Goal: Transaction & Acquisition: Purchase product/service

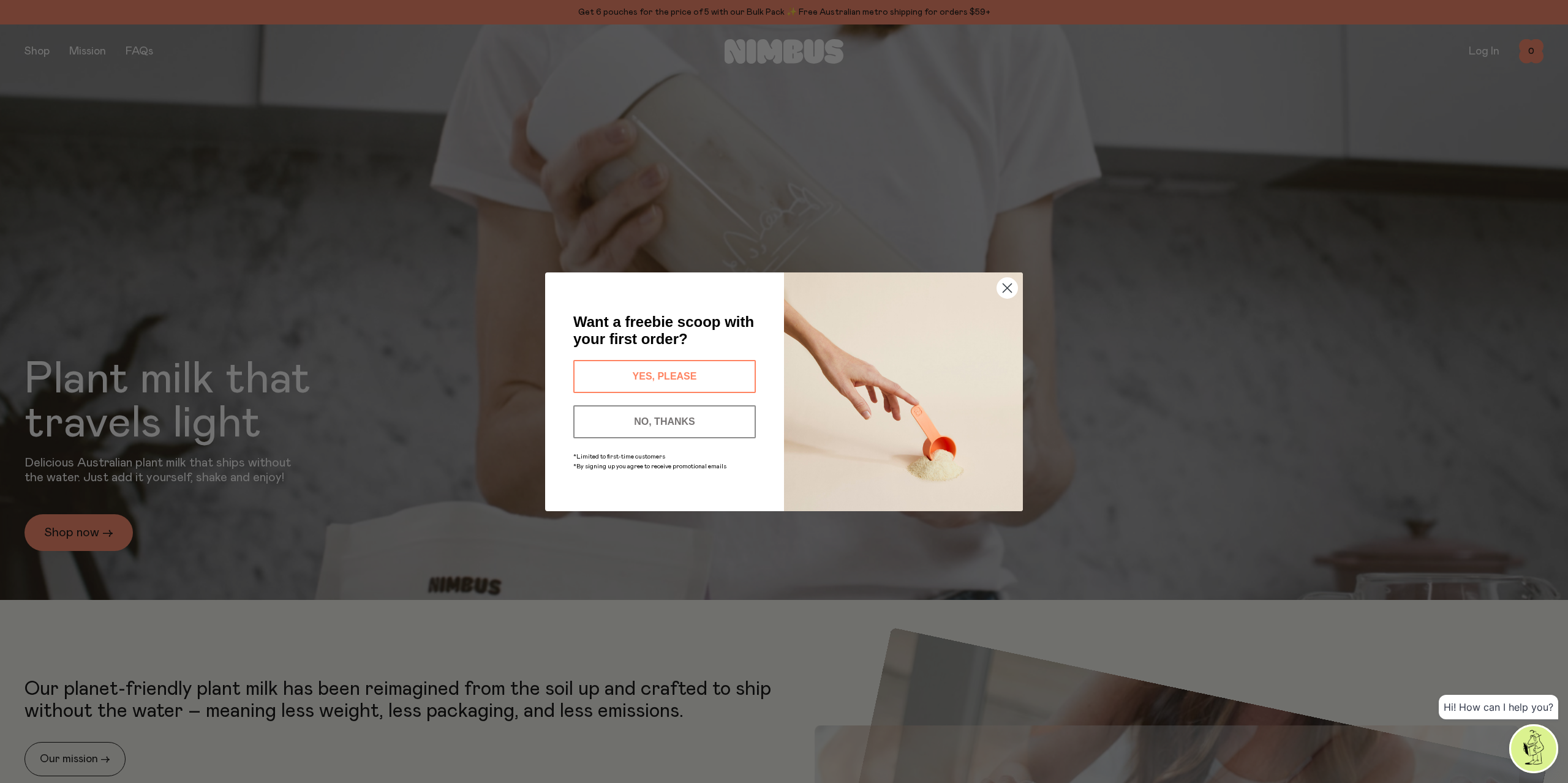
click at [1004, 289] on circle "Close dialog" at bounding box center [1007, 288] width 20 height 20
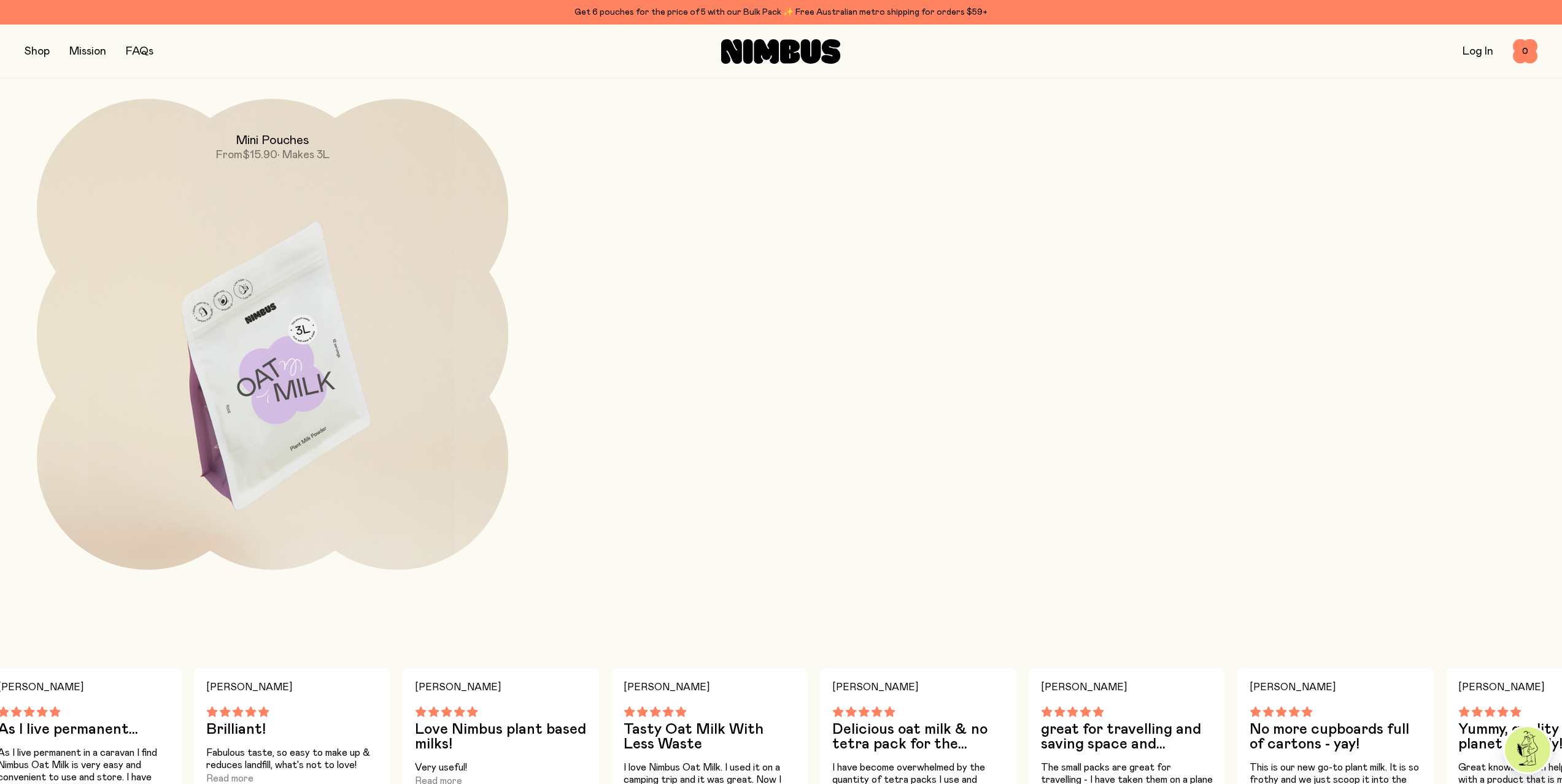
scroll to position [1901, 0]
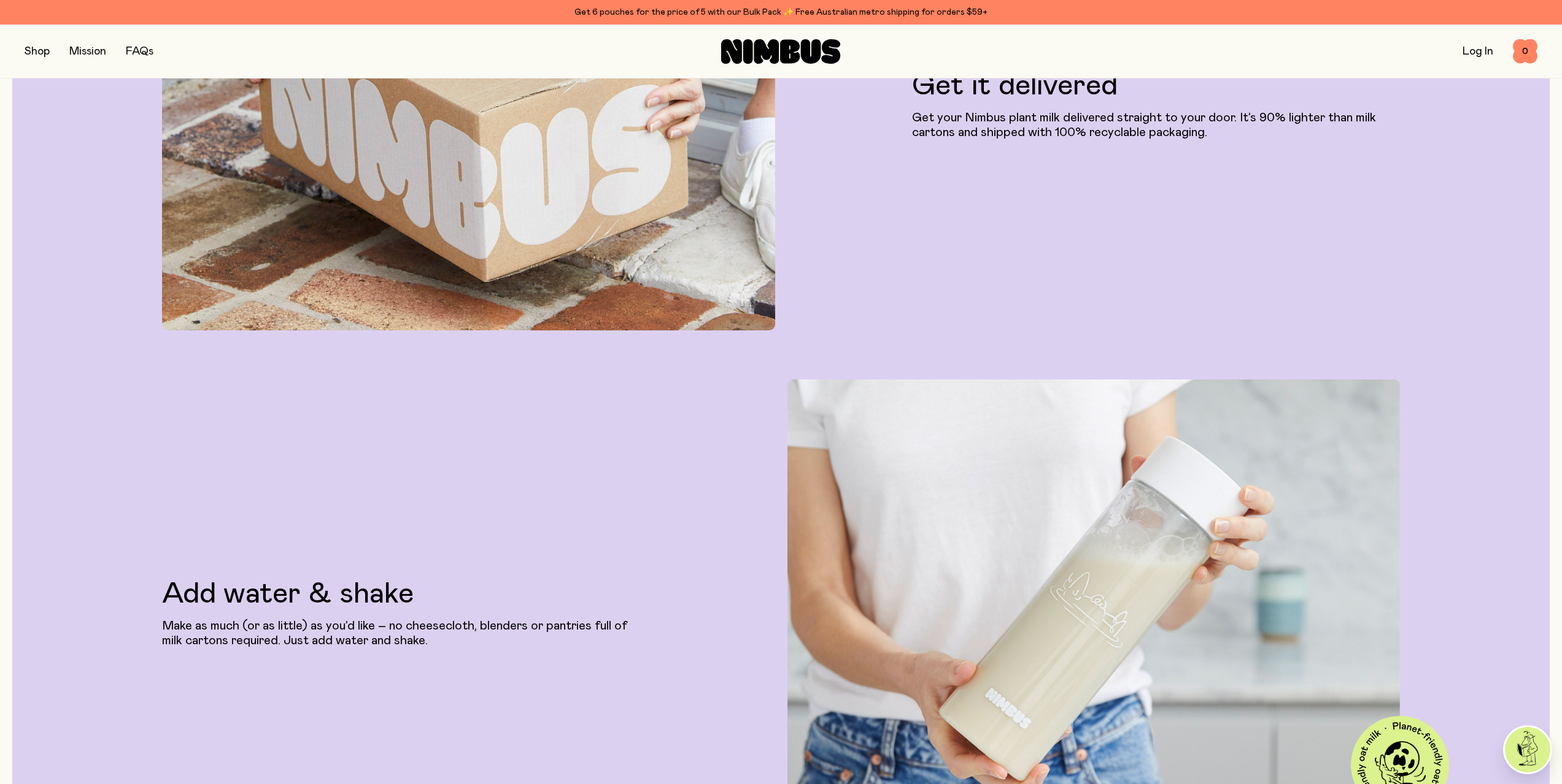
drag, startPoint x: 575, startPoint y: 584, endPoint x: 565, endPoint y: 512, distance: 72.7
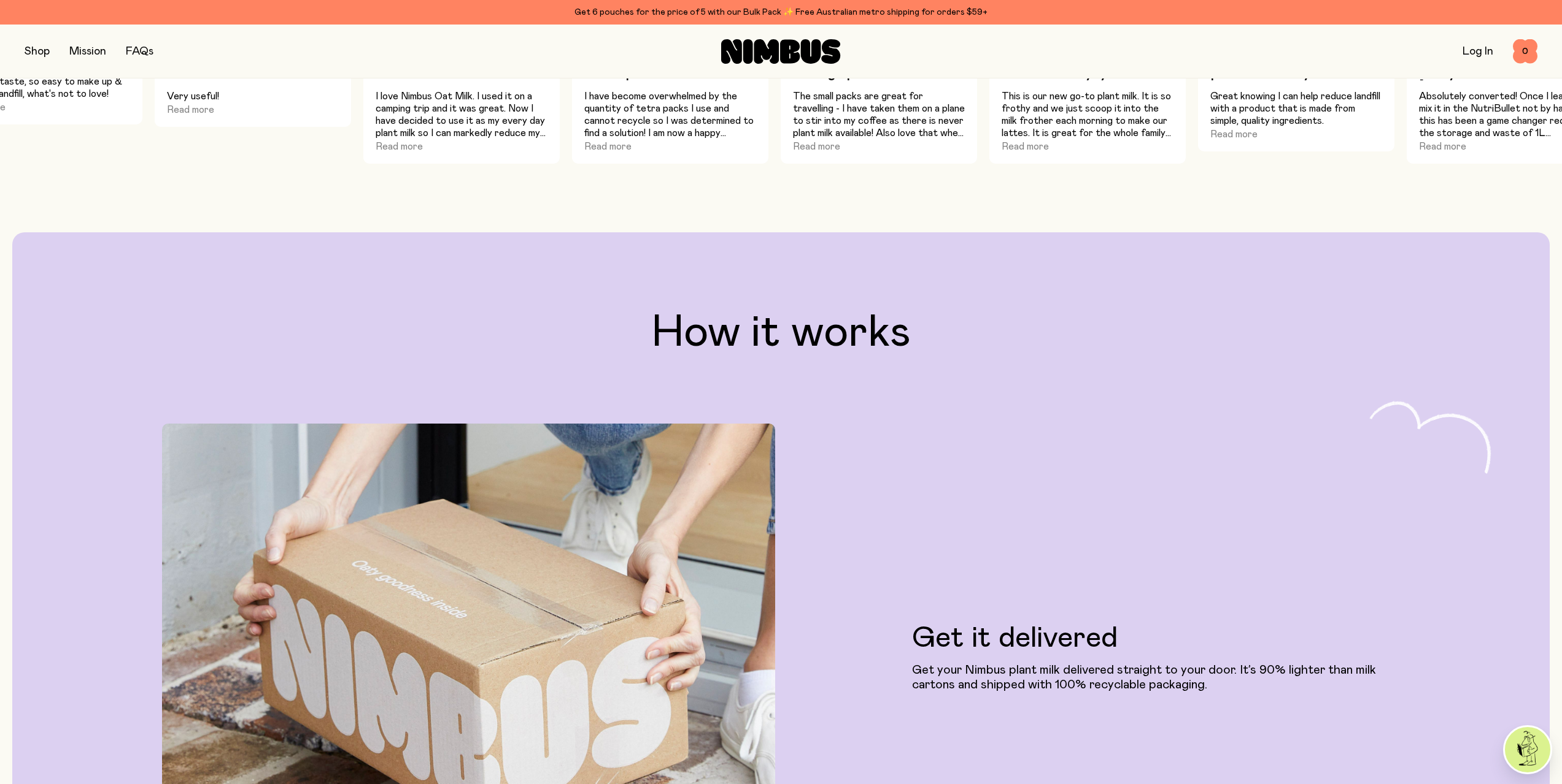
scroll to position [0, 0]
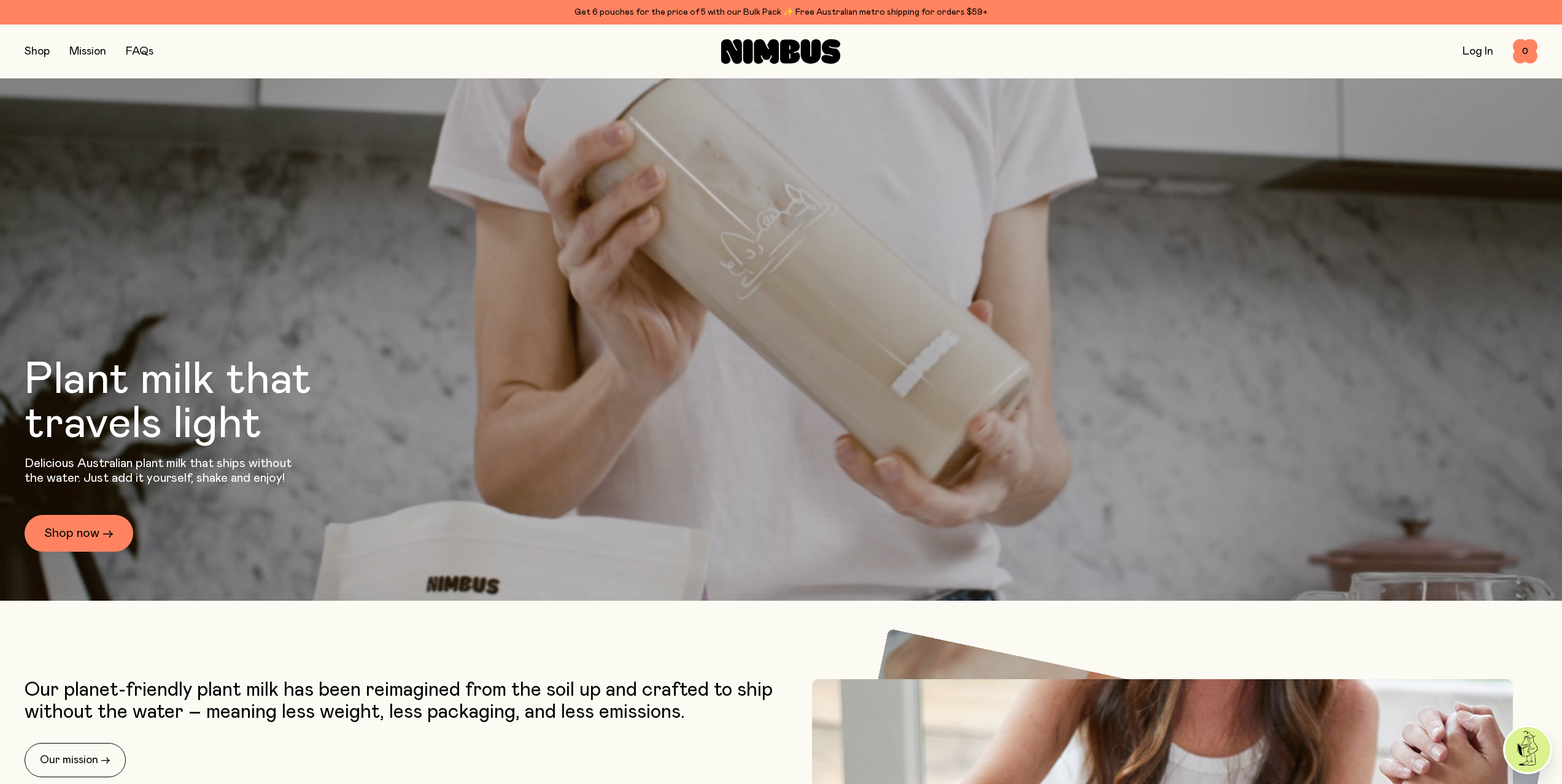
click at [38, 51] on button "button" at bounding box center [37, 51] width 26 height 17
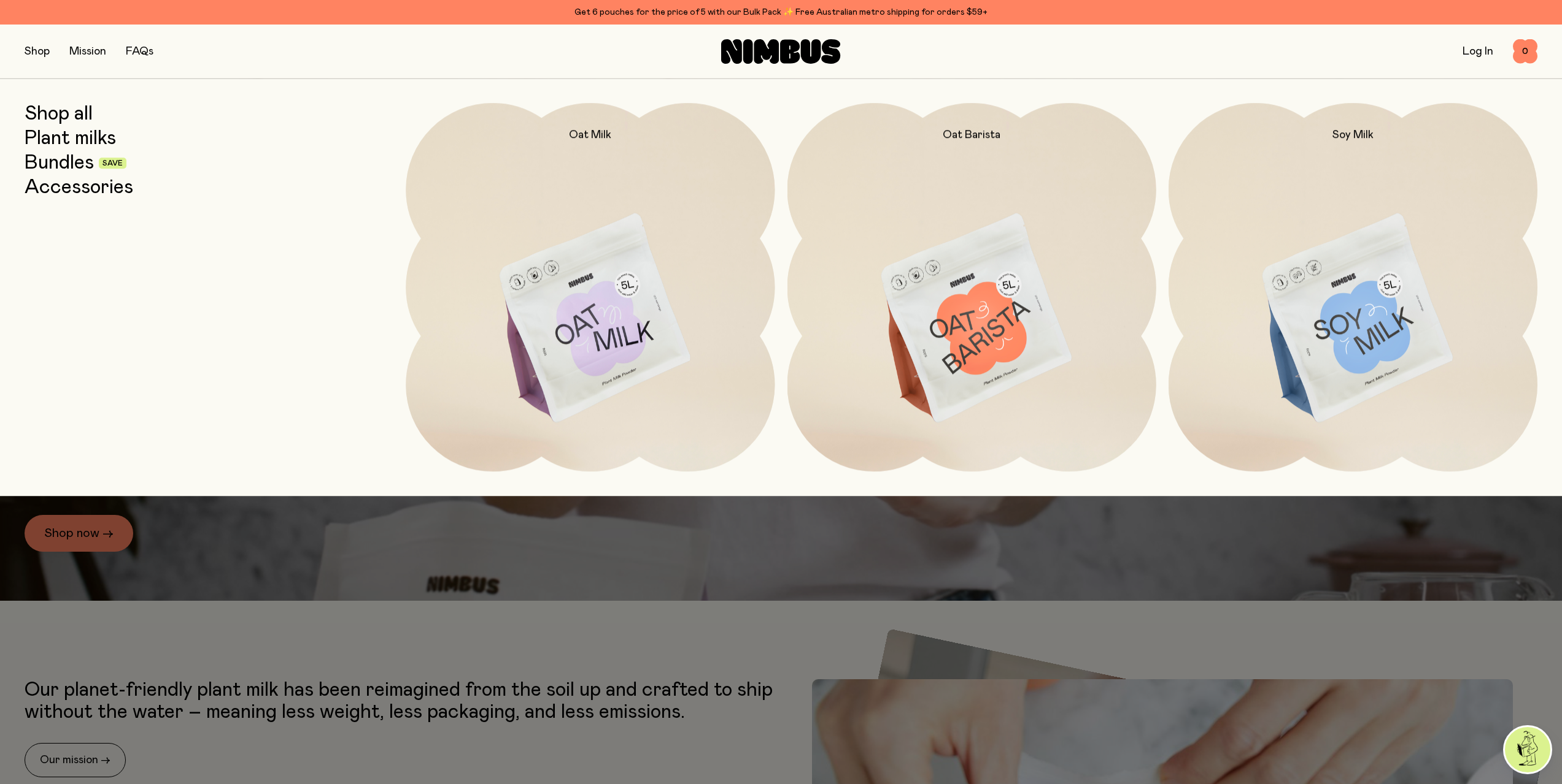
click at [67, 162] on link "Bundles" at bounding box center [60, 163] width 70 height 22
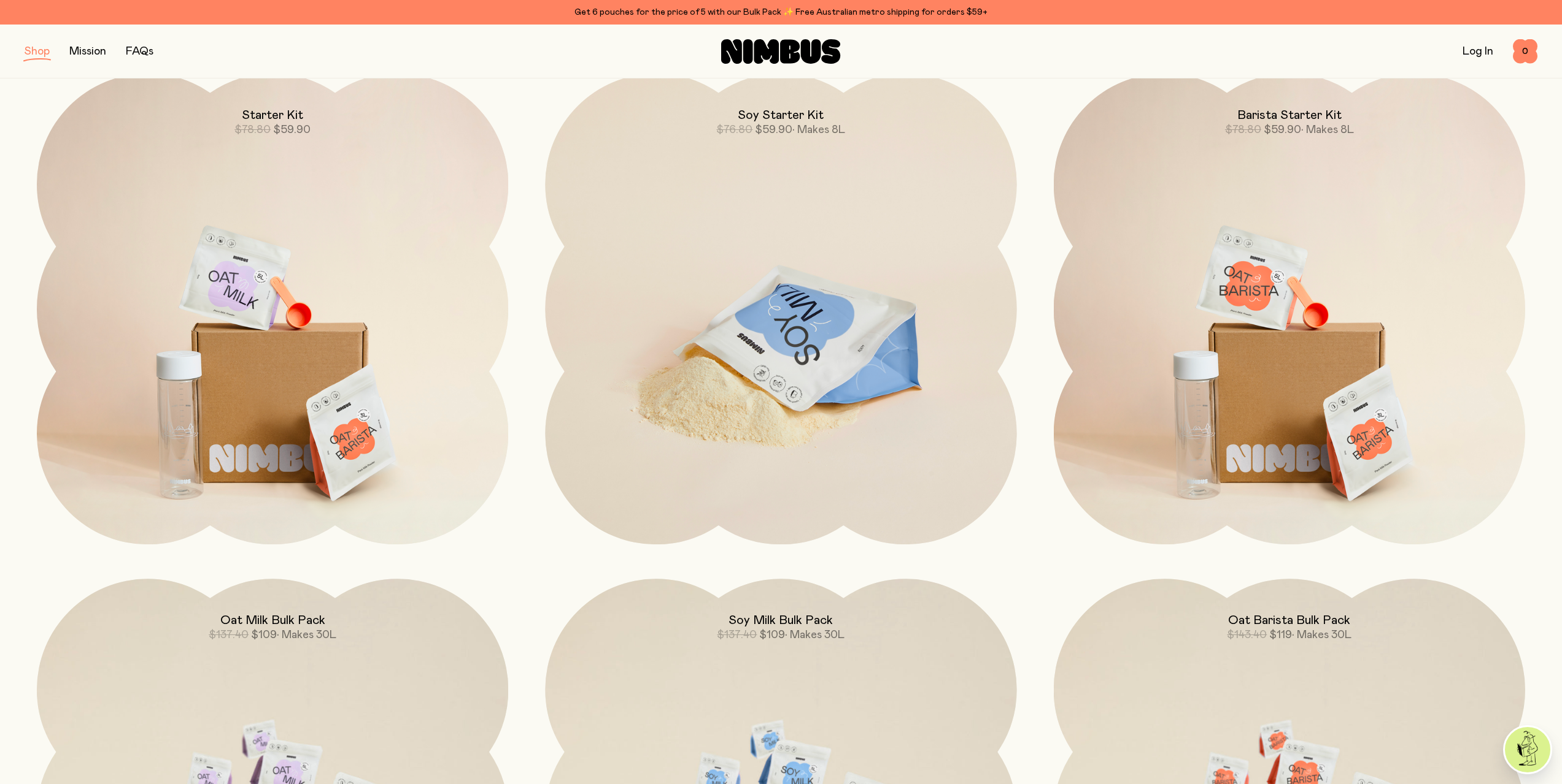
scroll to position [184, 0]
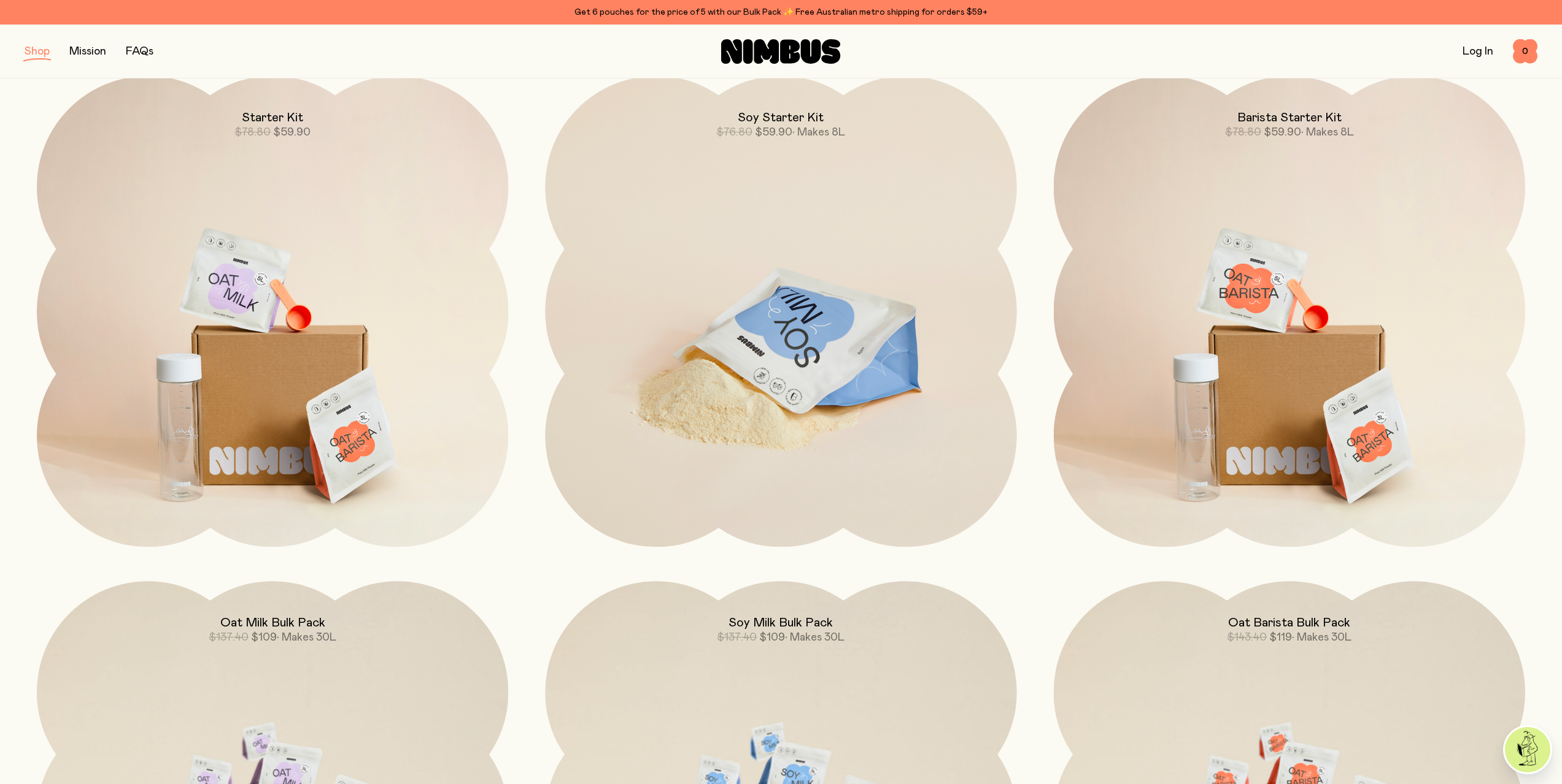
click at [806, 263] on img at bounding box center [780, 352] width 471 height 554
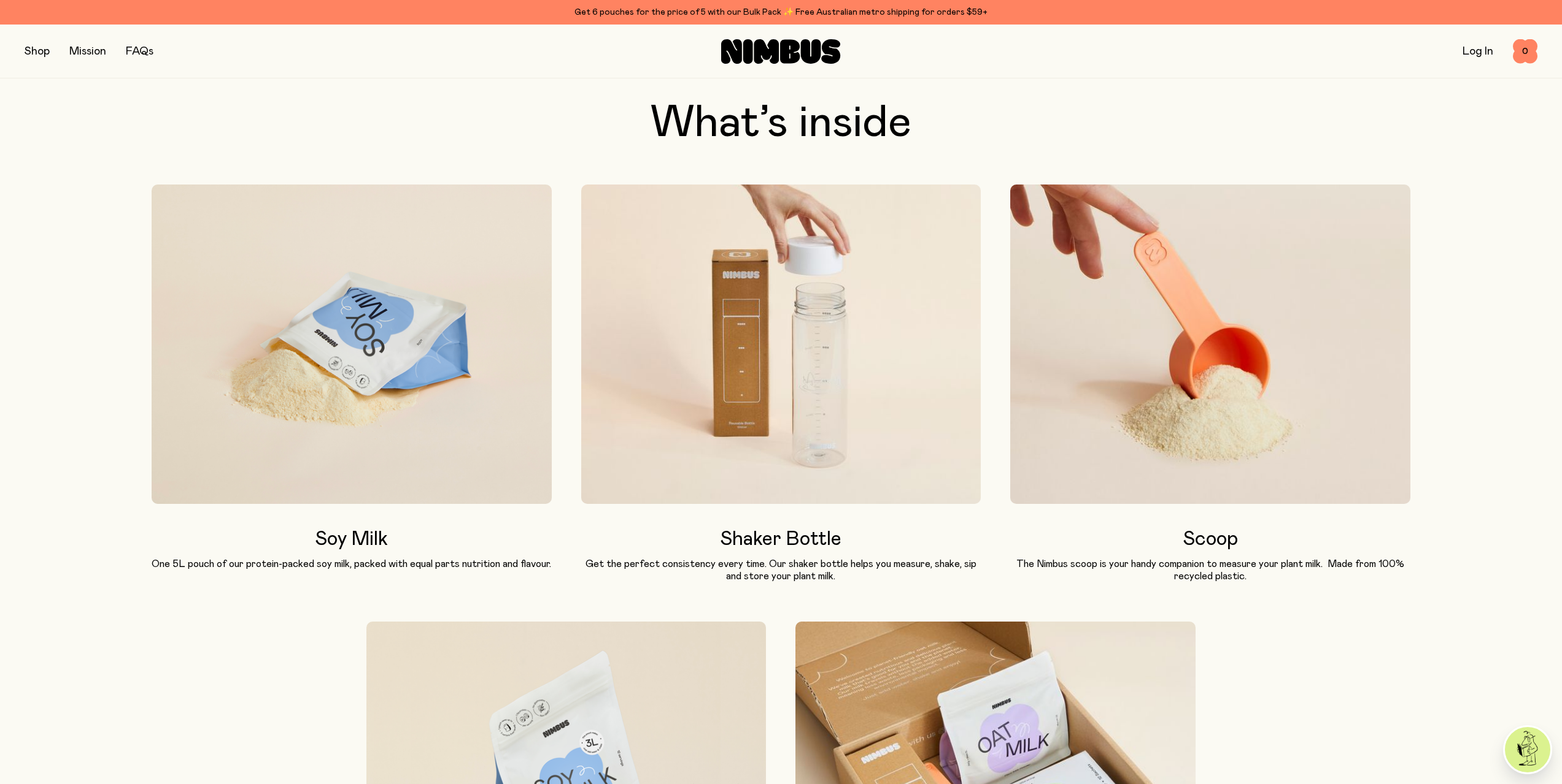
scroll to position [859, 0]
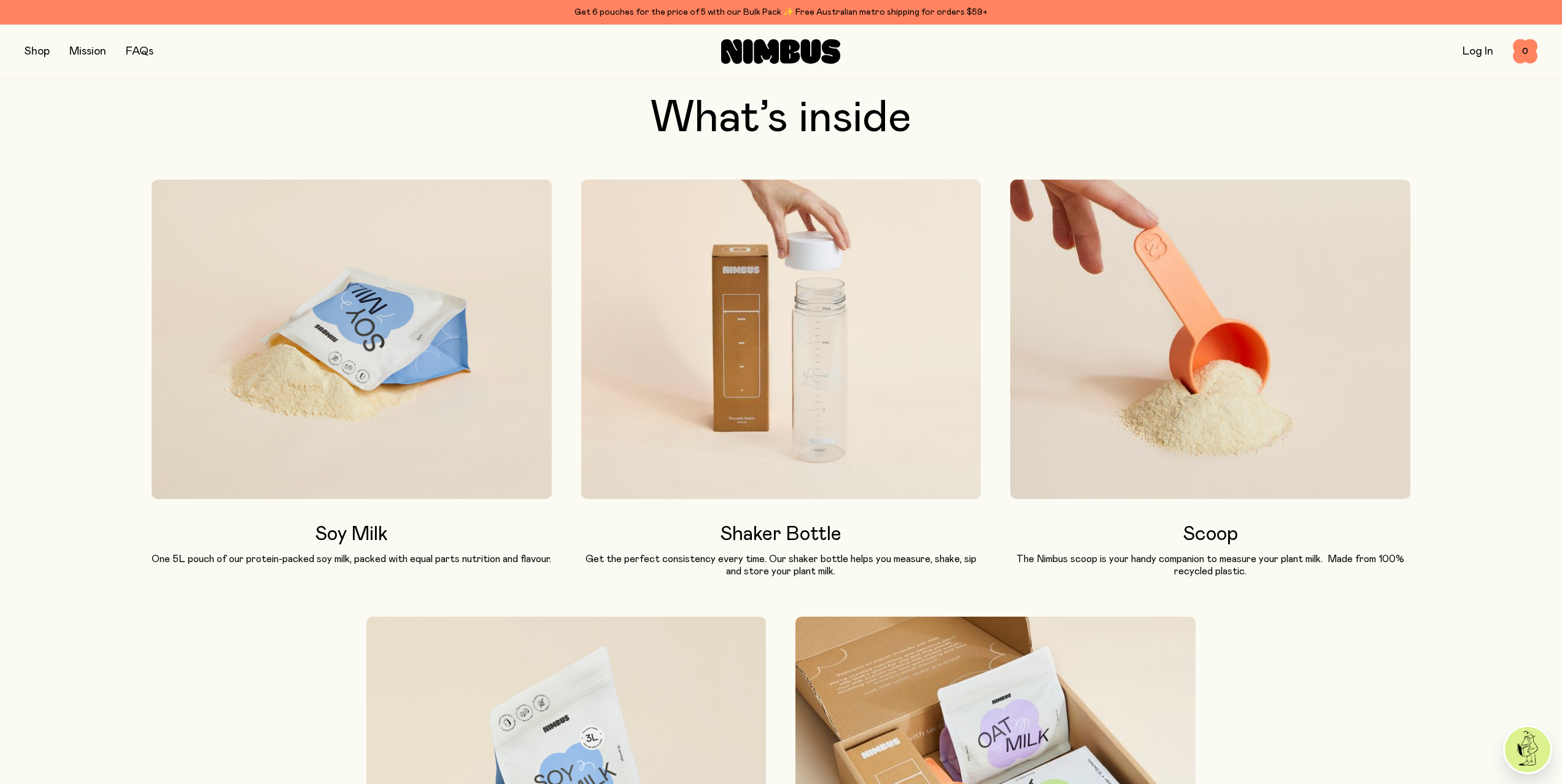
click at [1194, 335] on img at bounding box center [1210, 339] width 400 height 320
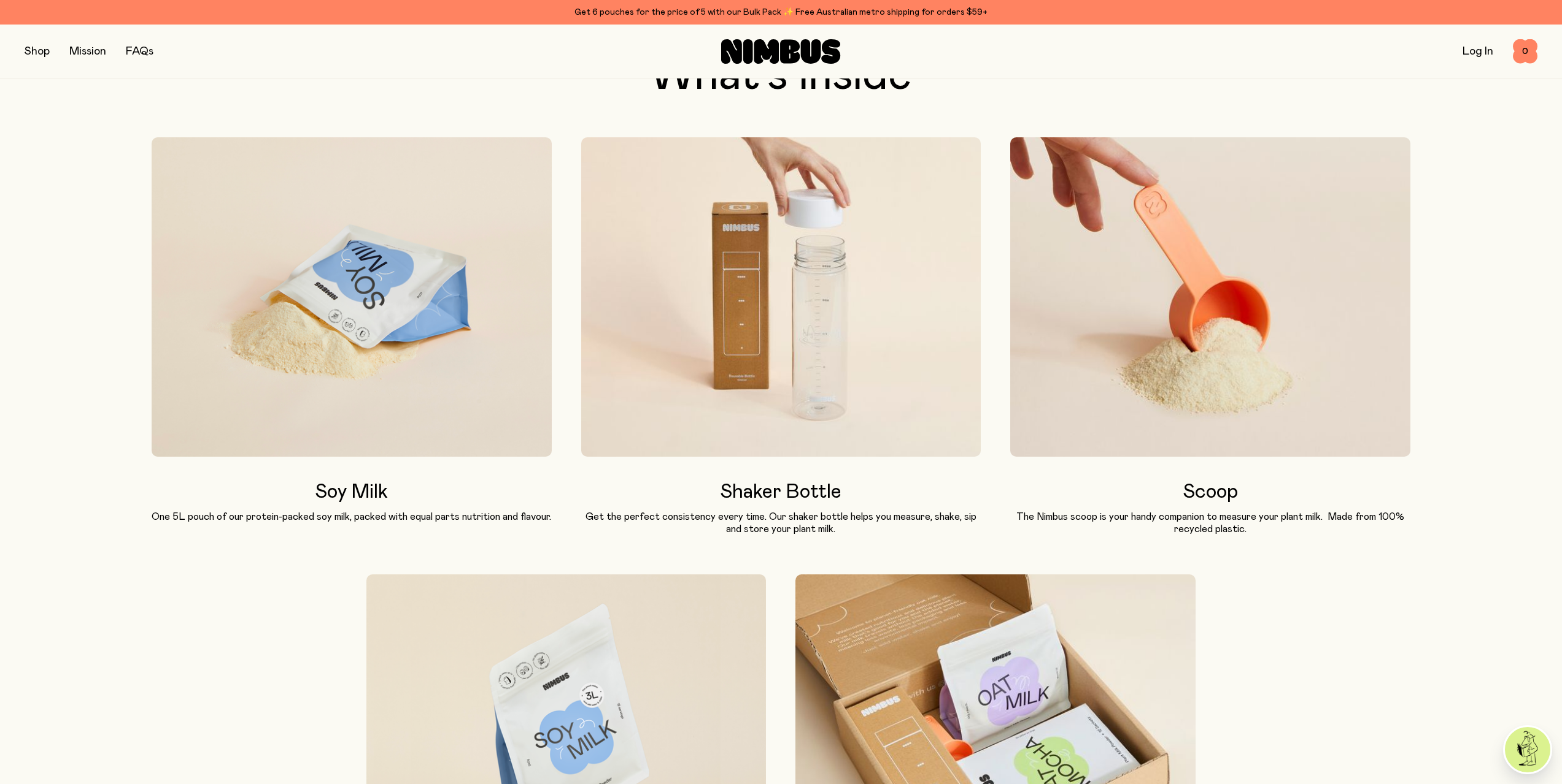
scroll to position [1104, 0]
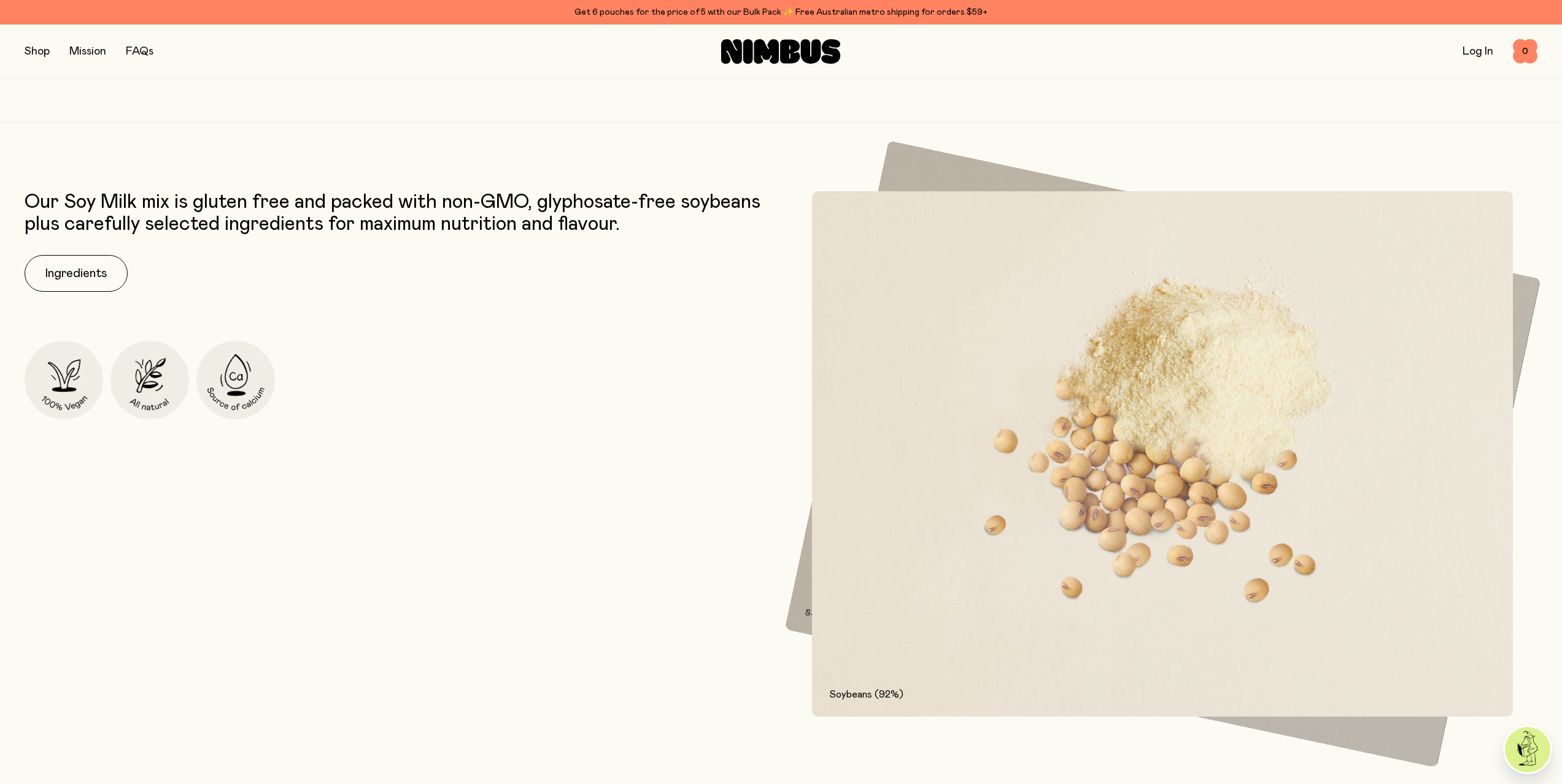
drag, startPoint x: 382, startPoint y: 550, endPoint x: 390, endPoint y: 548, distance: 8.2
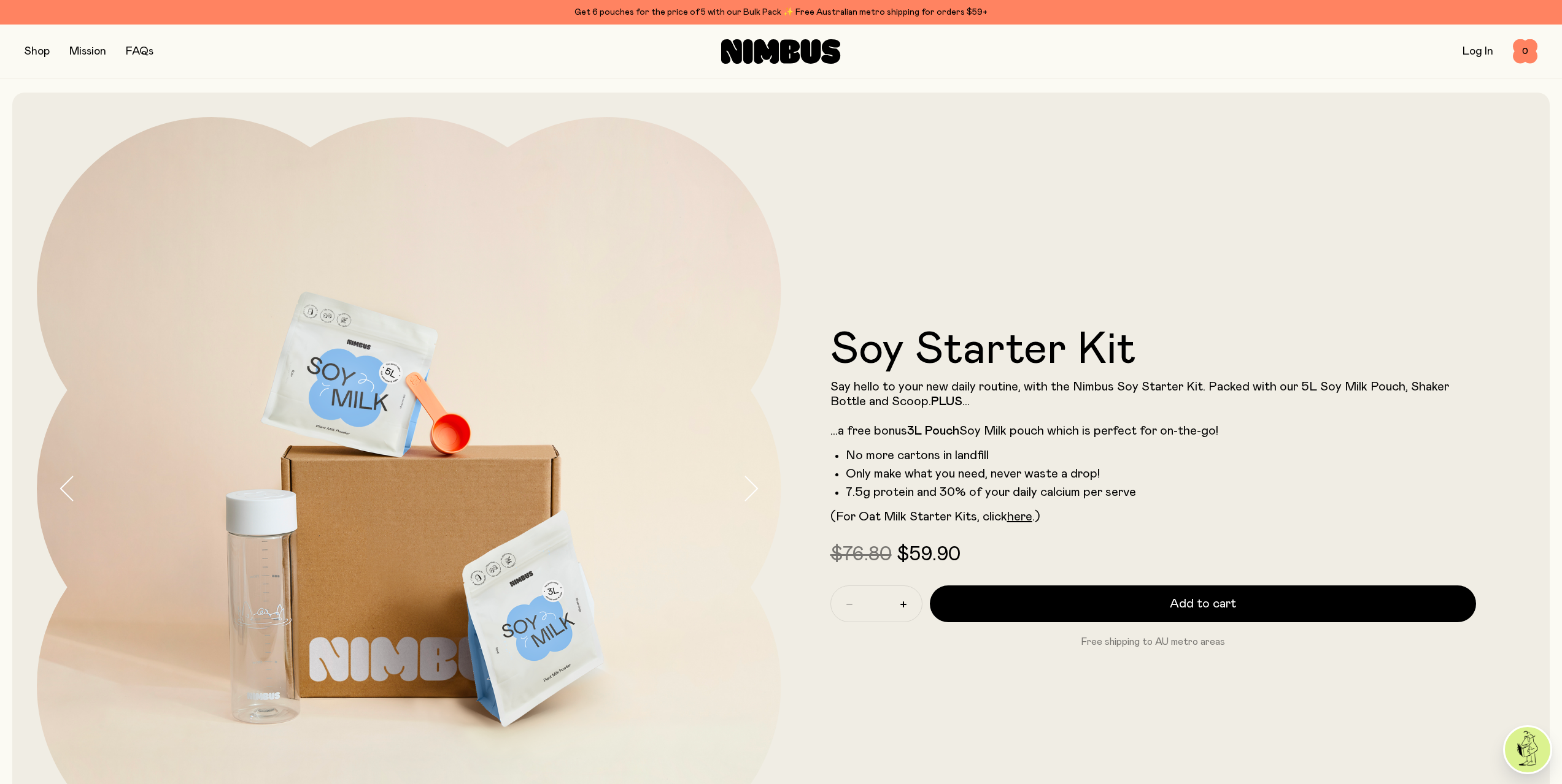
scroll to position [0, 0]
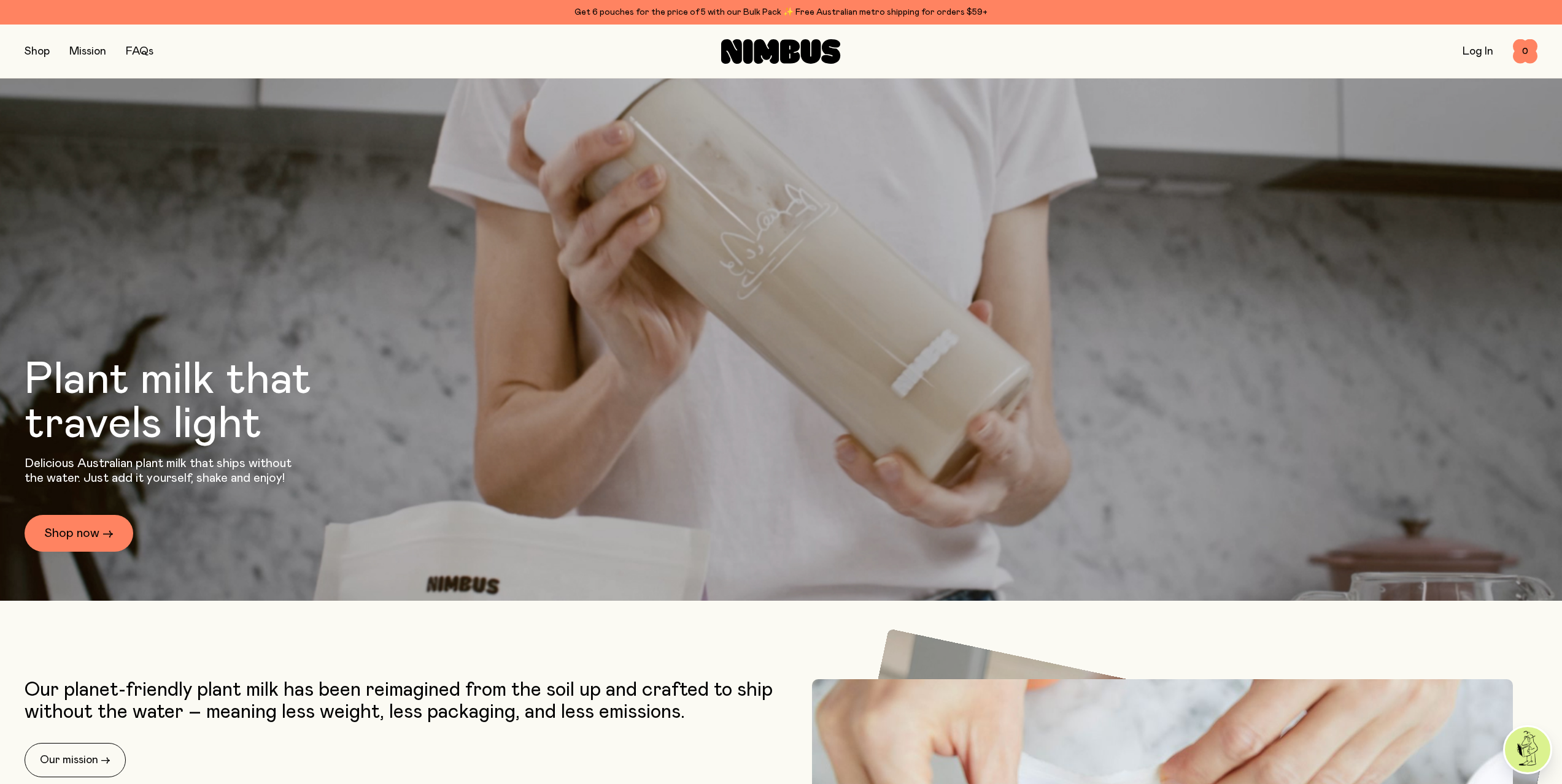
click at [32, 37] on div "Shop Mission FAQs Log In 0 0" at bounding box center [781, 51] width 1513 height 54
click at [37, 48] on button "button" at bounding box center [37, 51] width 26 height 17
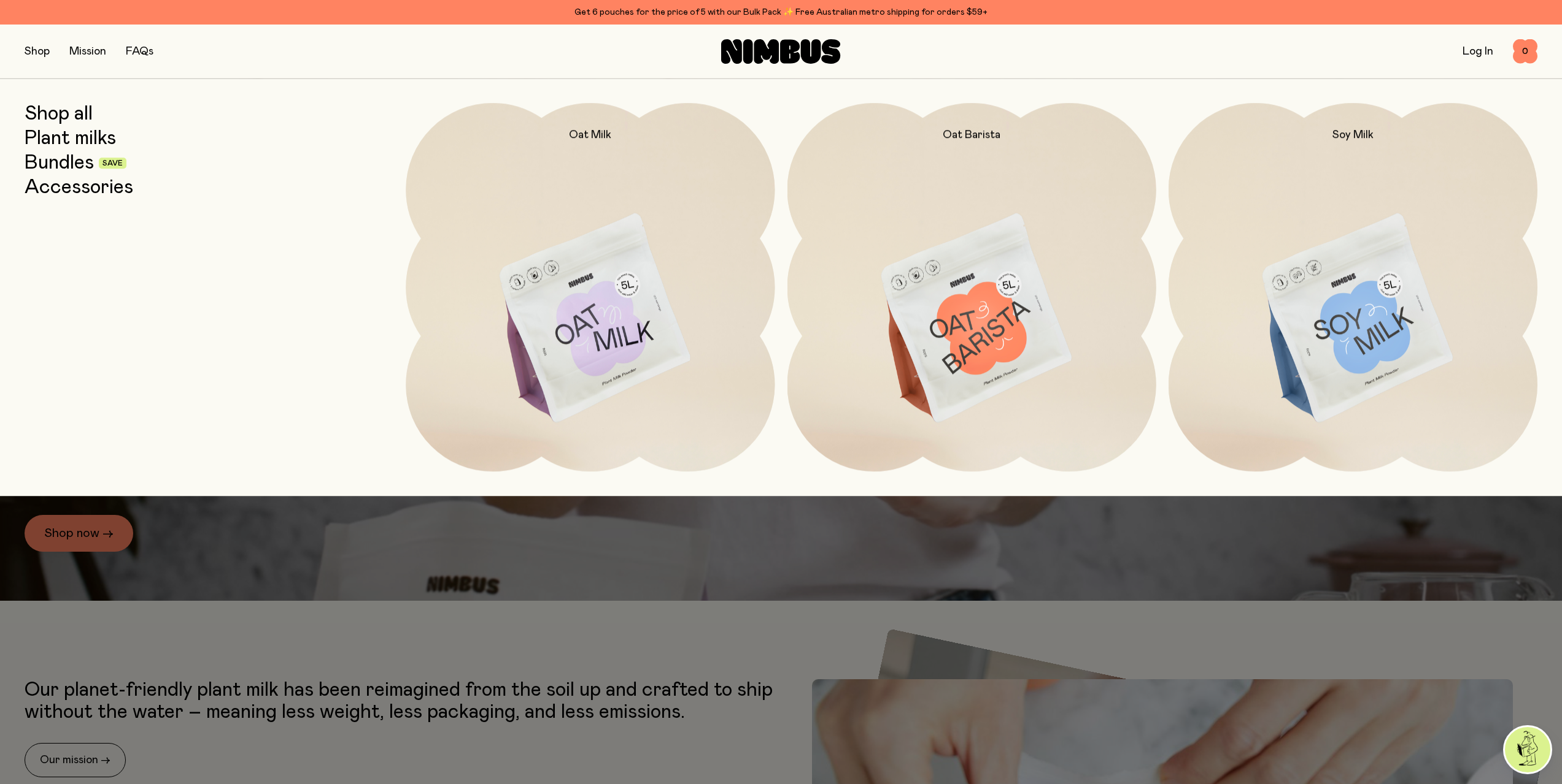
click at [66, 197] on link "Accessories" at bounding box center [79, 188] width 109 height 22
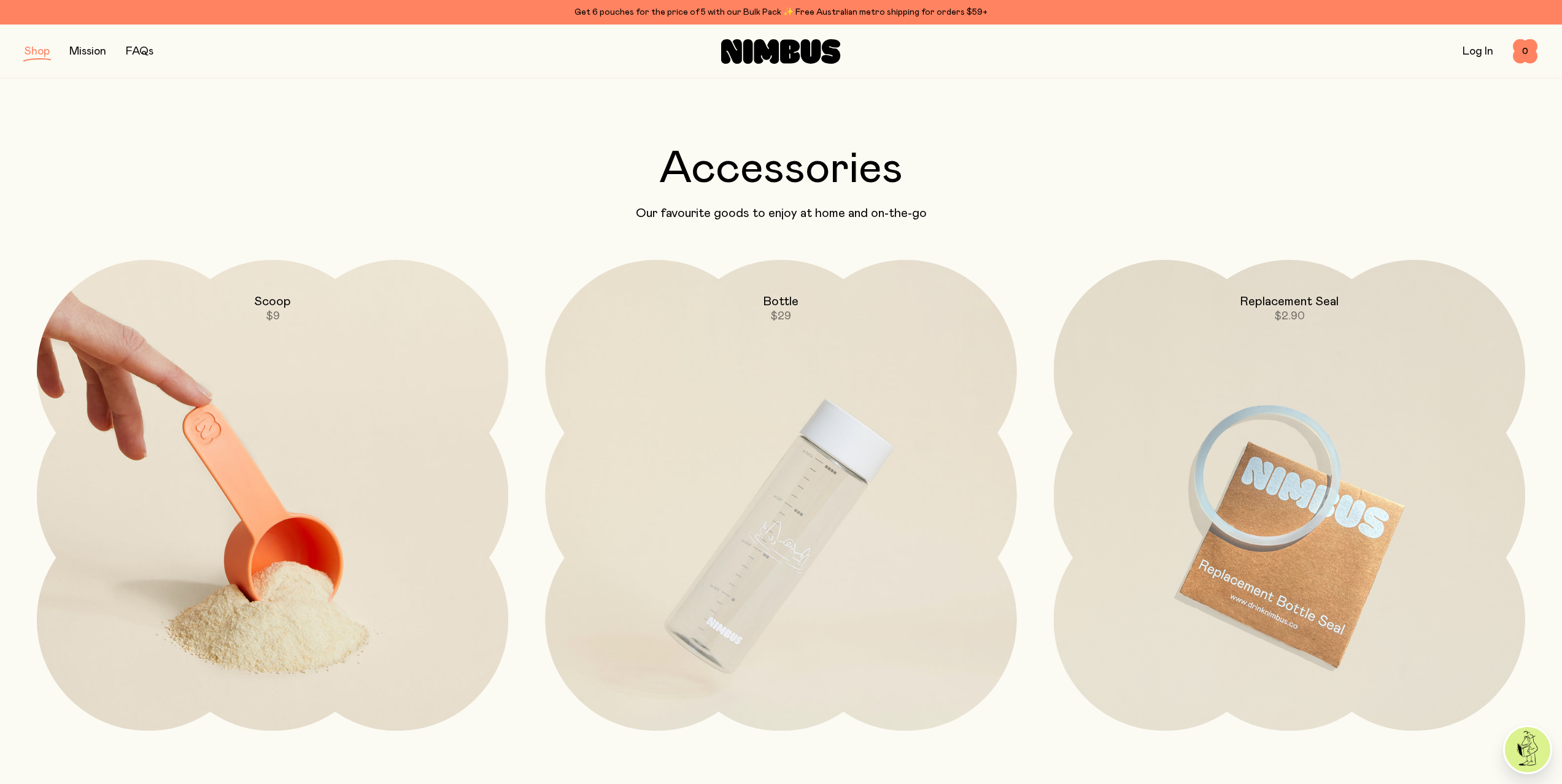
click at [281, 362] on img at bounding box center [272, 537] width 471 height 554
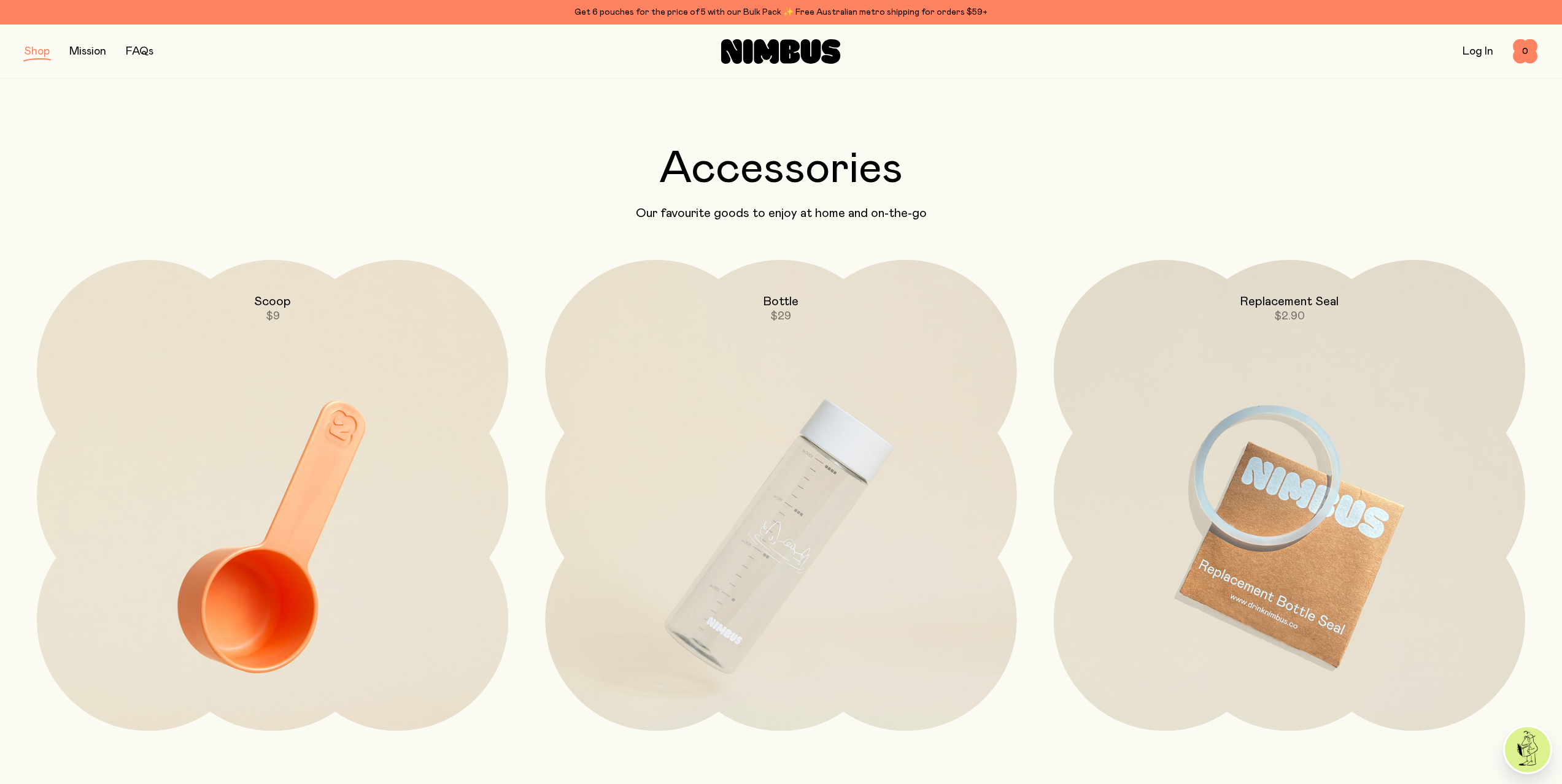
click at [31, 52] on button "button" at bounding box center [37, 51] width 26 height 17
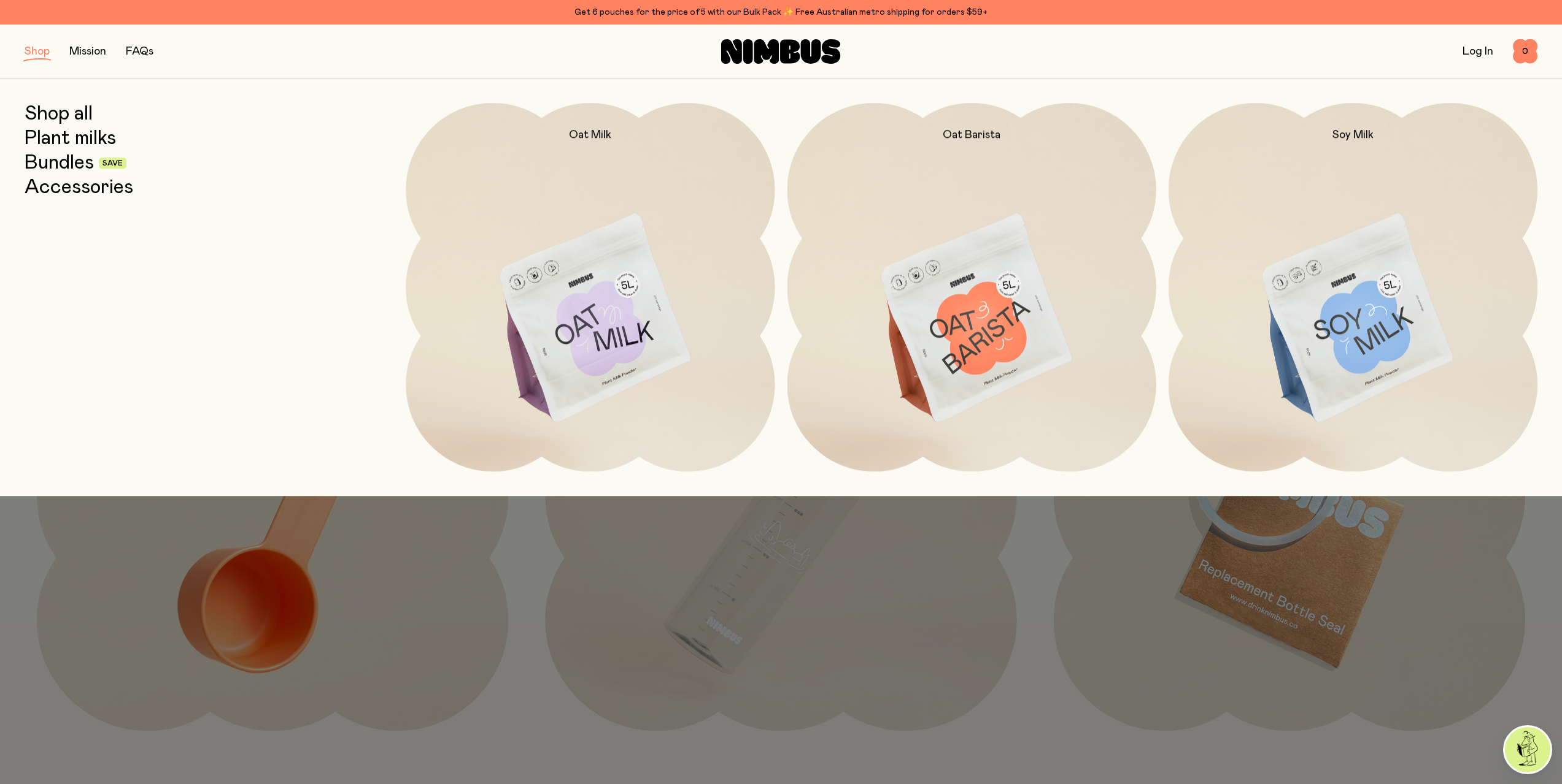
click at [90, 135] on link "Plant milks" at bounding box center [70, 139] width 91 height 22
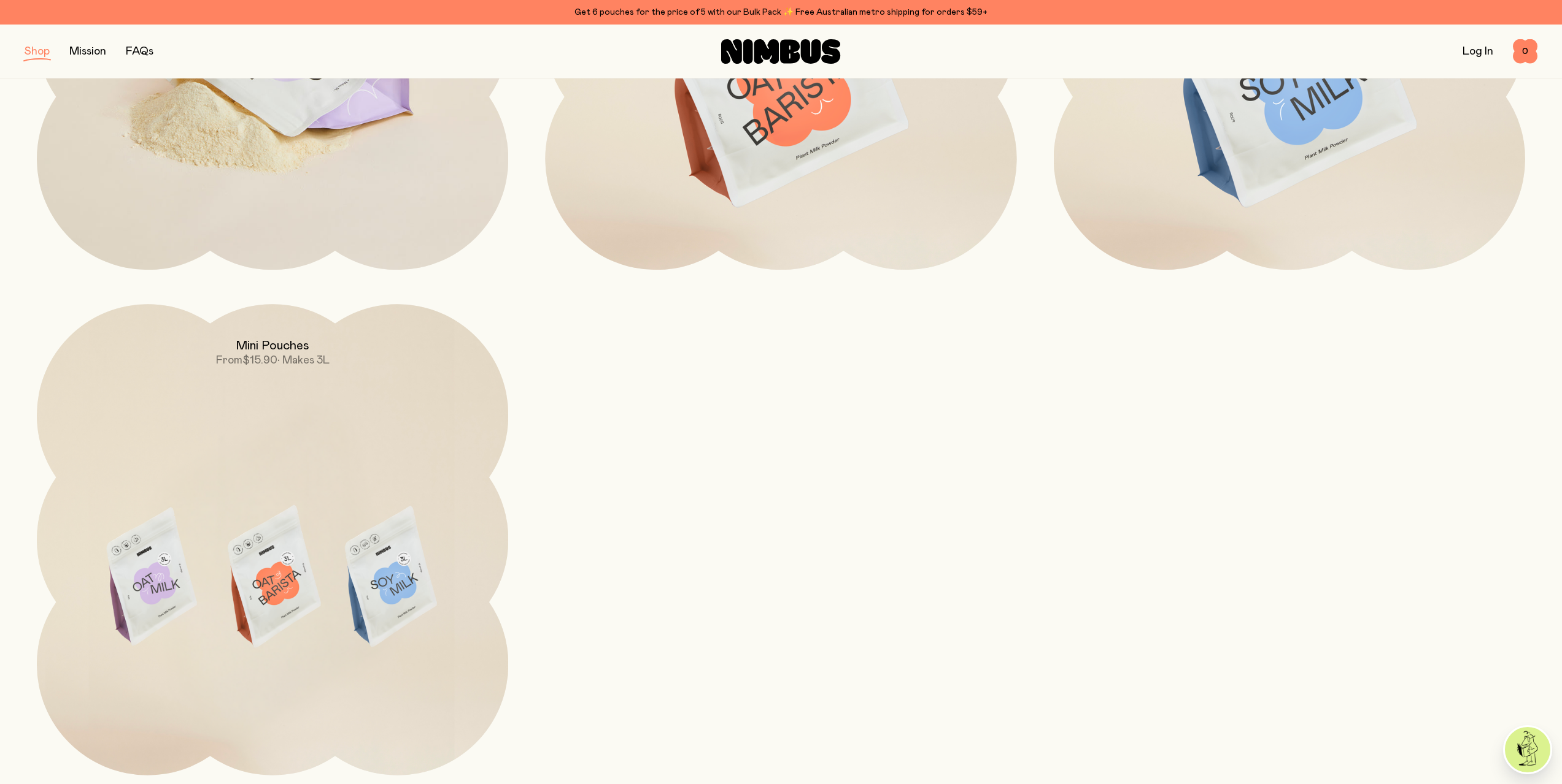
scroll to position [552, 0]
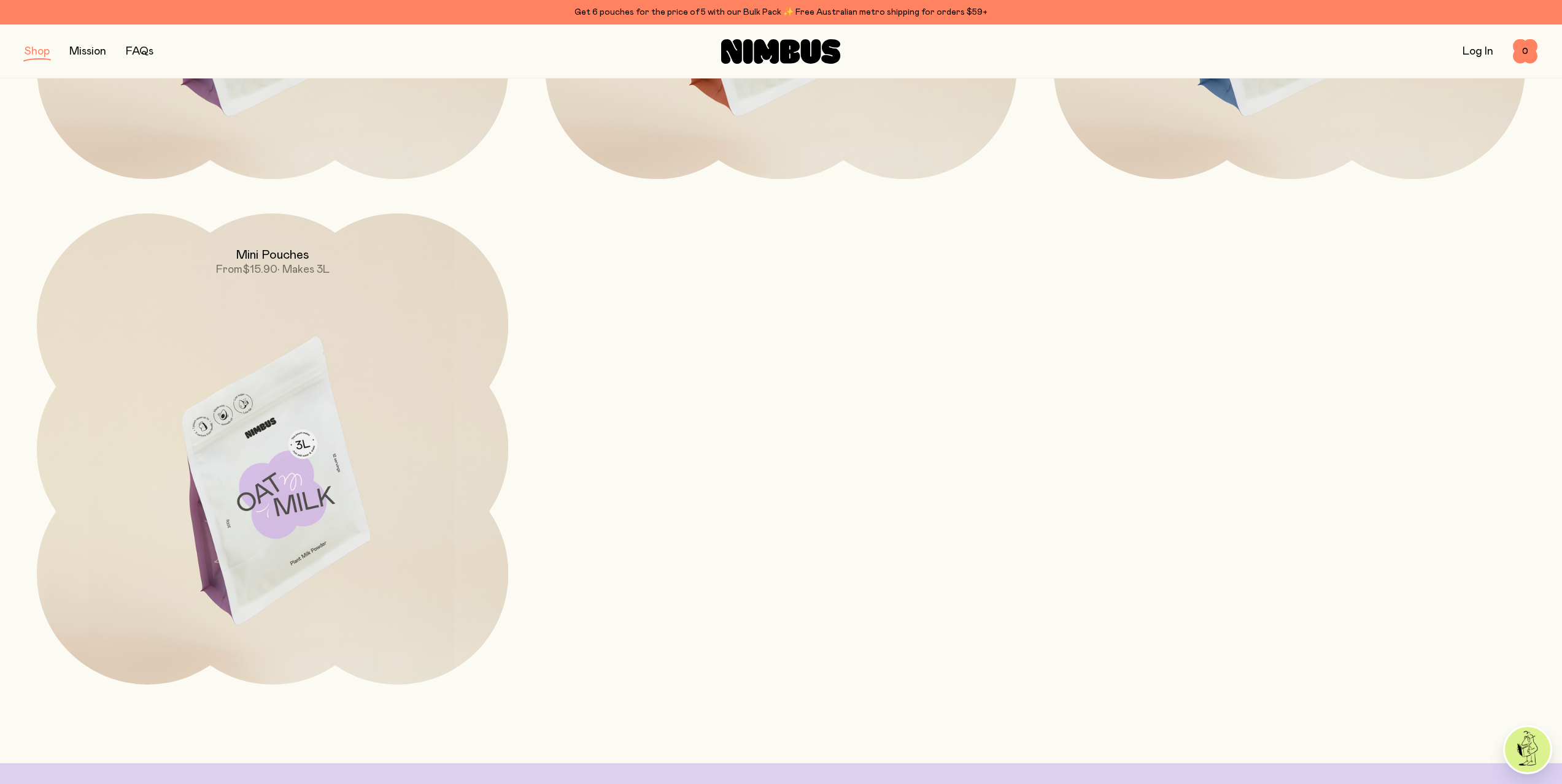
click at [336, 439] on img at bounding box center [272, 490] width 471 height 554
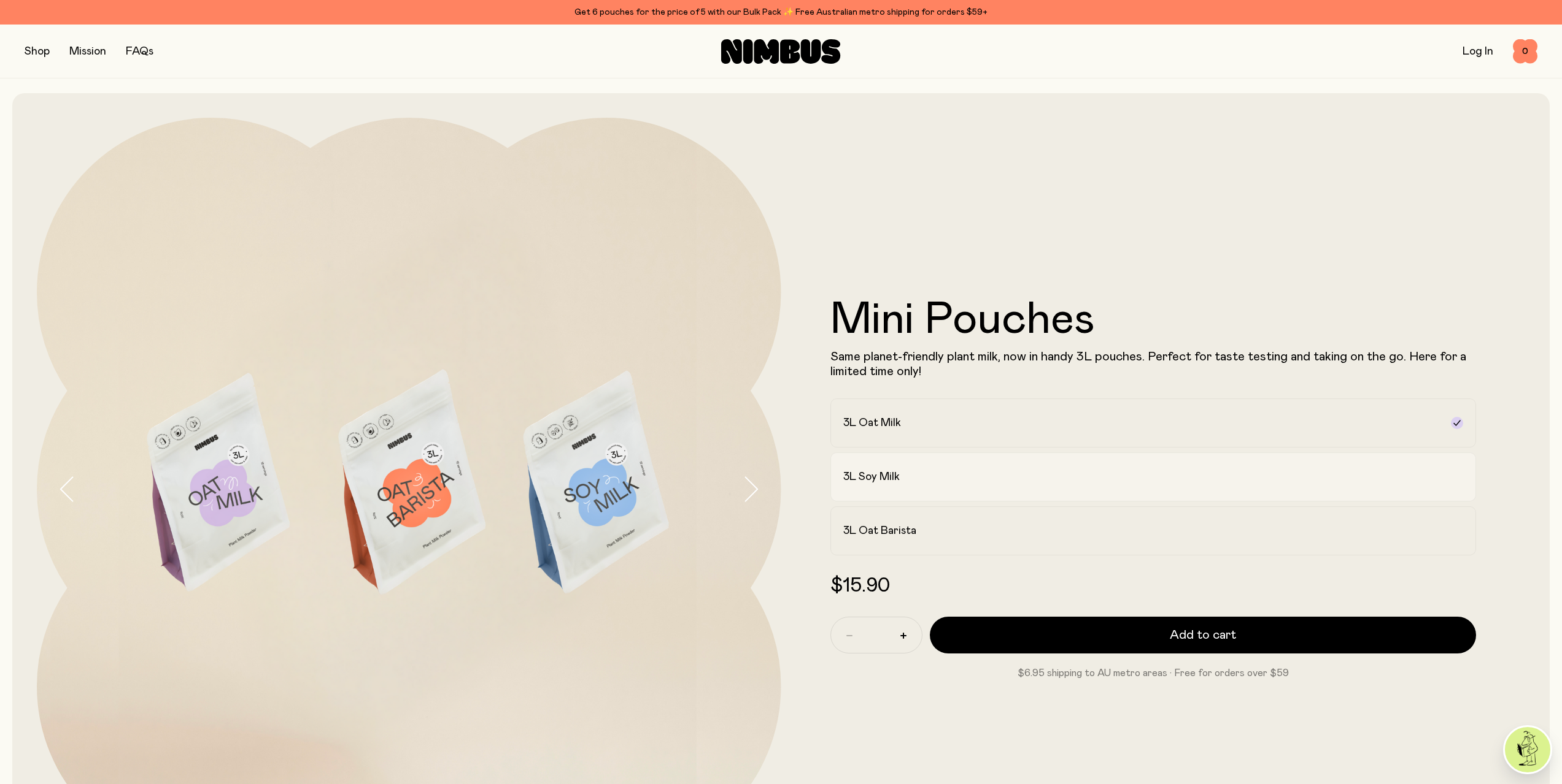
click at [981, 497] on label "3L Soy Milk" at bounding box center [1153, 477] width 646 height 49
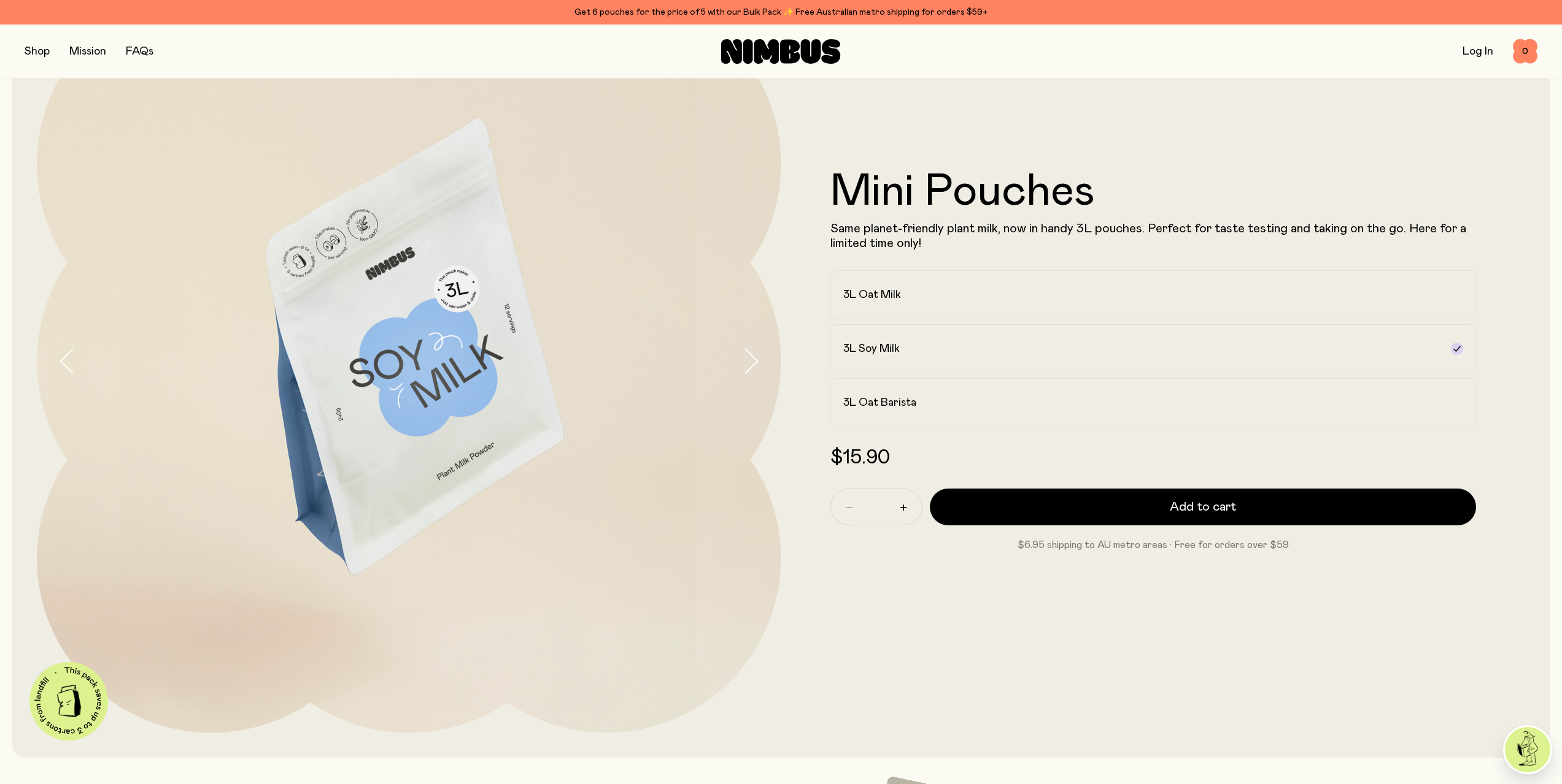
scroll to position [122, 0]
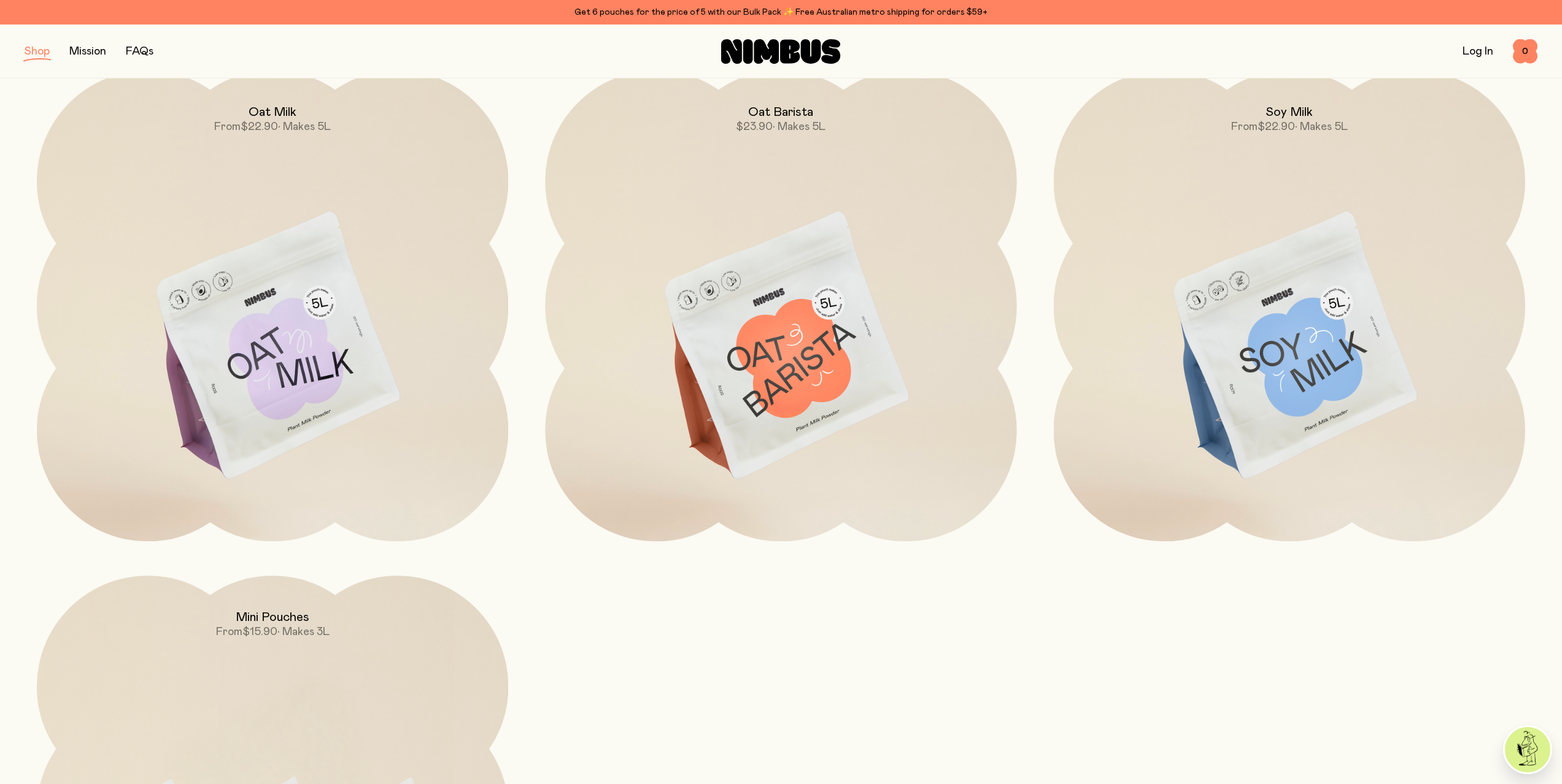
scroll to position [184, 0]
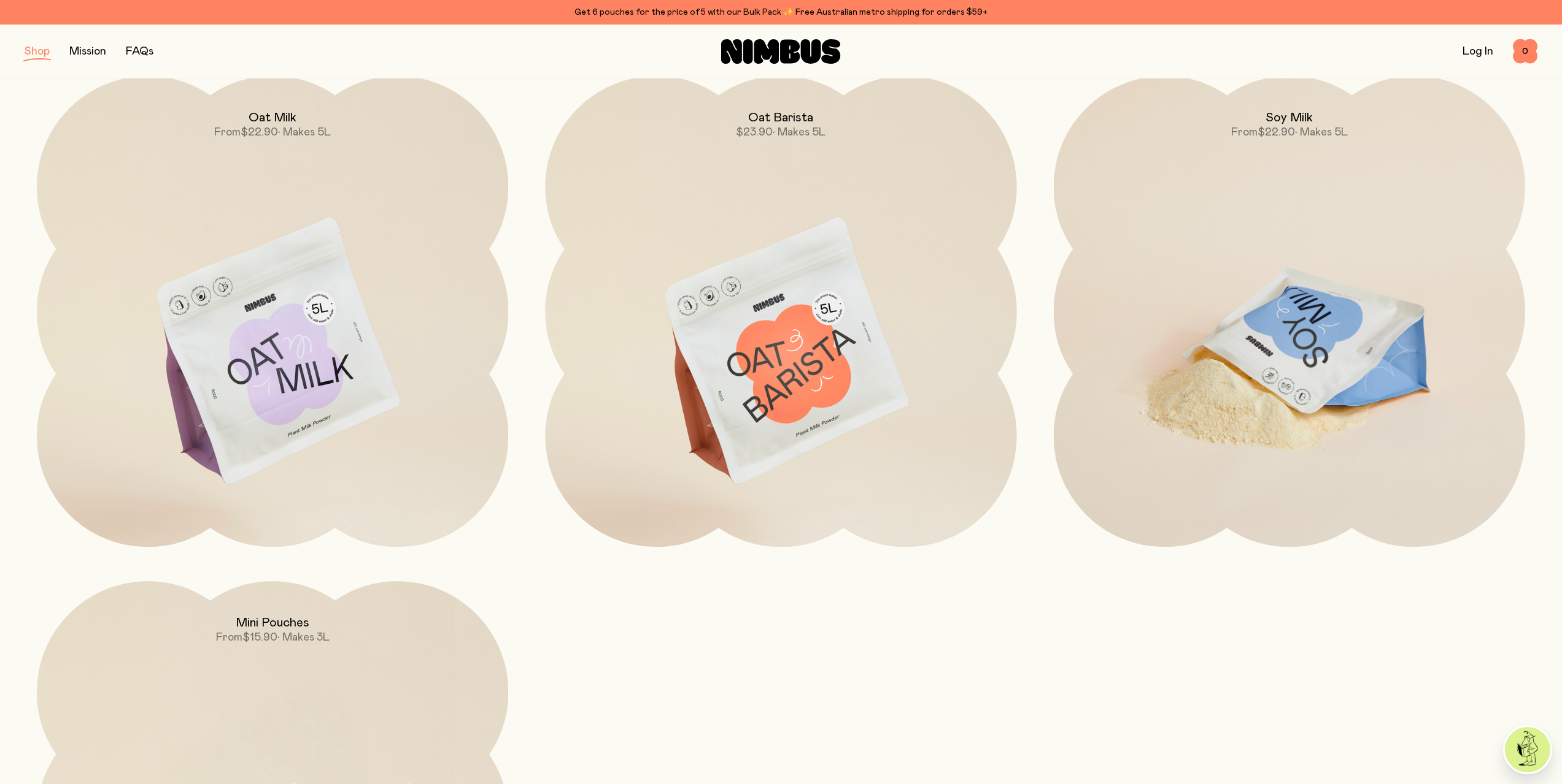
click at [1345, 266] on img at bounding box center [1289, 352] width 471 height 554
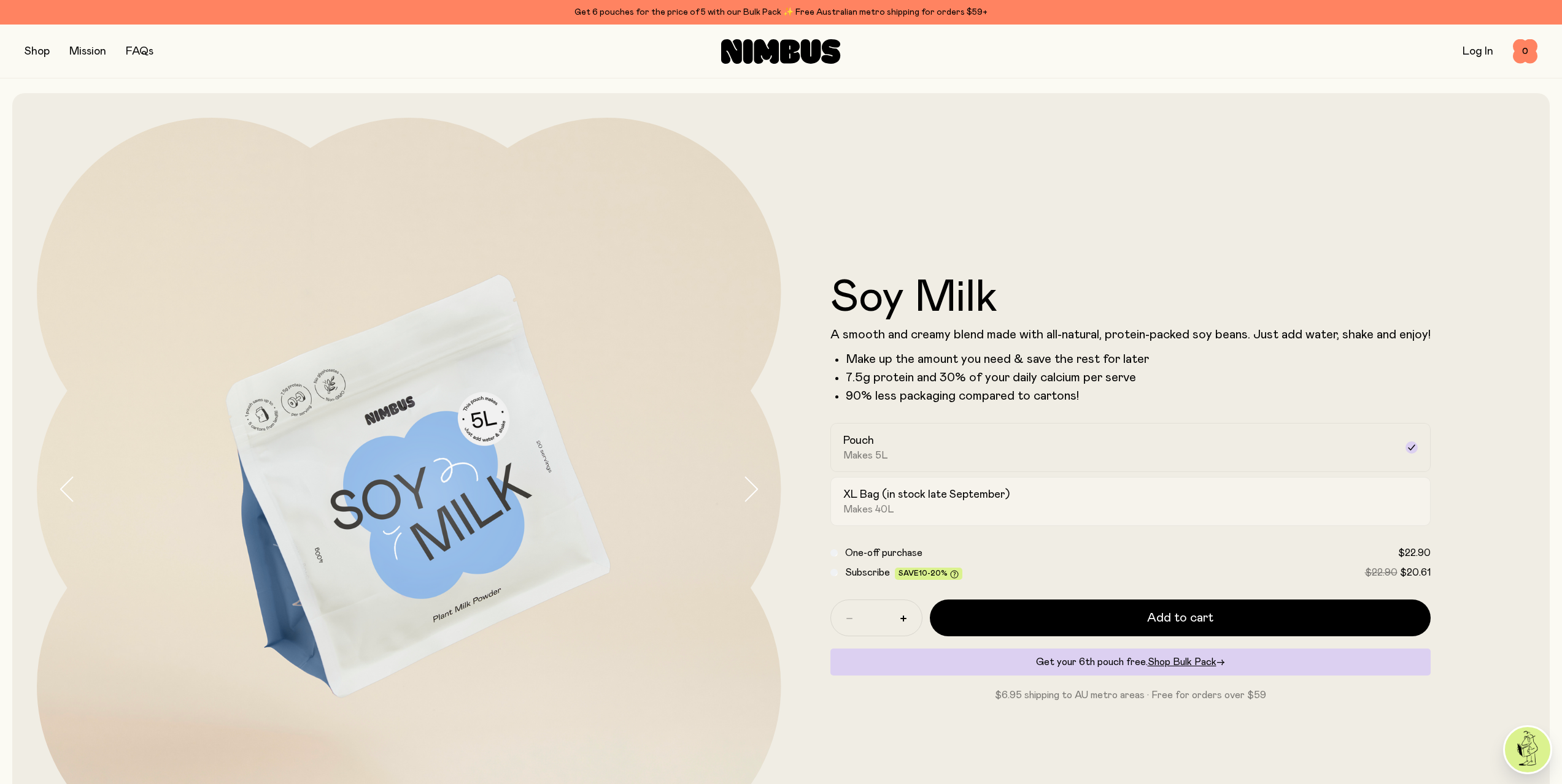
click at [1069, 501] on div "XL Bag (in stock late September) Makes 40L" at bounding box center [1119, 501] width 552 height 28
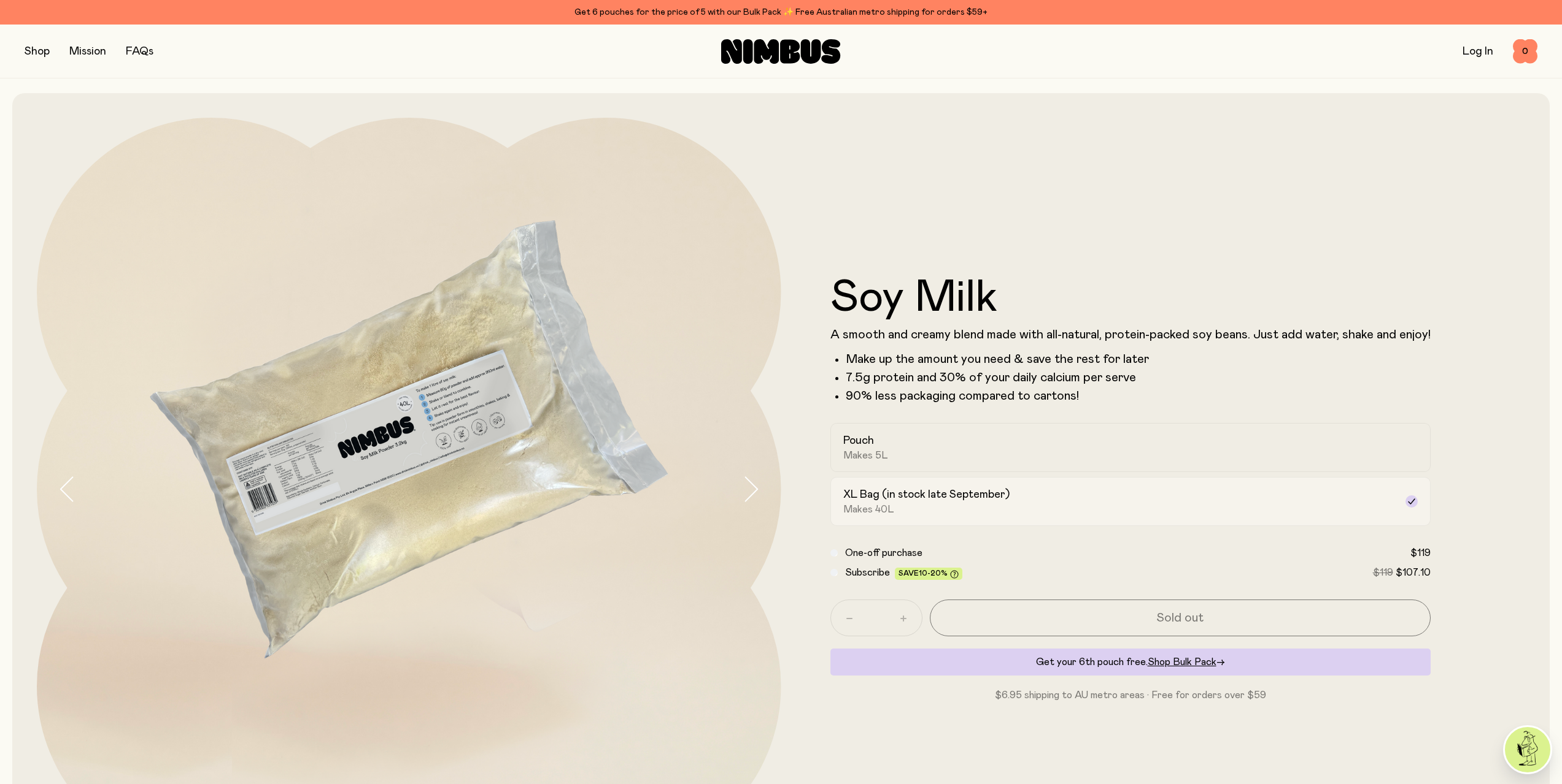
click at [999, 514] on div "XL Bag (in stock late September) Makes 40L" at bounding box center [1119, 501] width 552 height 28
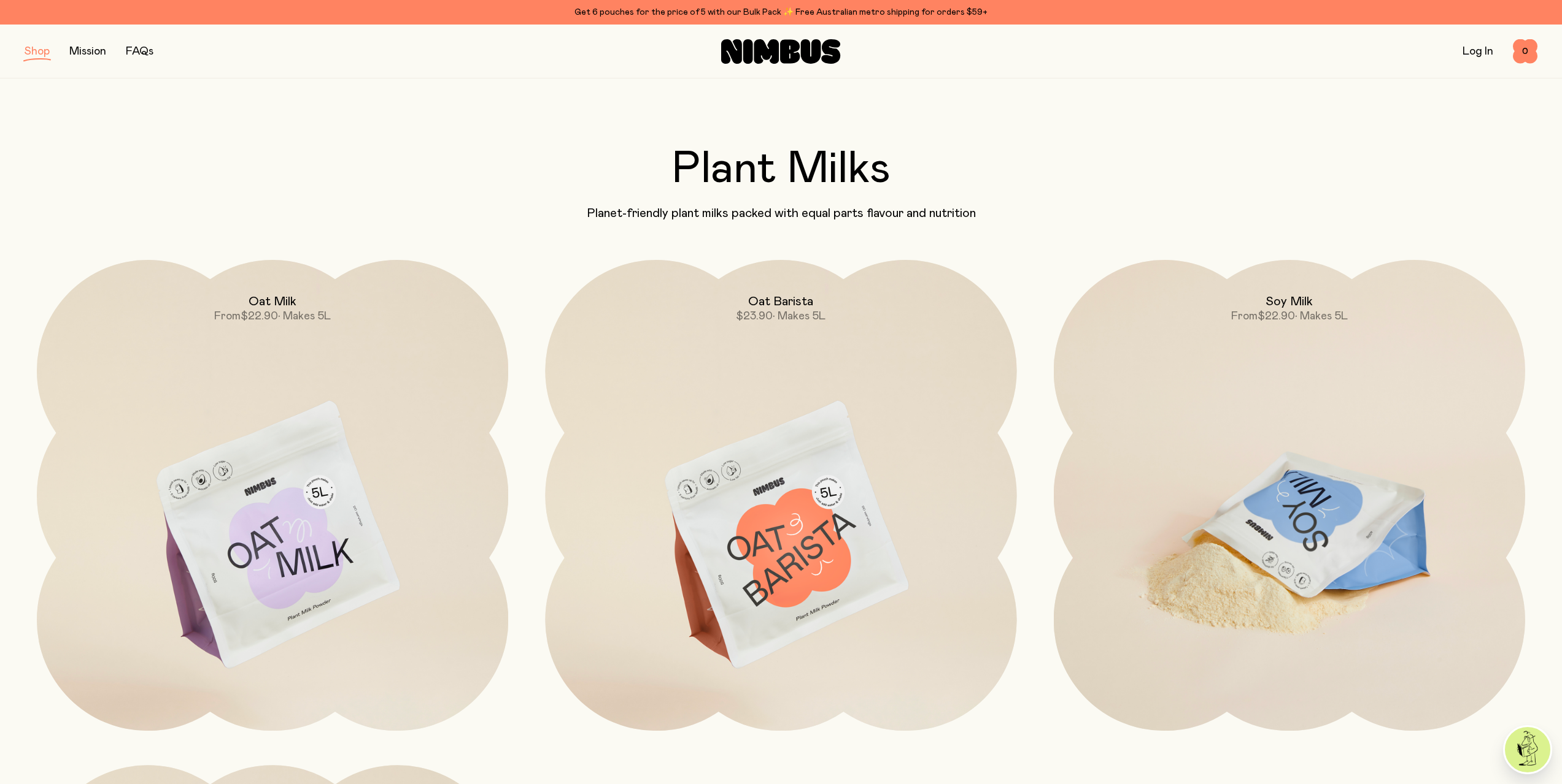
scroll to position [184, 0]
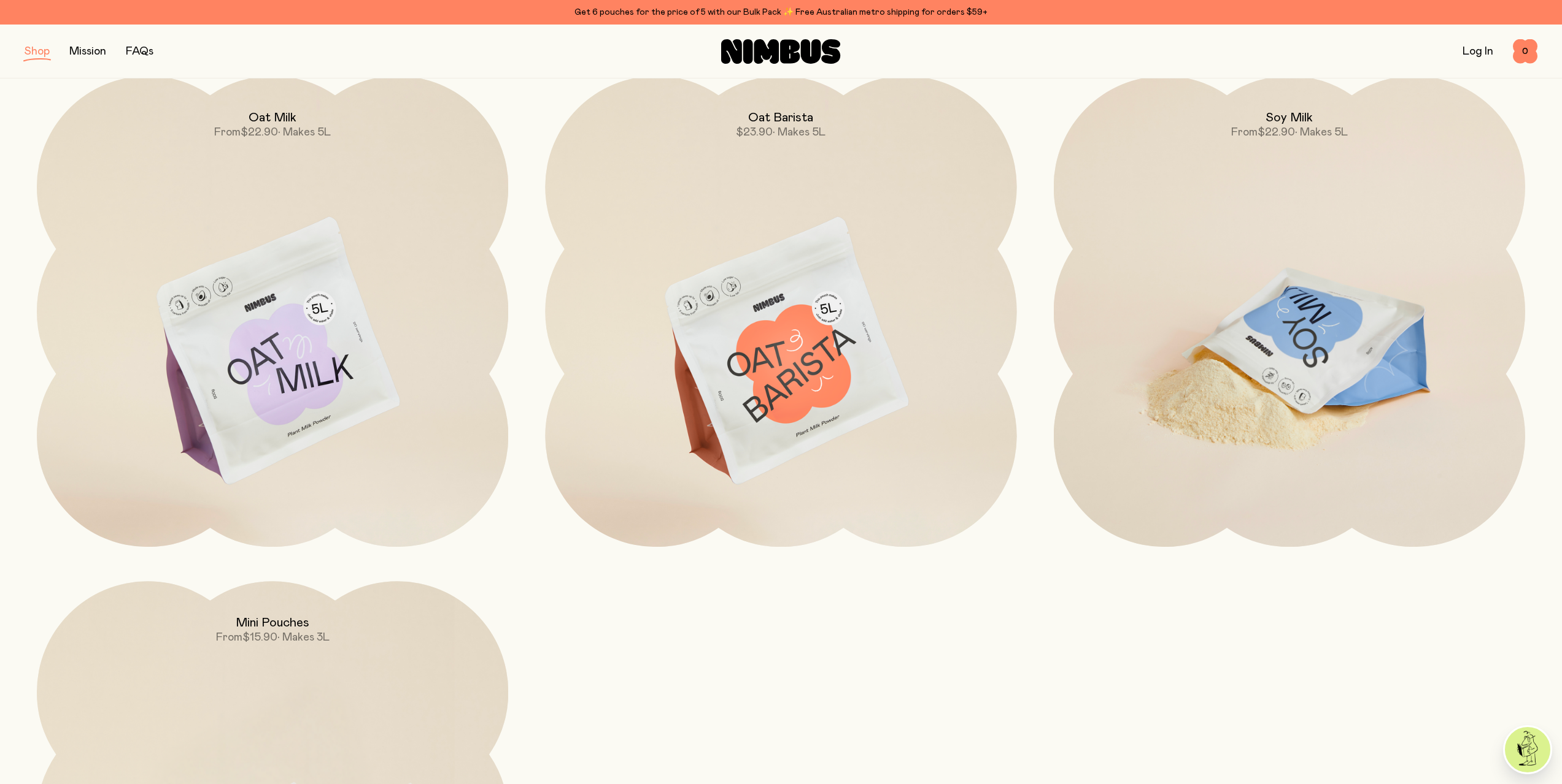
click at [1355, 257] on img at bounding box center [1289, 352] width 471 height 554
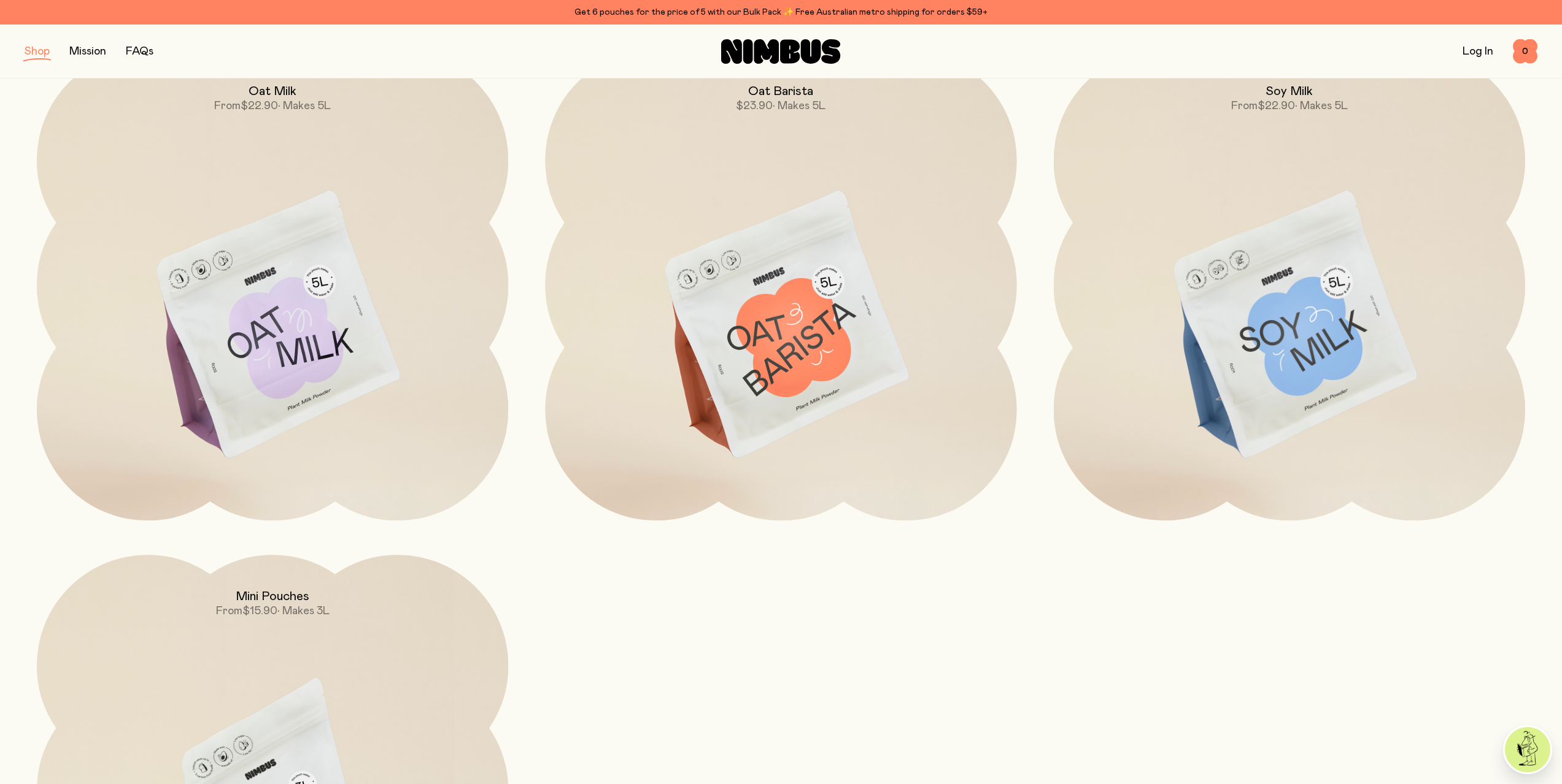
scroll to position [368, 0]
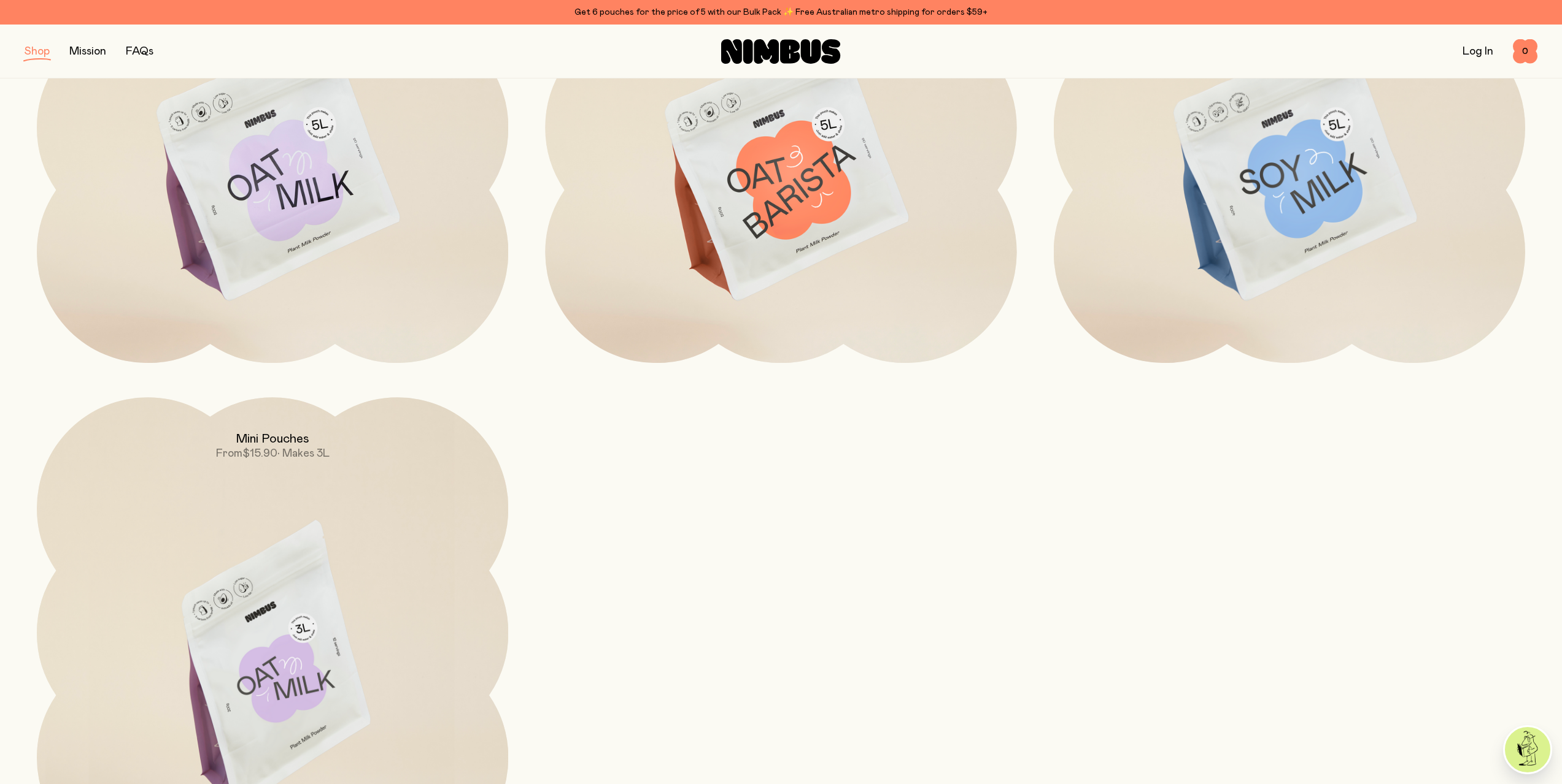
click at [345, 542] on img at bounding box center [272, 673] width 471 height 554
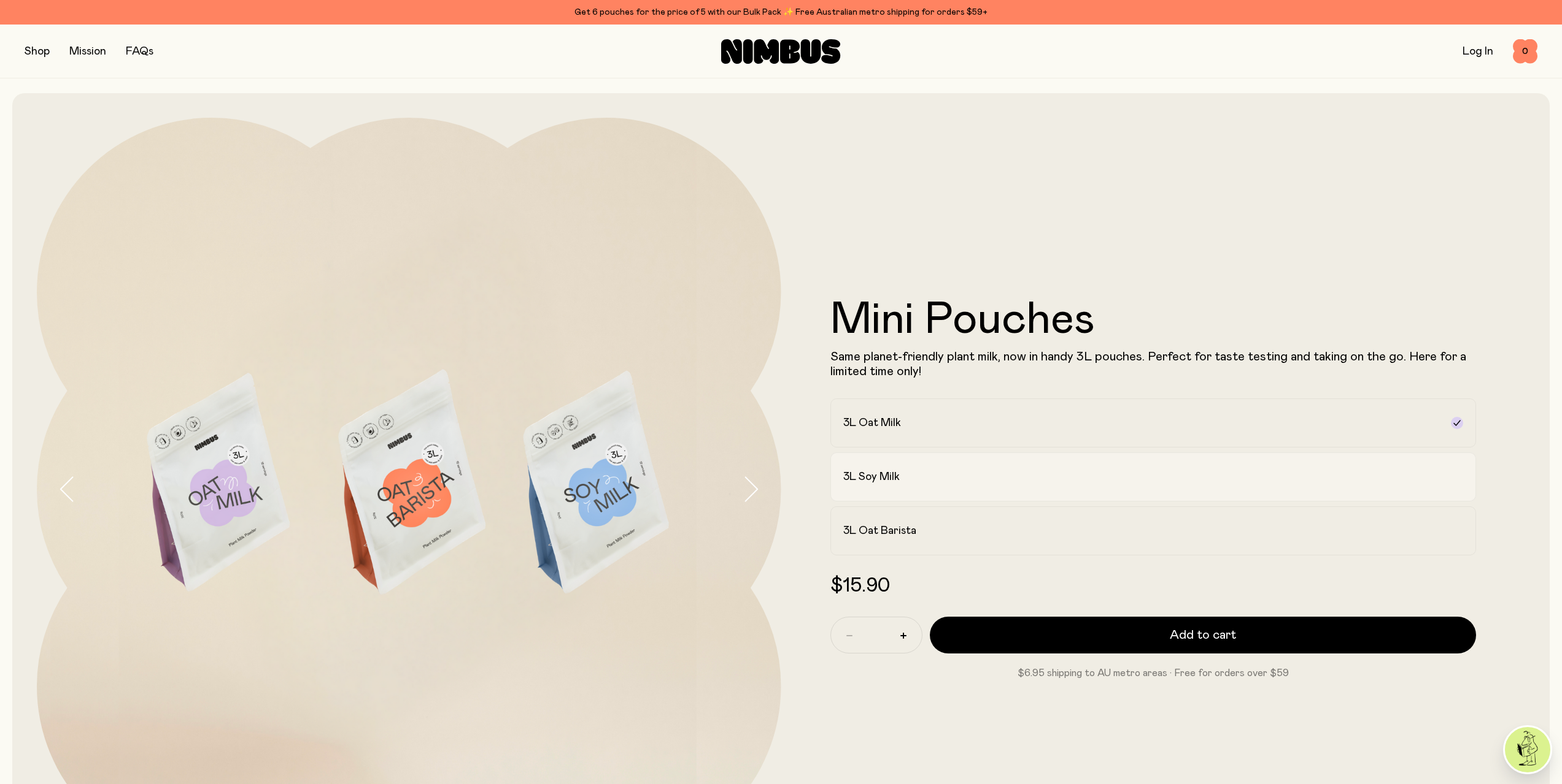
click at [1075, 488] on label "3L Soy Milk" at bounding box center [1153, 477] width 646 height 49
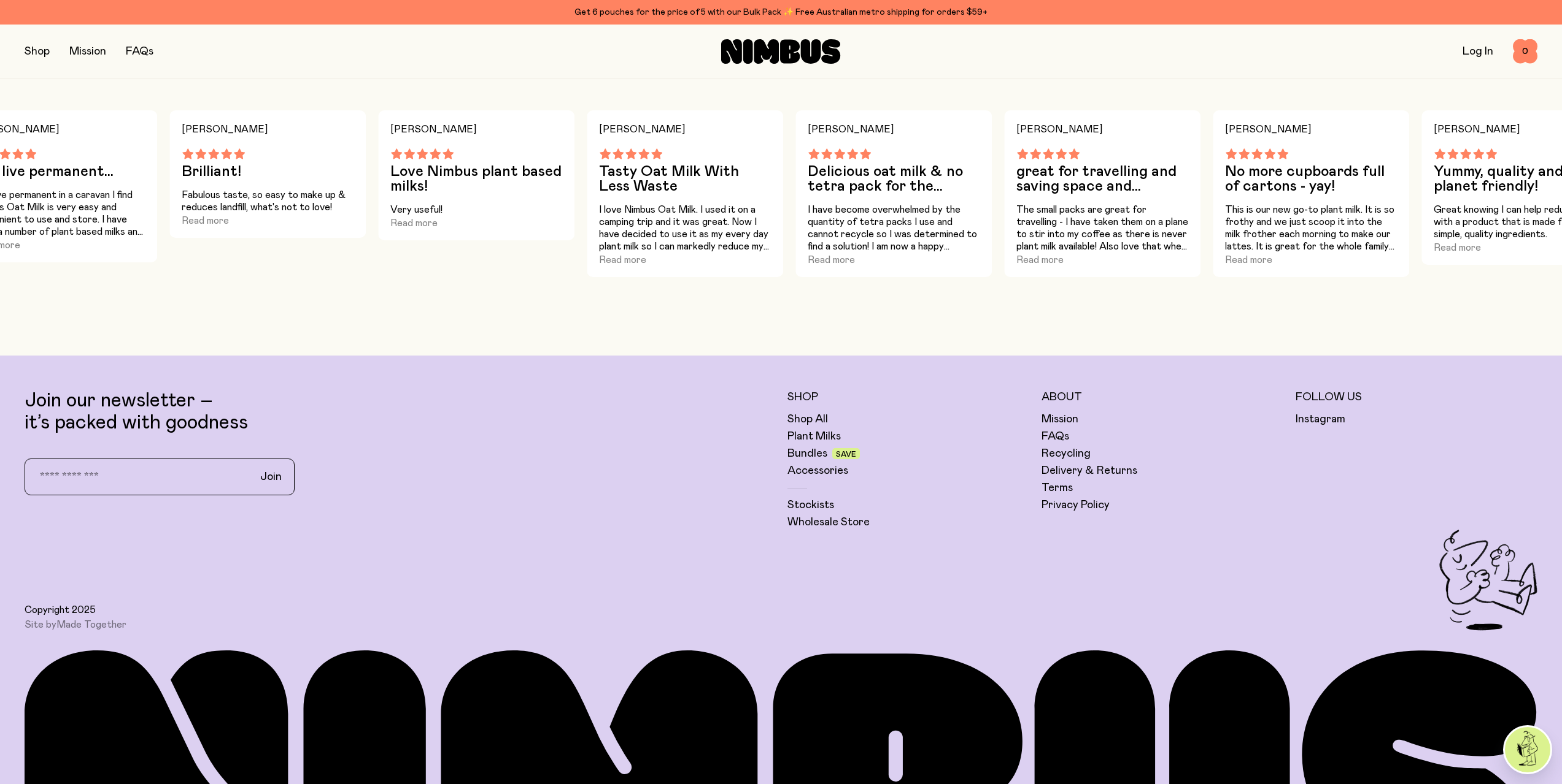
scroll to position [1472, 0]
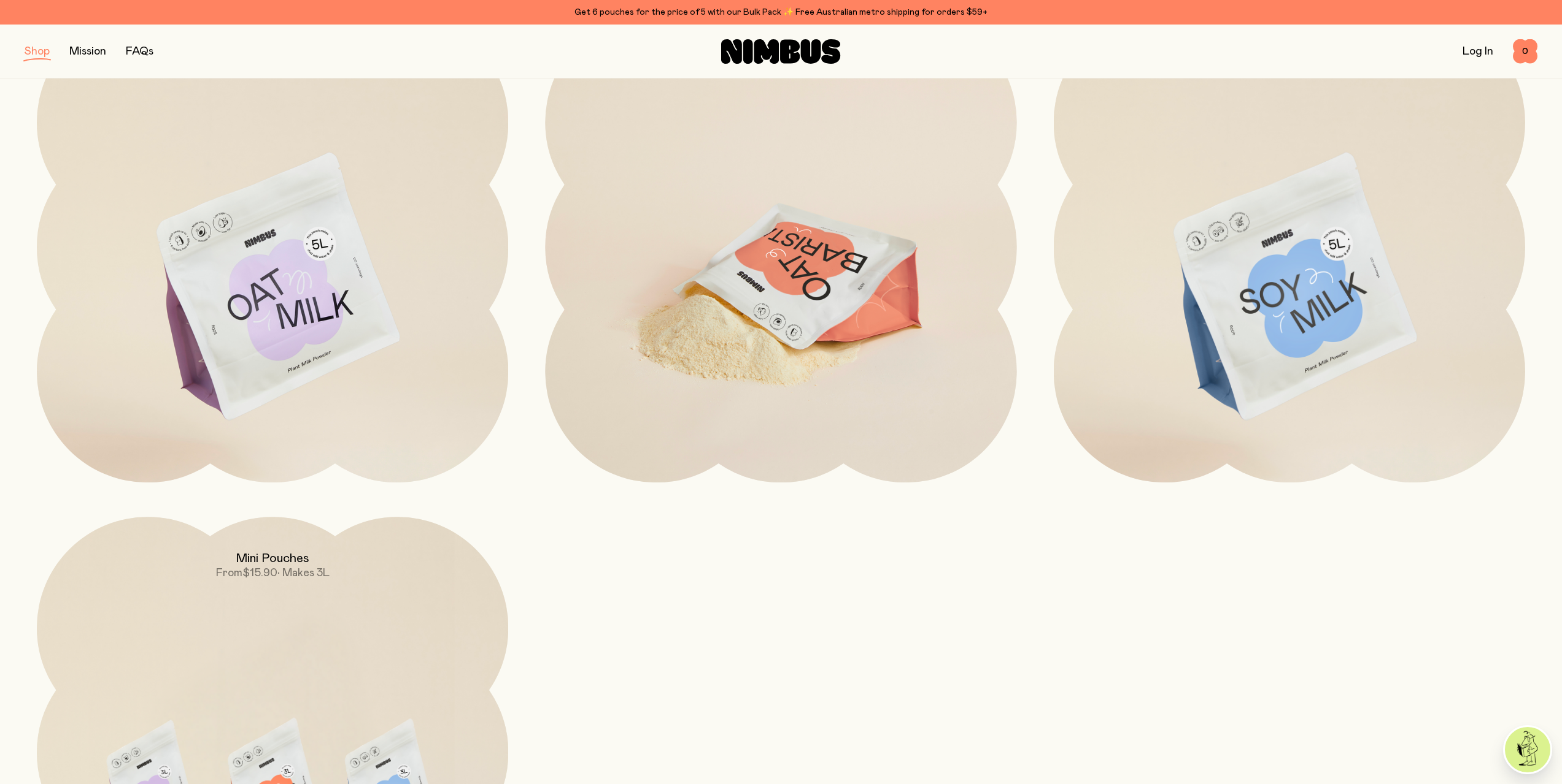
scroll to position [122, 0]
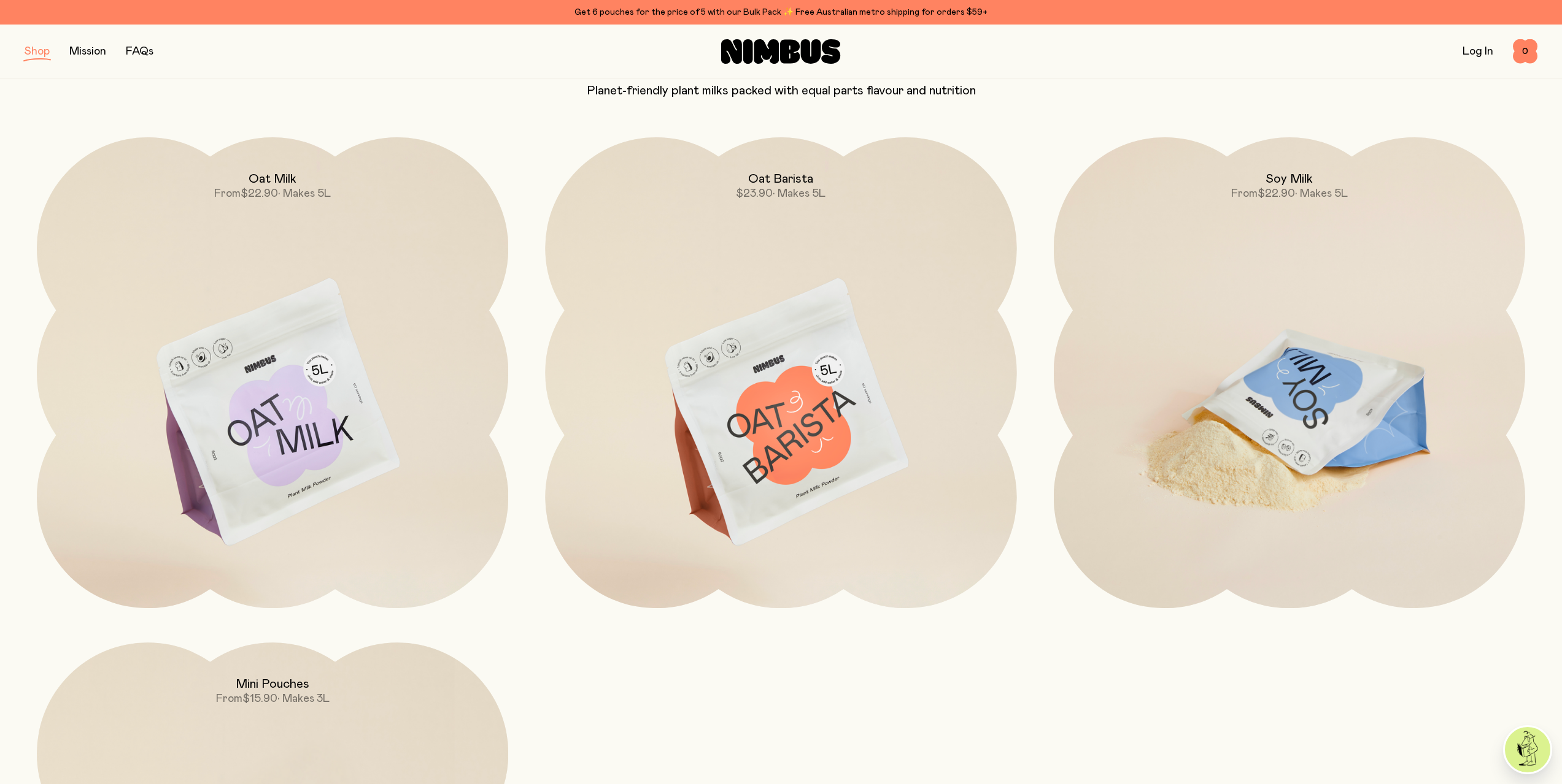
click at [1337, 230] on img at bounding box center [1289, 414] width 471 height 554
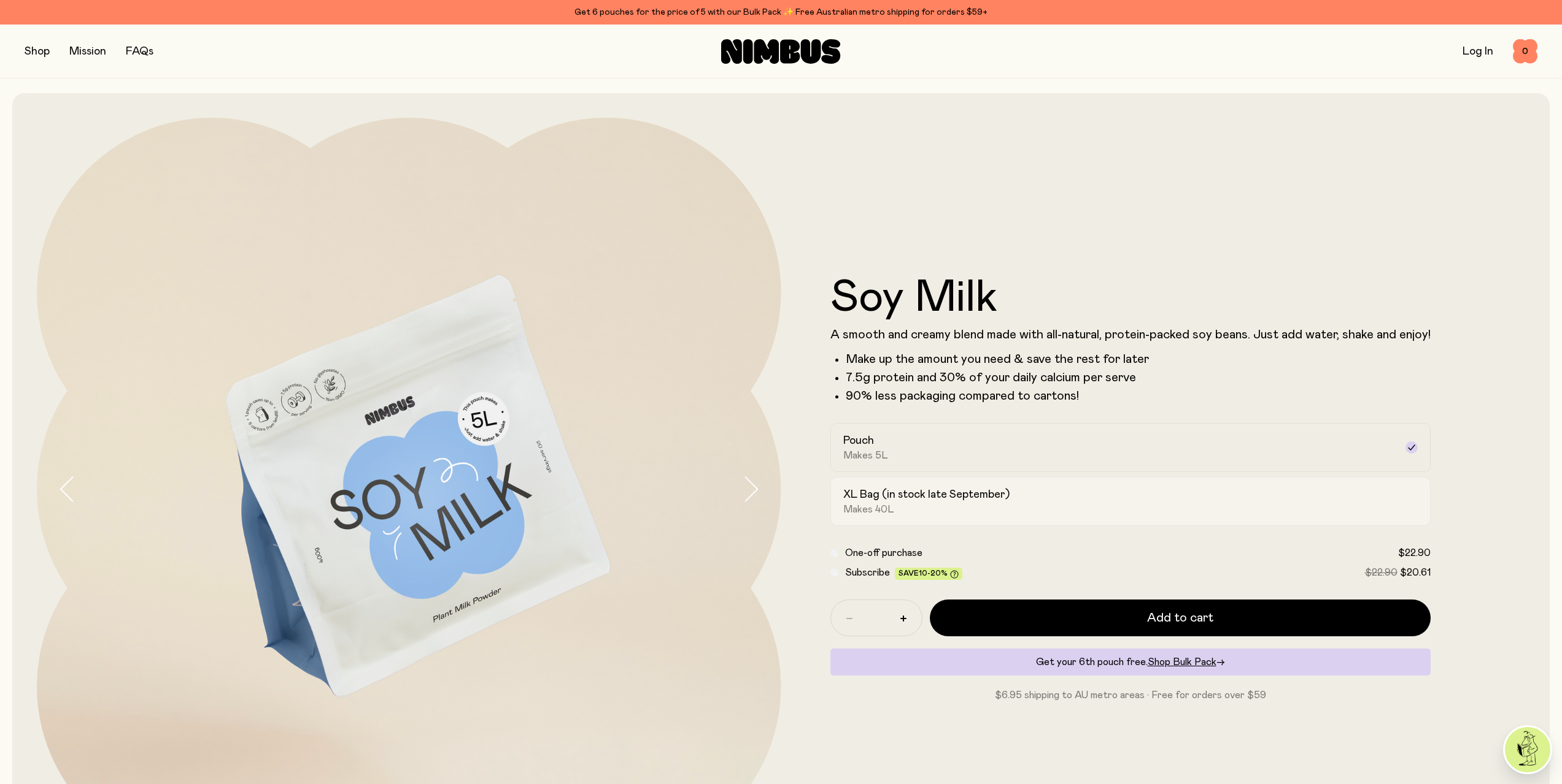
click at [938, 509] on div "XL Bag (in stock late September) Makes 40L" at bounding box center [1119, 501] width 552 height 28
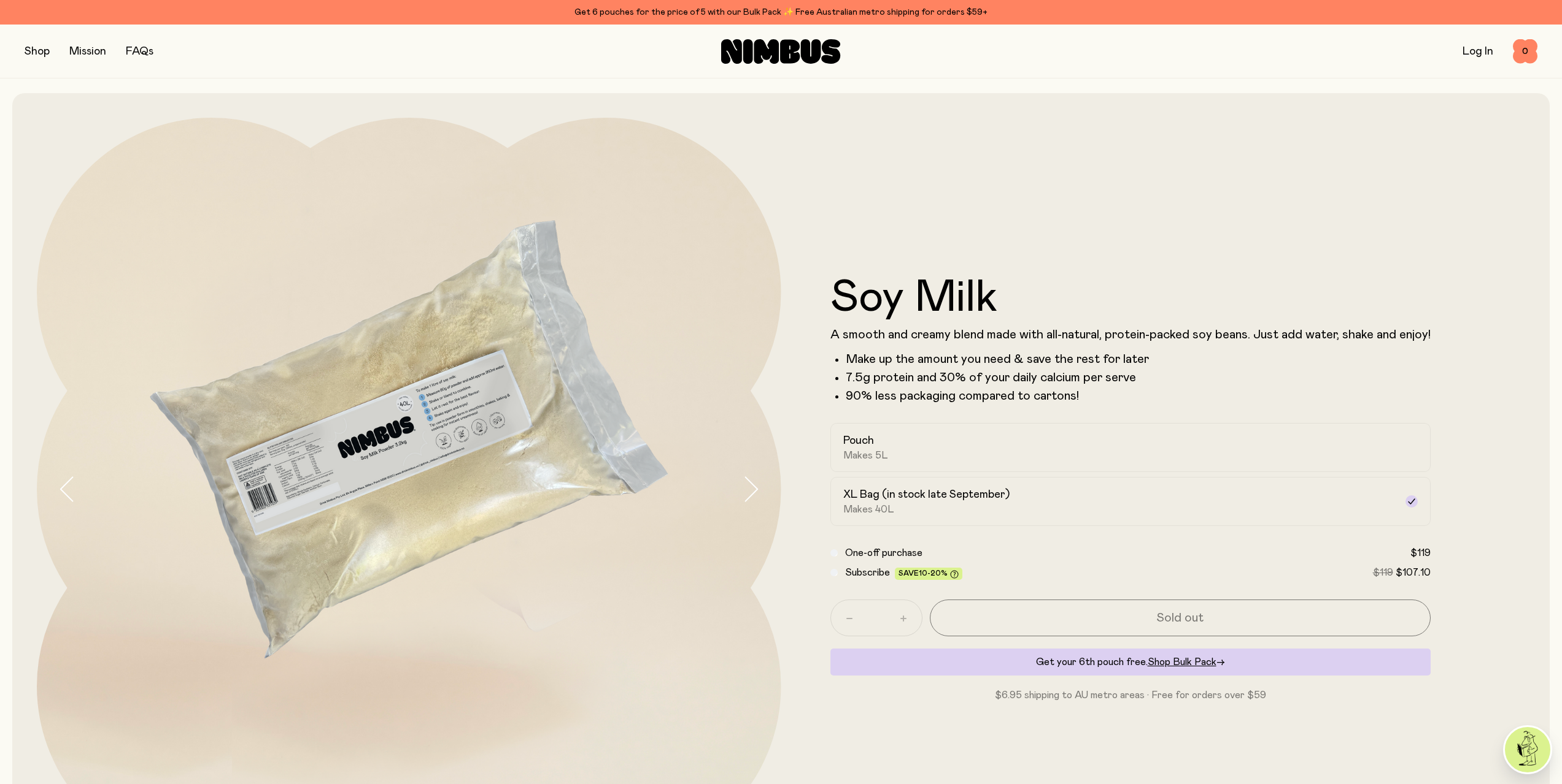
click at [505, 450] on img at bounding box center [408, 489] width 744 height 744
click at [750, 490] on icon "button" at bounding box center [750, 489] width 17 height 26
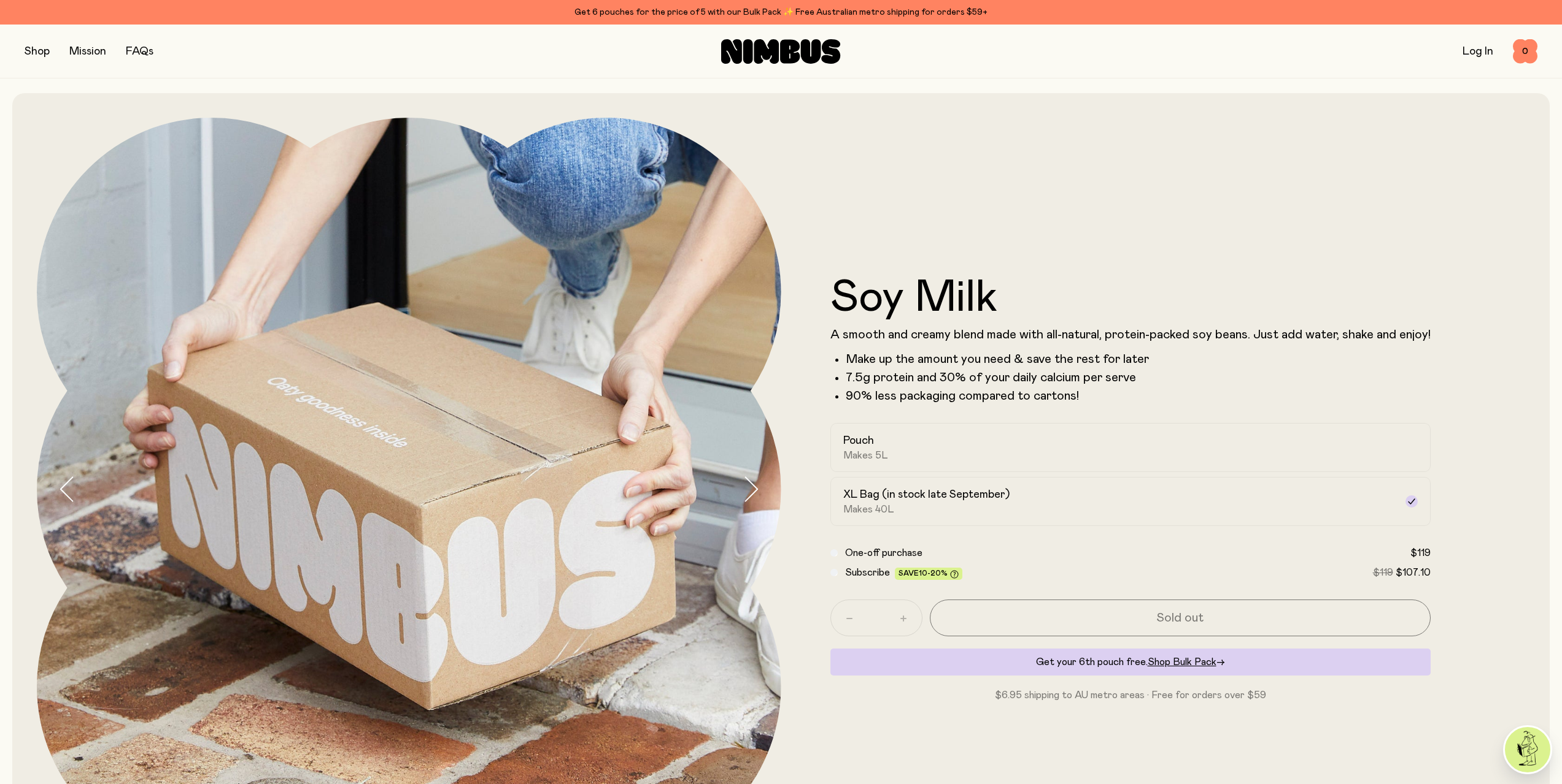
click at [750, 490] on icon "button" at bounding box center [750, 489] width 17 height 26
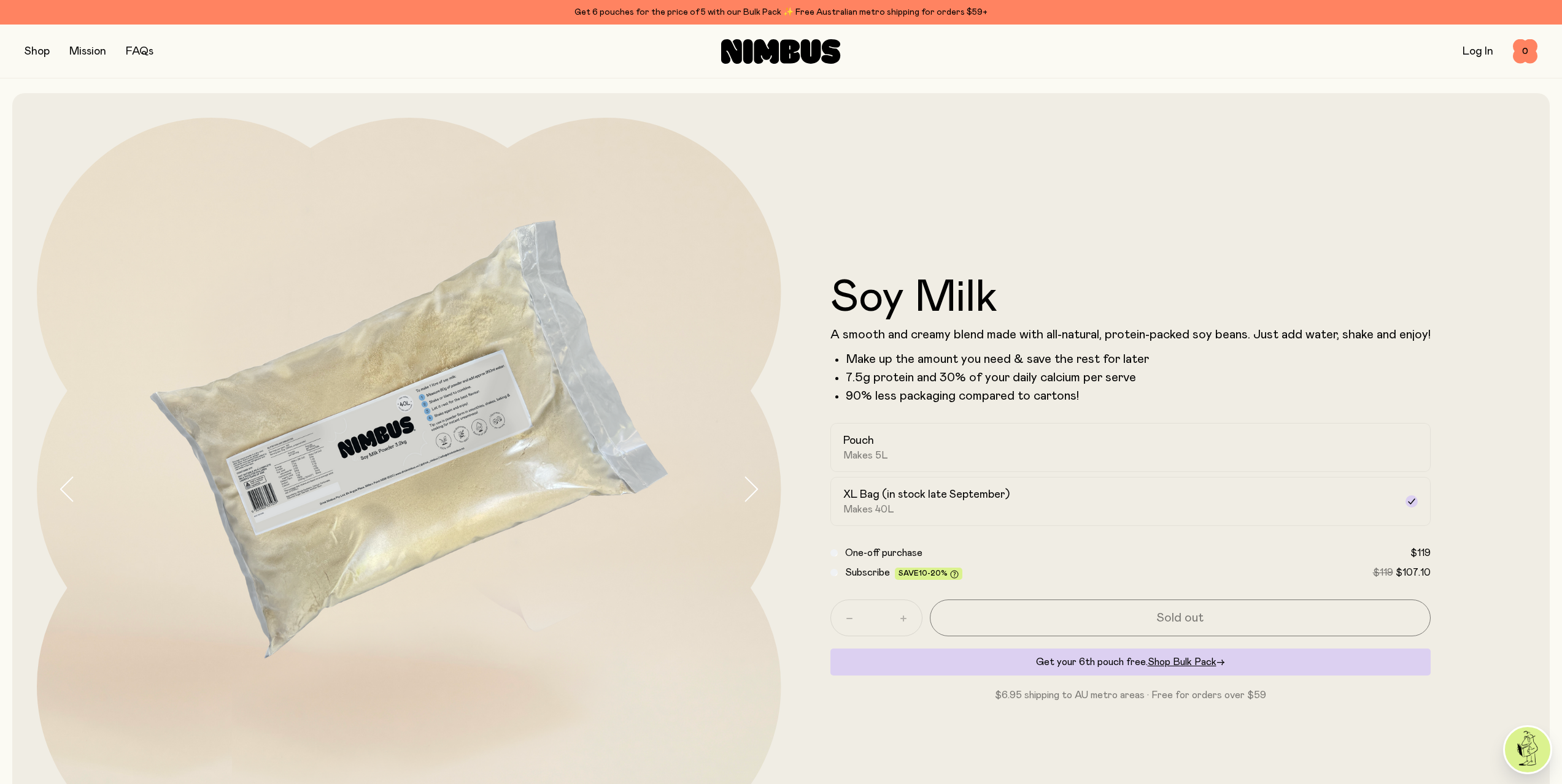
click at [750, 490] on icon "button" at bounding box center [750, 489] width 17 height 26
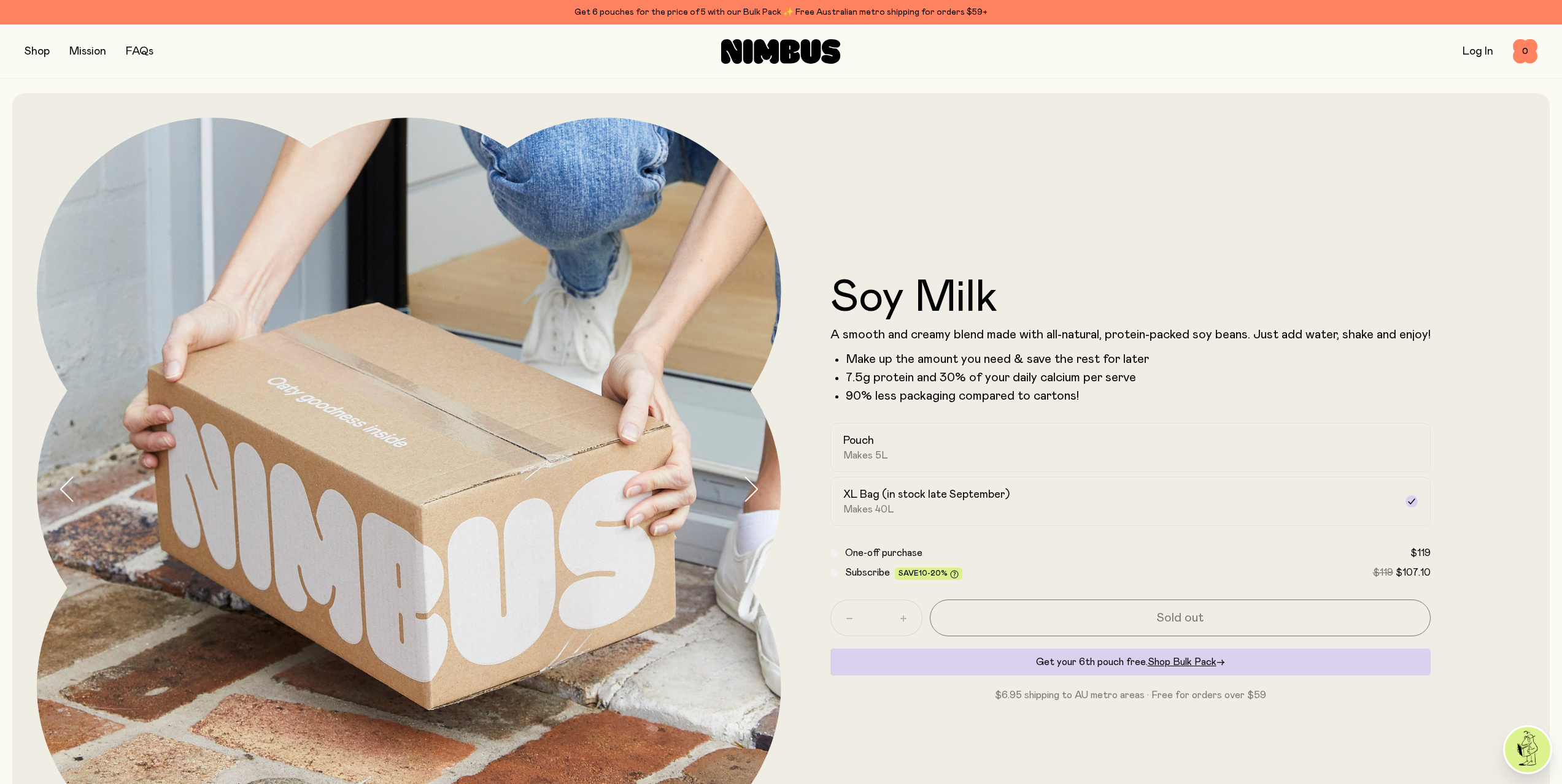
click at [750, 490] on icon "button" at bounding box center [750, 489] width 17 height 26
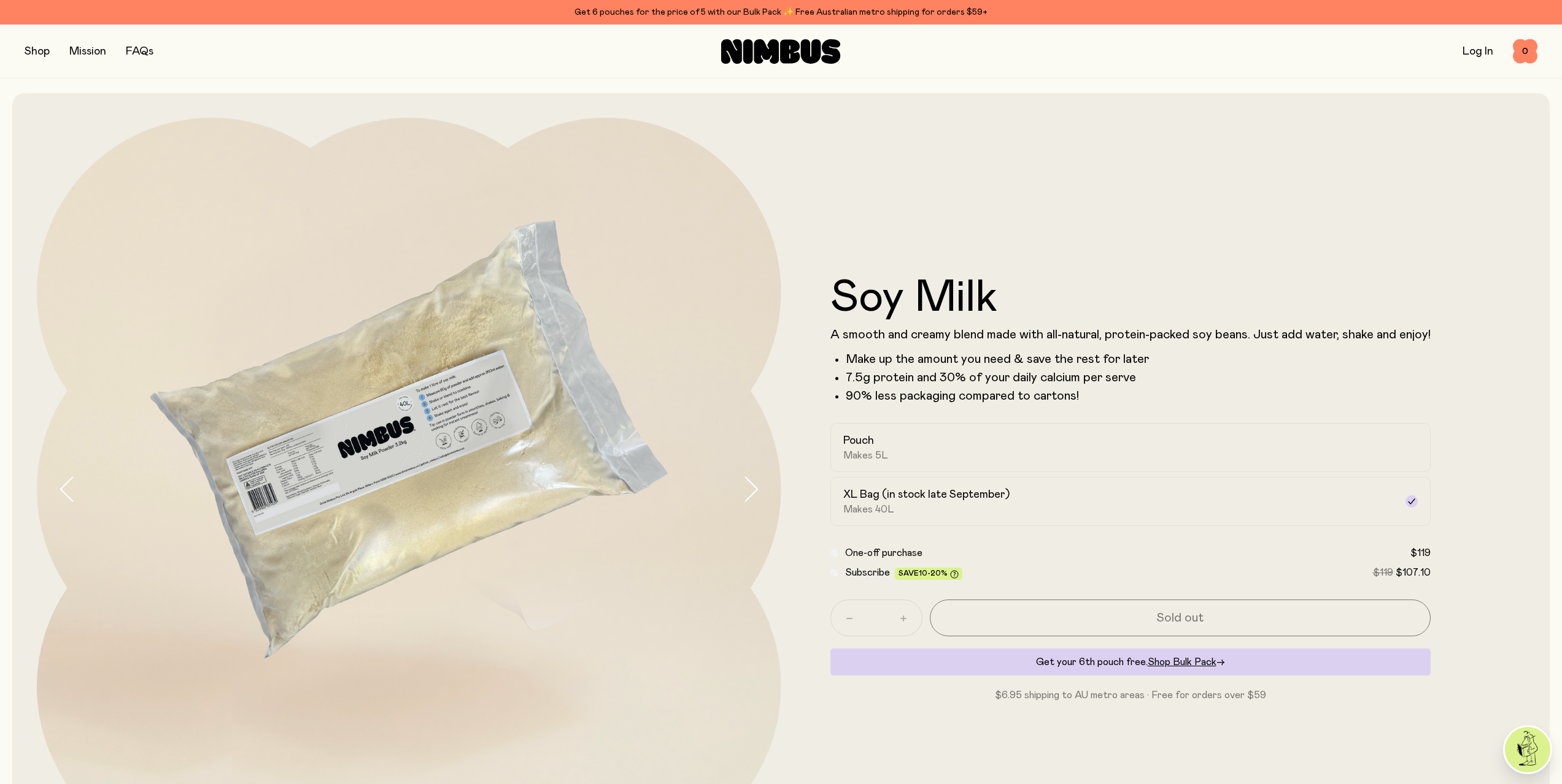
click at [750, 490] on icon "button" at bounding box center [750, 489] width 17 height 26
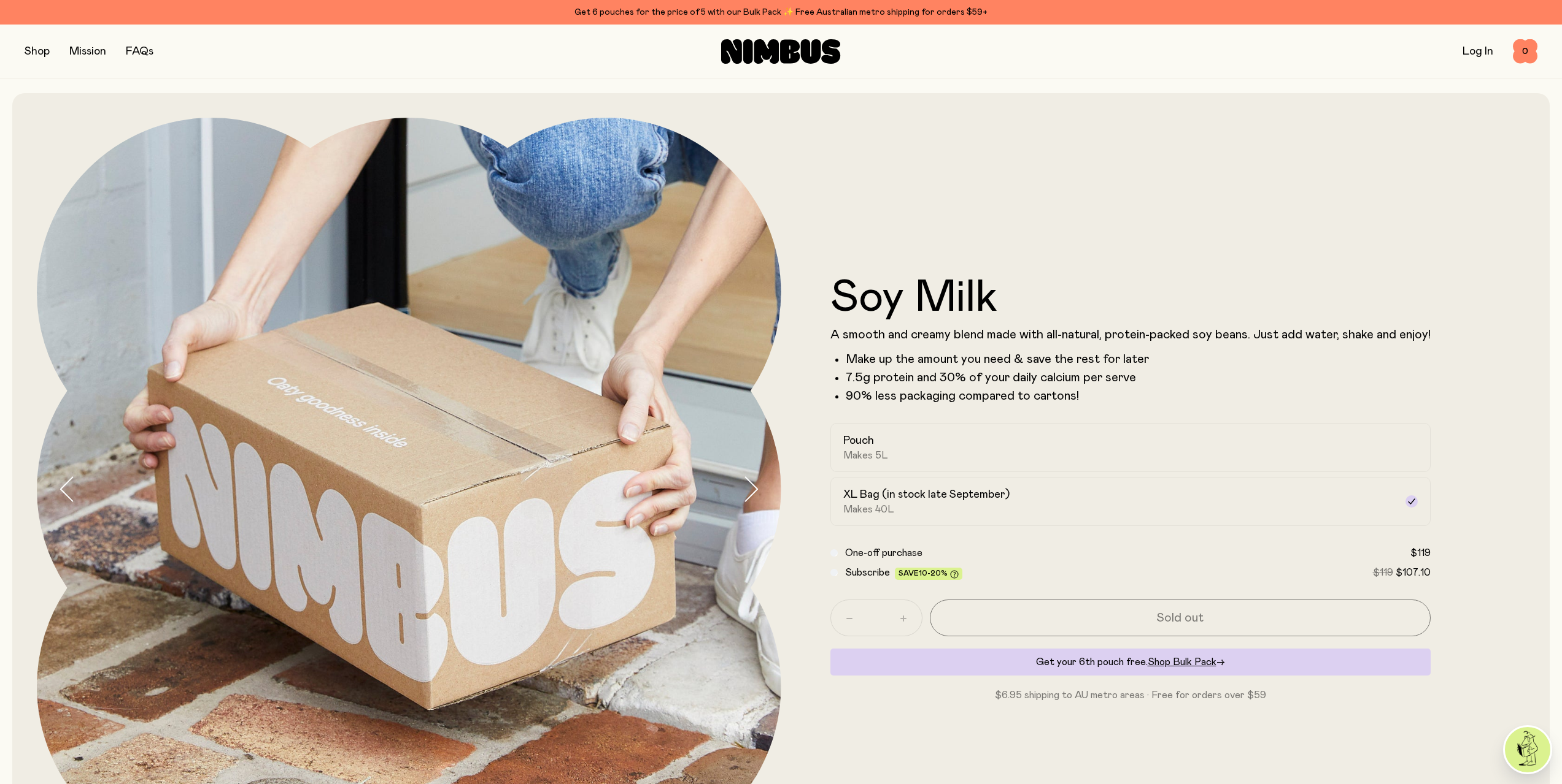
click at [750, 490] on icon "button" at bounding box center [750, 489] width 17 height 26
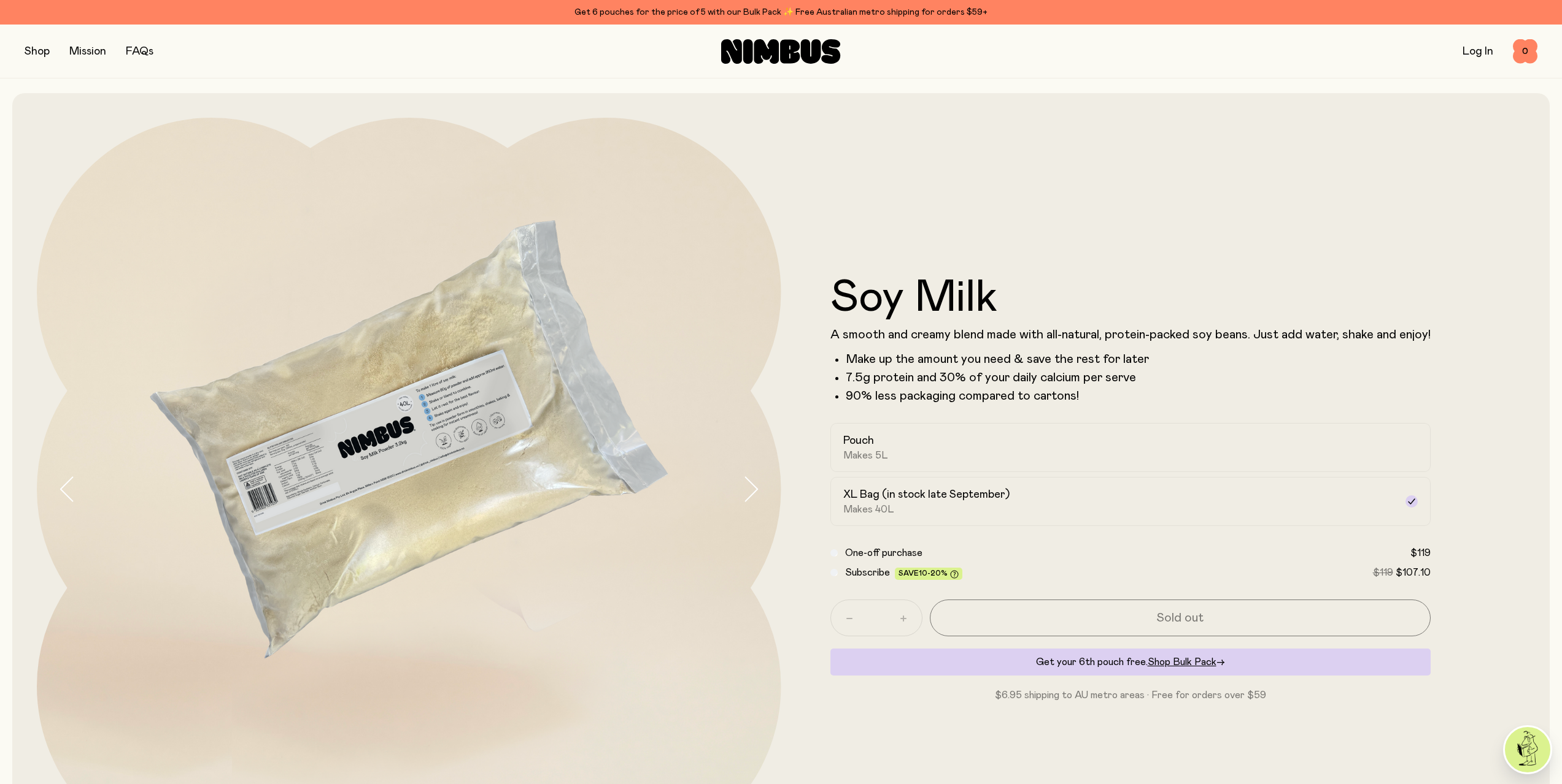
click at [747, 483] on icon "button" at bounding box center [750, 489] width 17 height 26
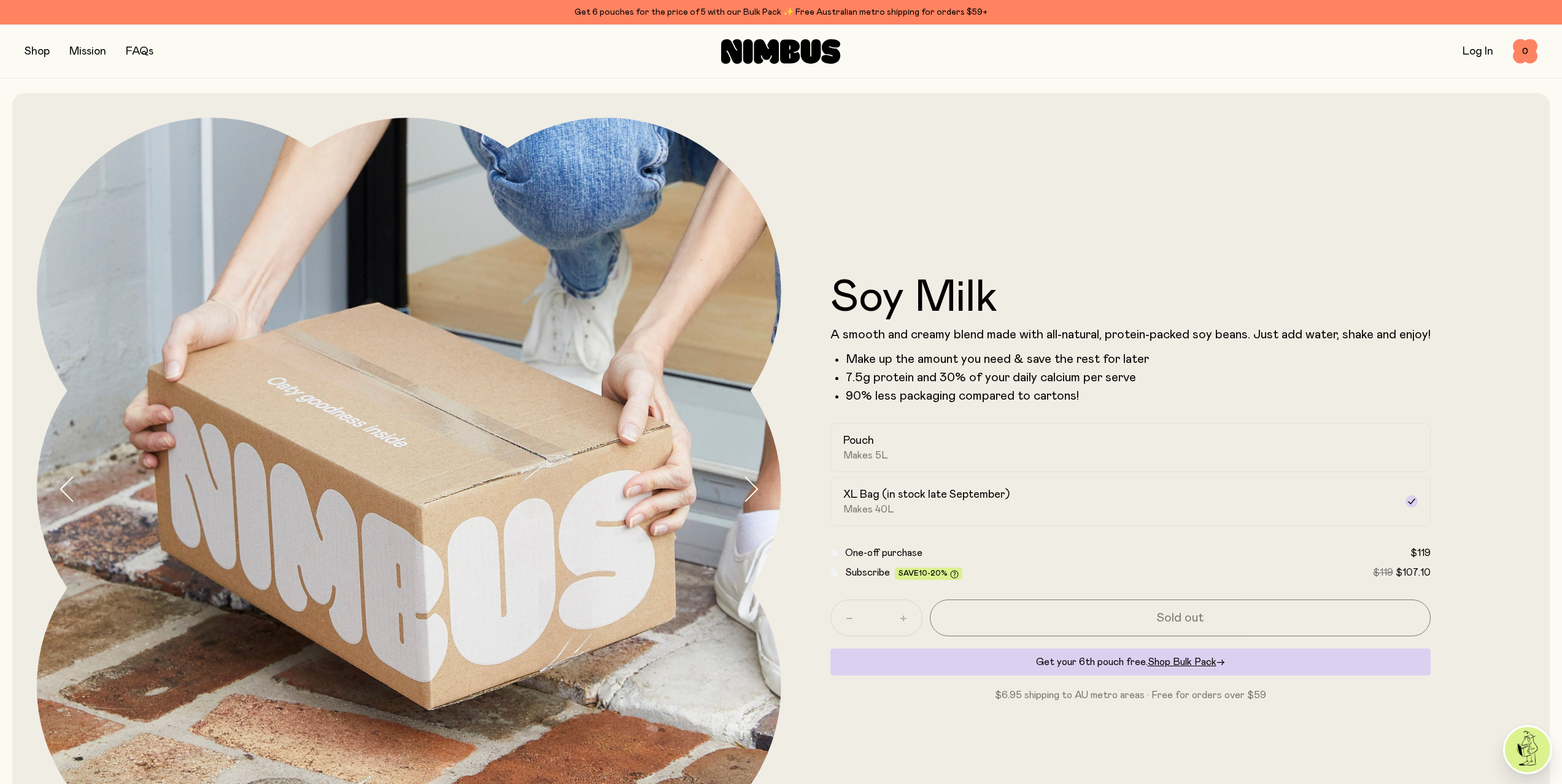
click at [747, 483] on icon "button" at bounding box center [750, 489] width 17 height 26
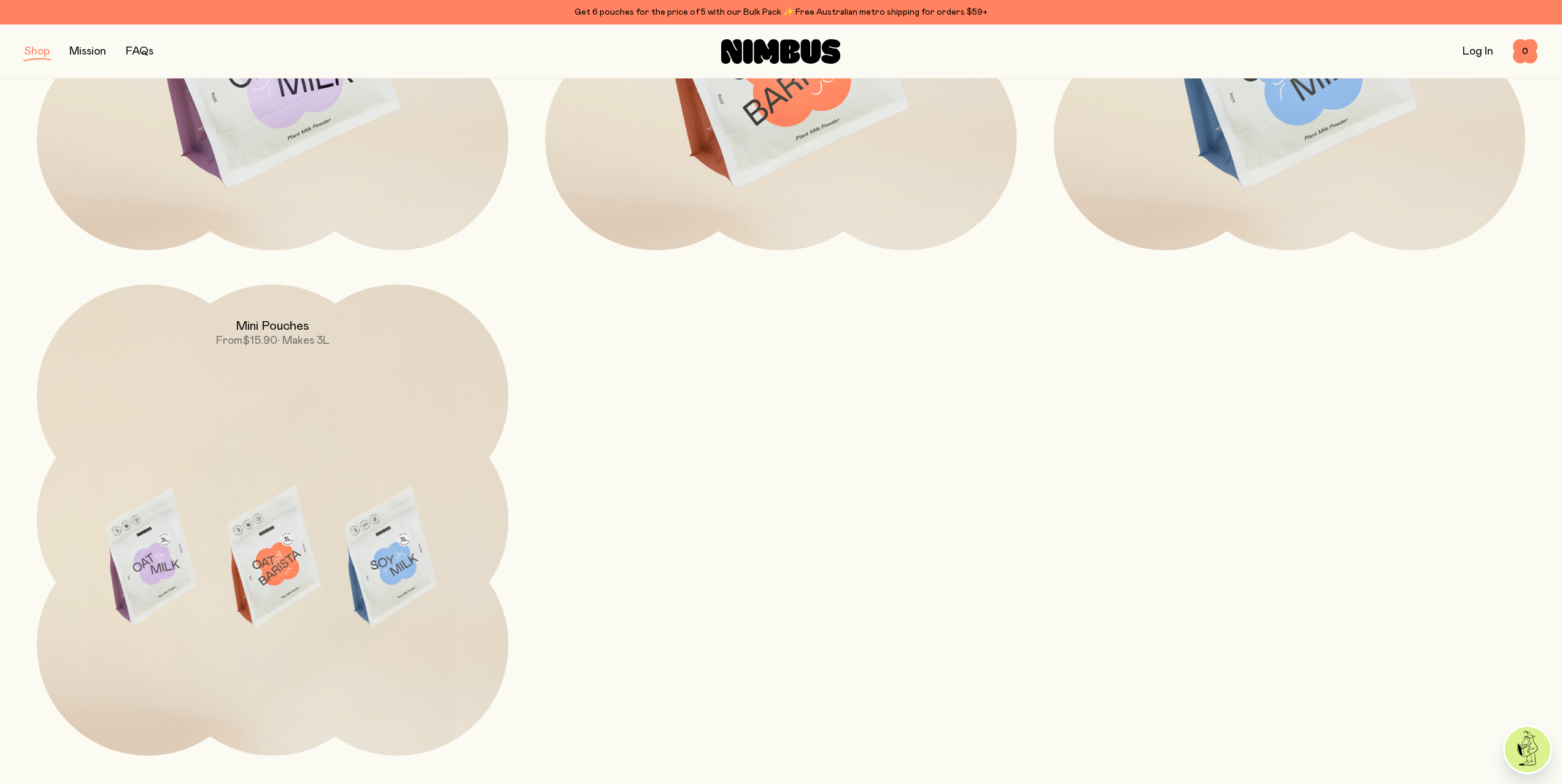
scroll to position [491, 0]
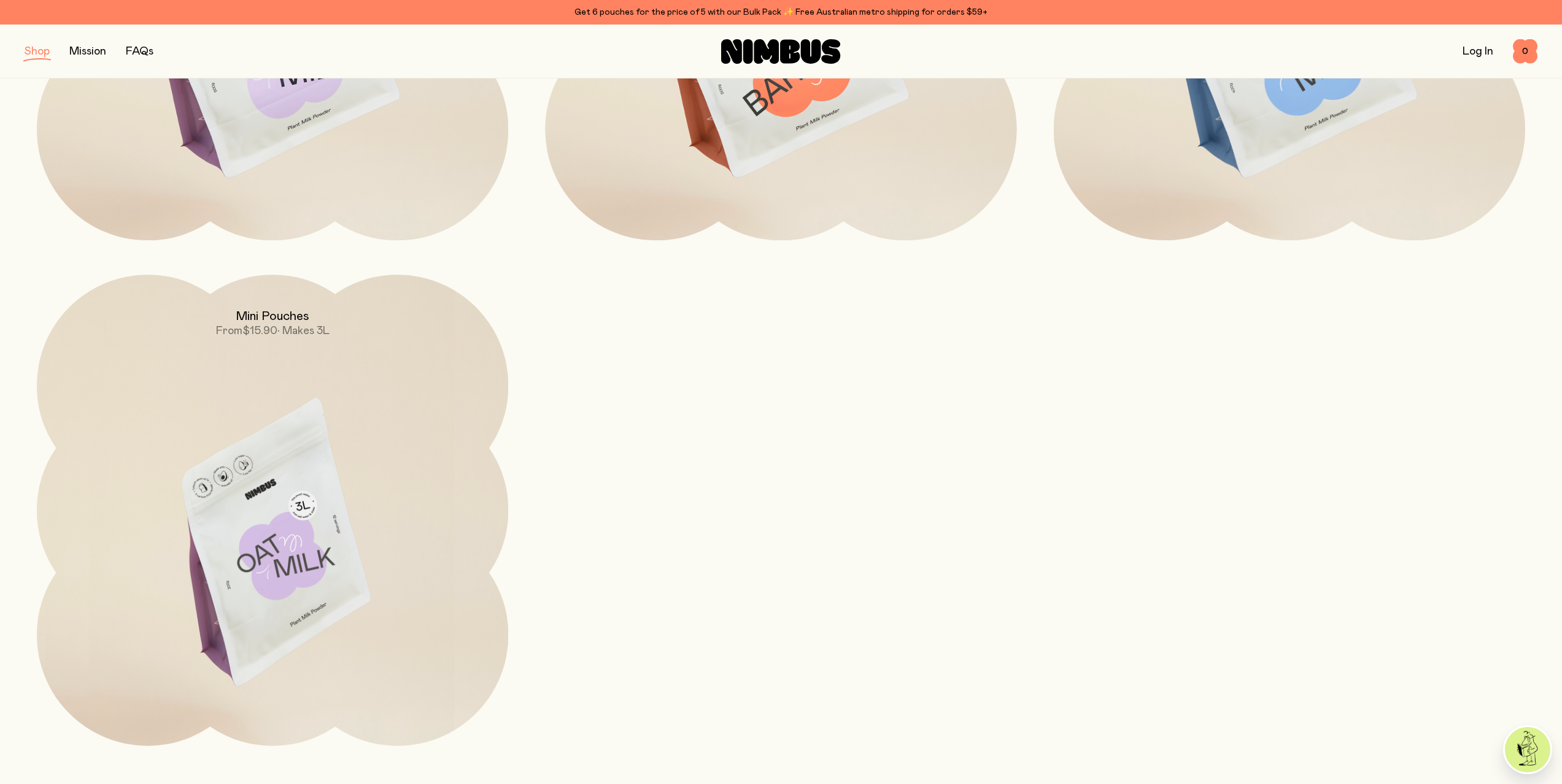
click at [302, 533] on img at bounding box center [272, 551] width 471 height 554
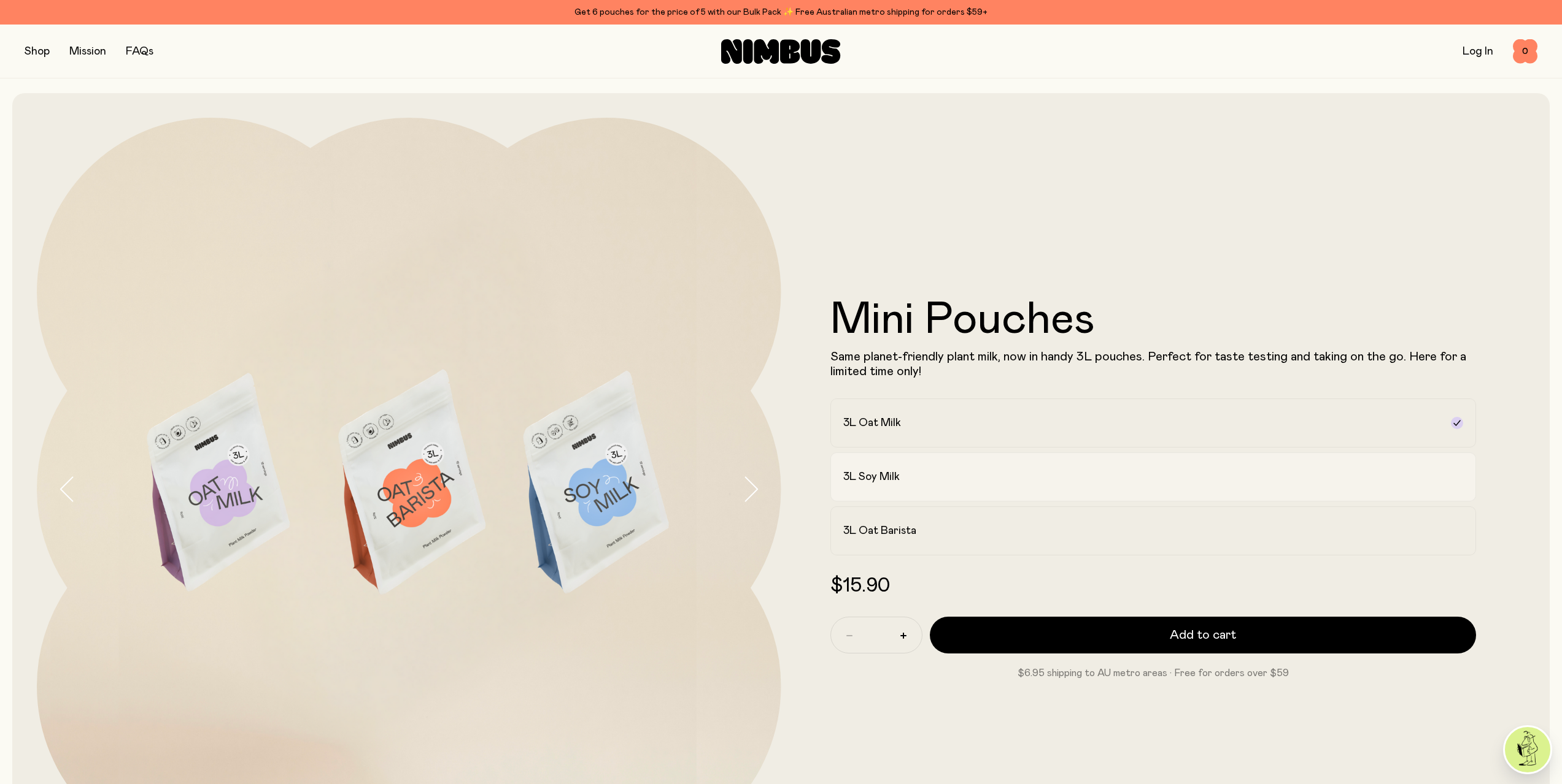
click at [913, 491] on label "3L Soy Milk" at bounding box center [1153, 477] width 646 height 49
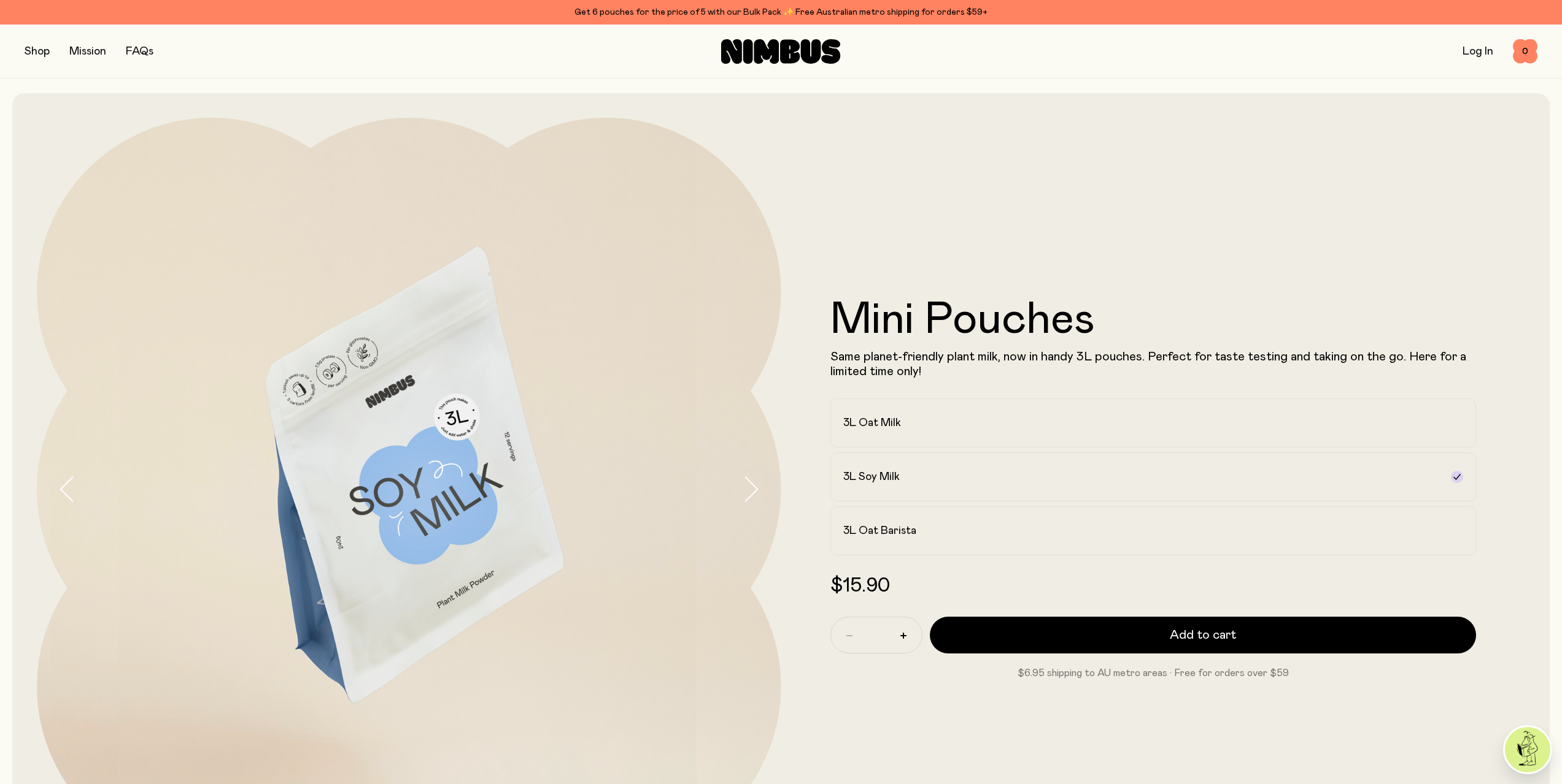
click at [750, 494] on icon "button" at bounding box center [750, 489] width 17 height 26
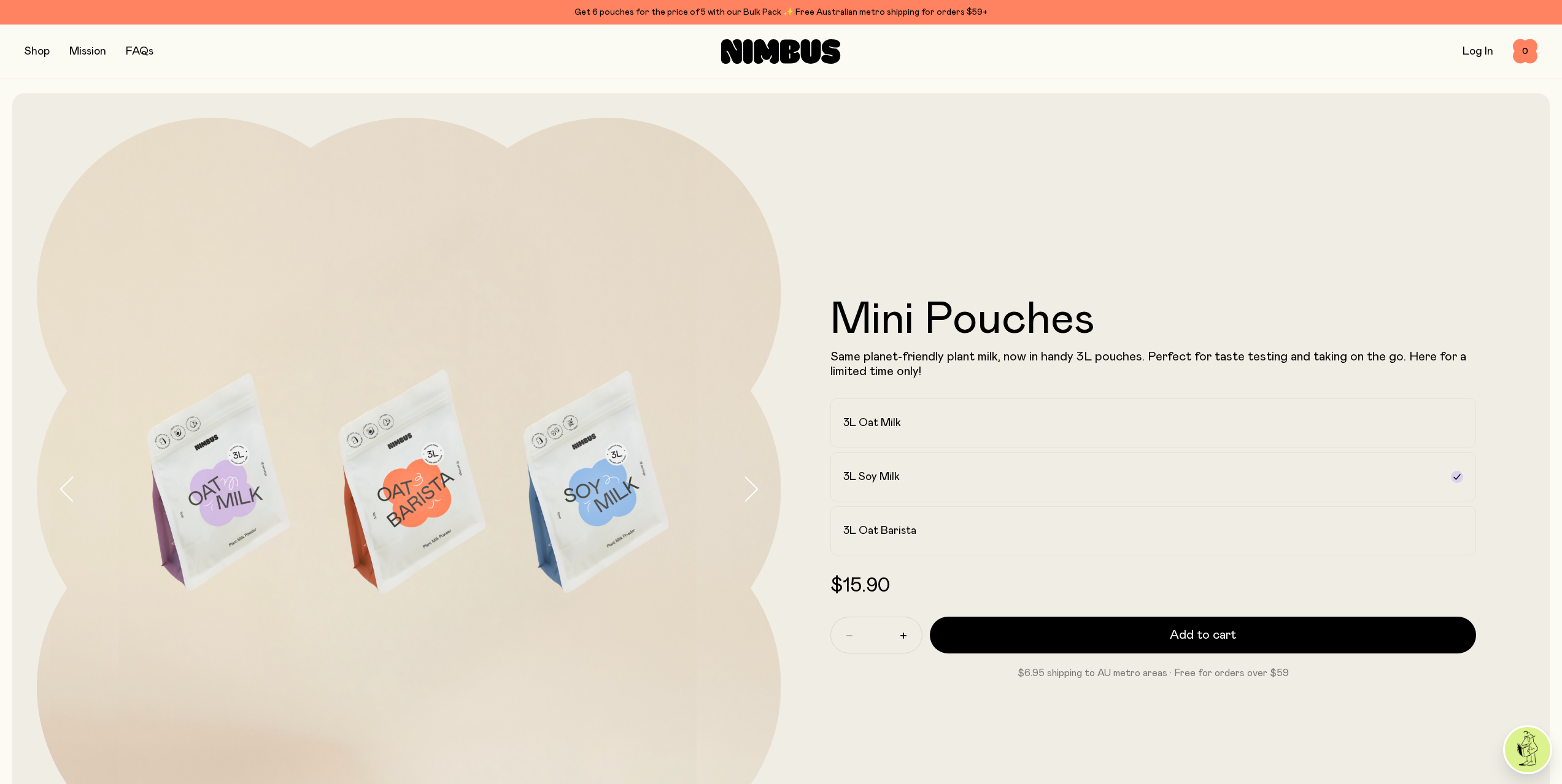
click at [750, 494] on icon "button" at bounding box center [750, 489] width 17 height 26
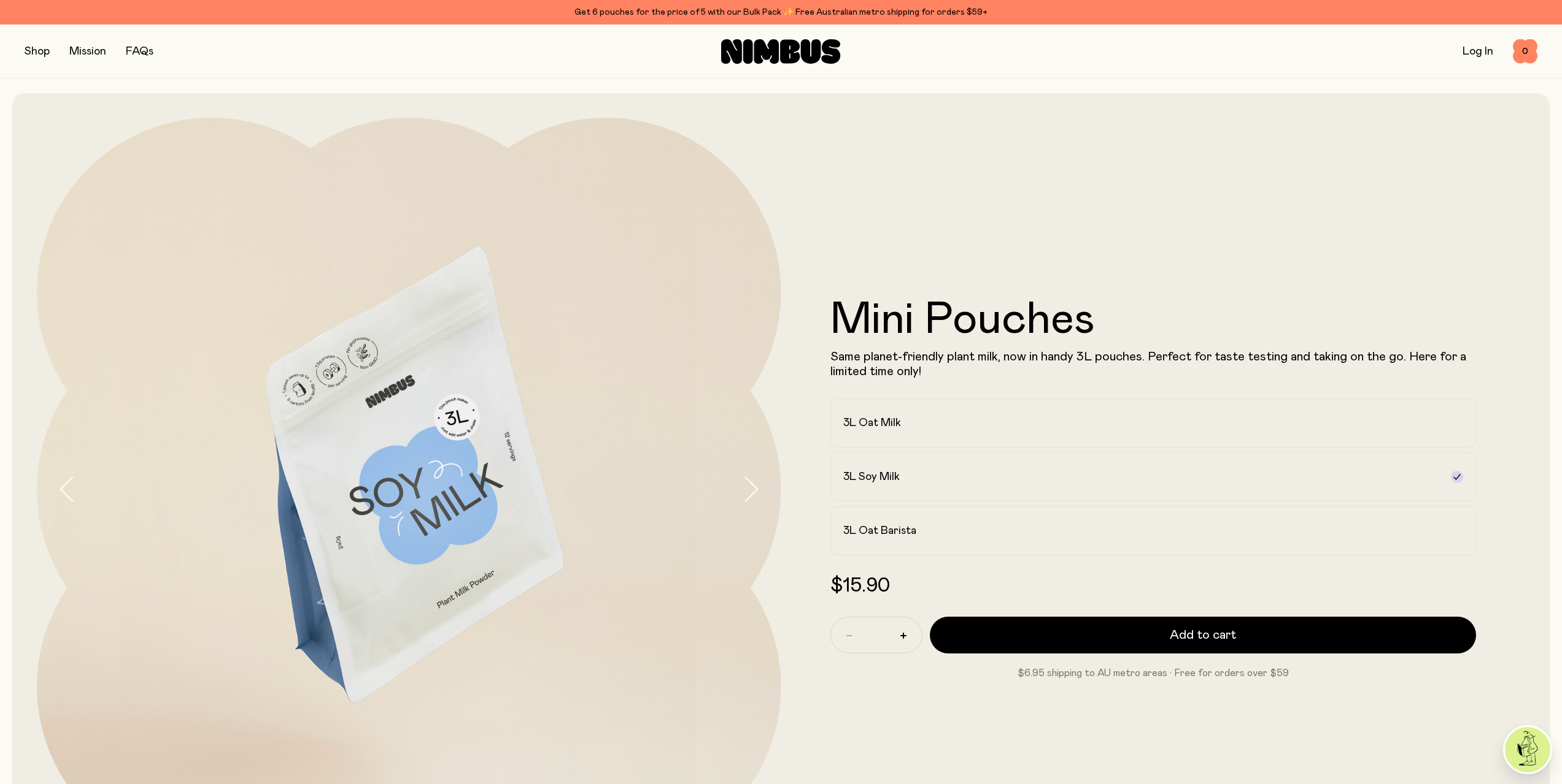
click at [750, 494] on icon "button" at bounding box center [750, 489] width 17 height 26
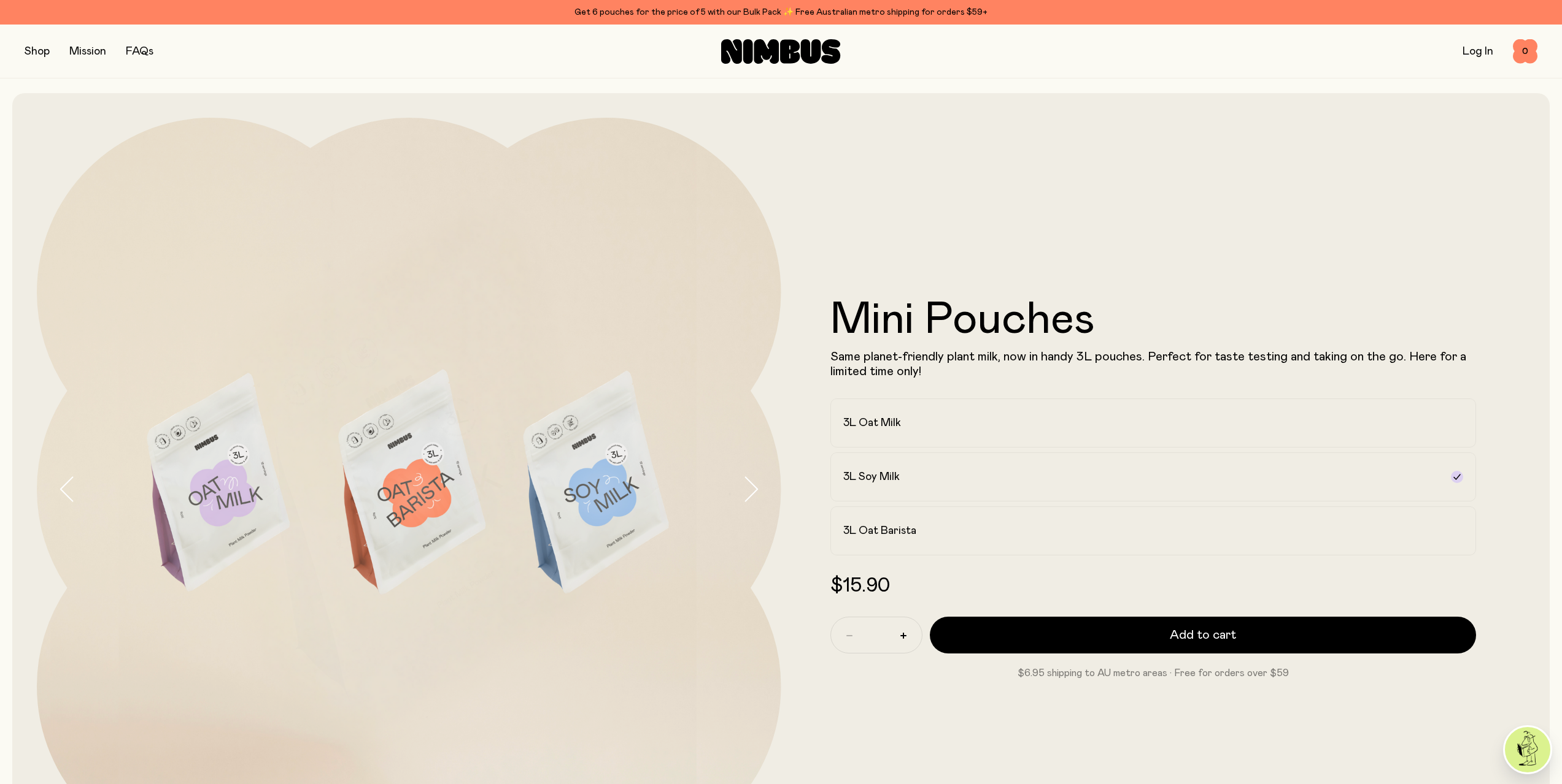
click at [750, 494] on icon "button" at bounding box center [750, 489] width 17 height 26
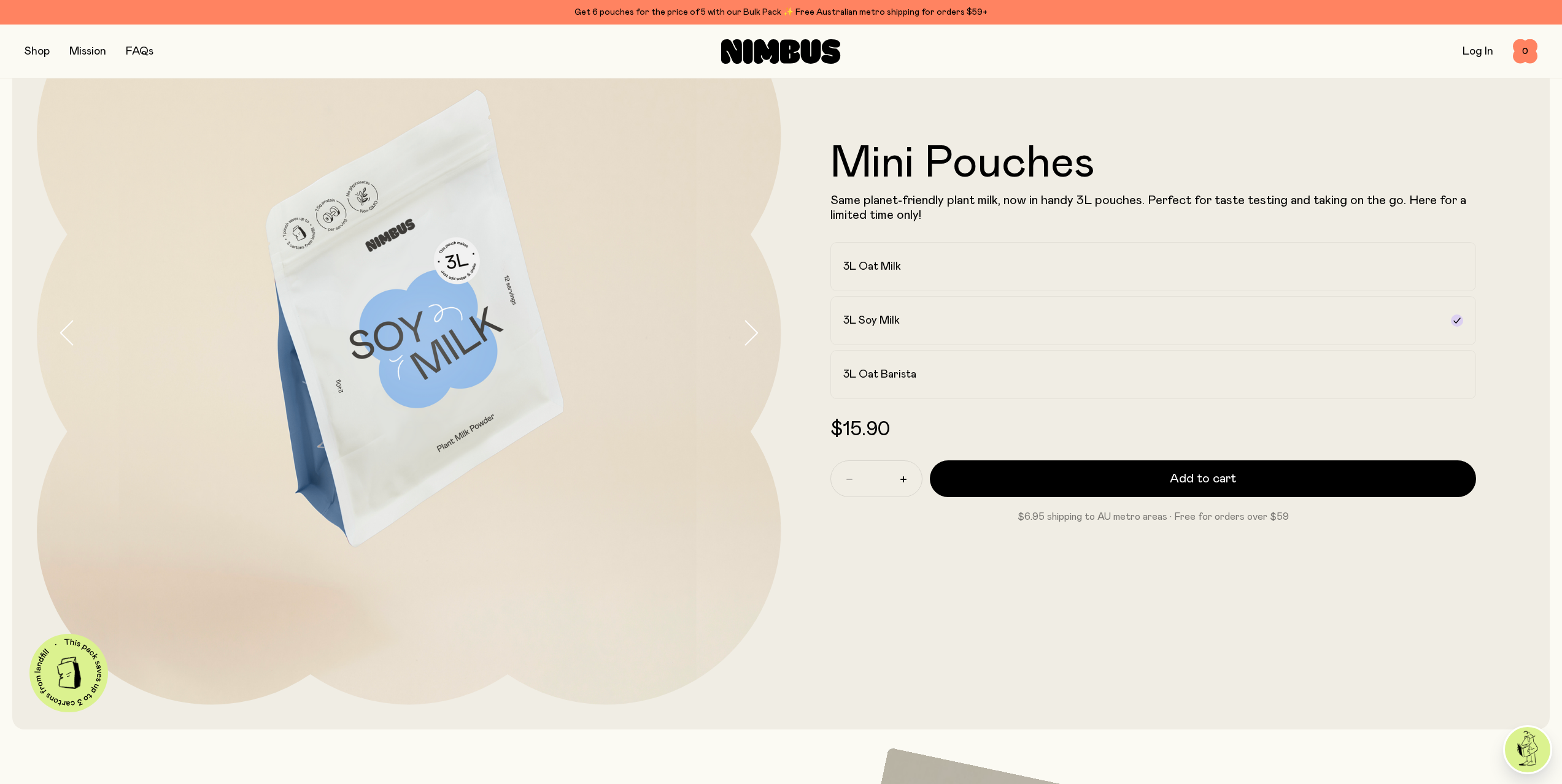
scroll to position [122, 0]
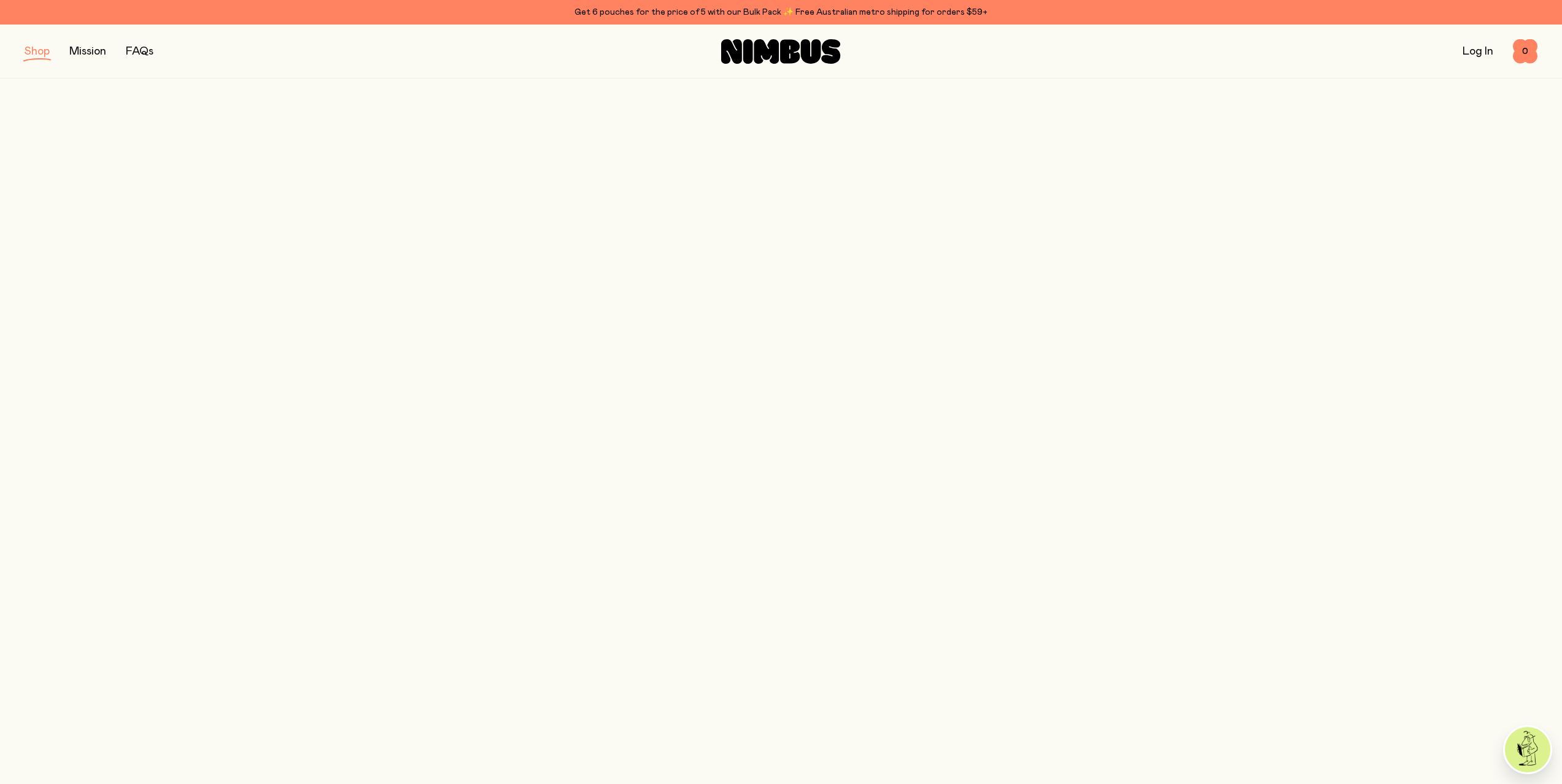
scroll to position [491, 0]
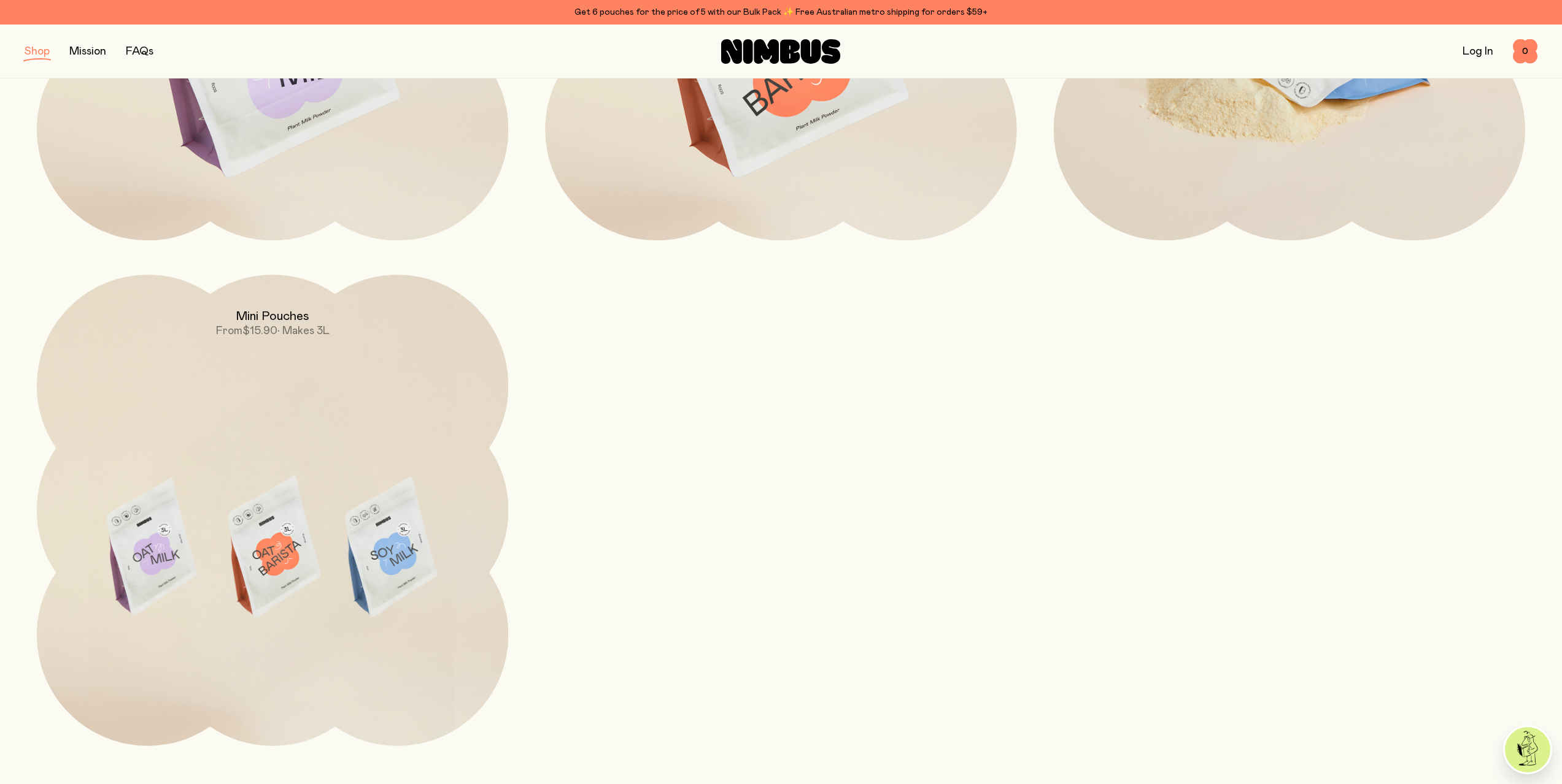
click at [1300, 156] on img at bounding box center [1289, 46] width 471 height 554
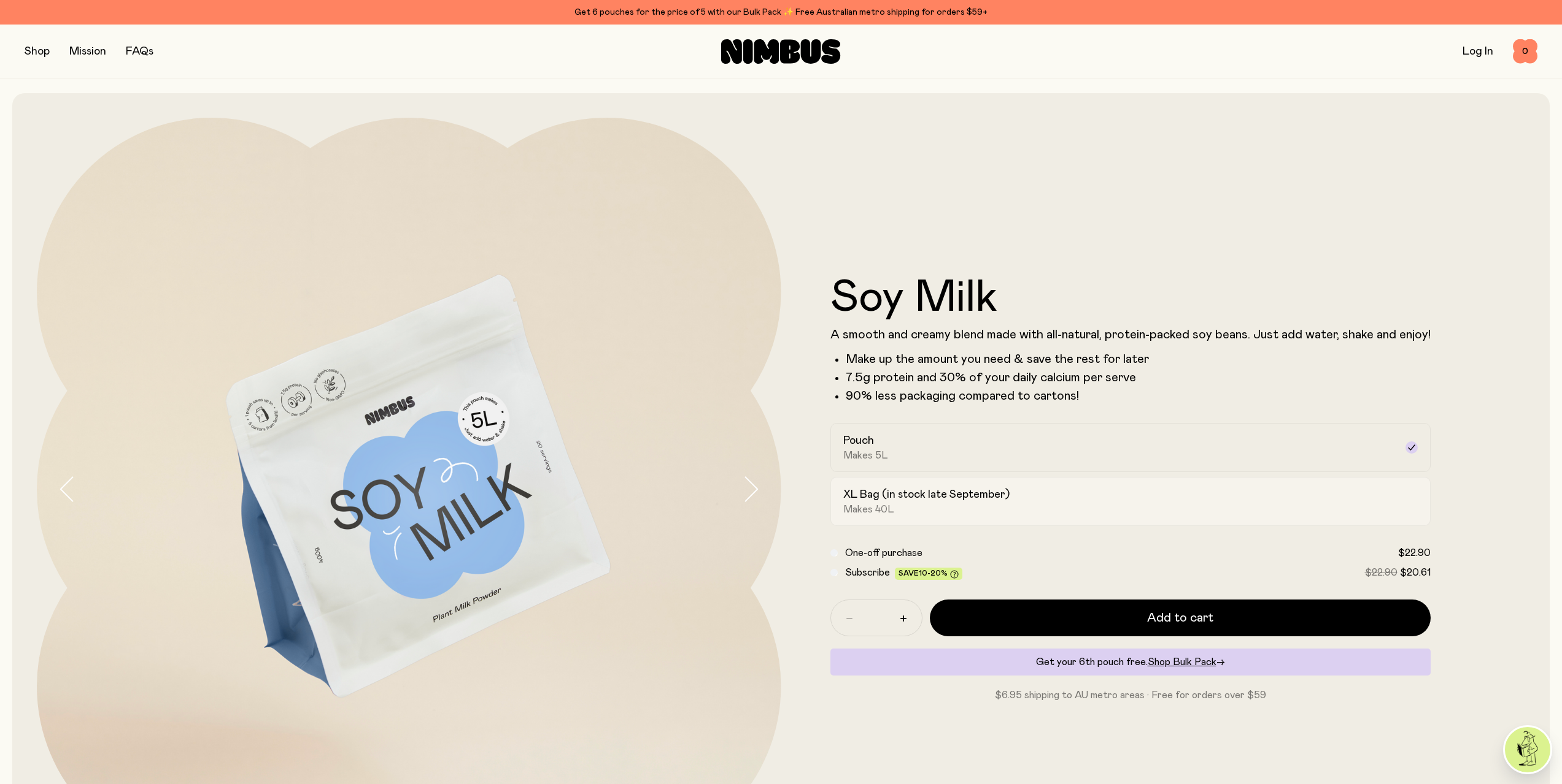
click at [904, 503] on div "XL Bag (in stock late September) Makes 40L" at bounding box center [1119, 501] width 552 height 28
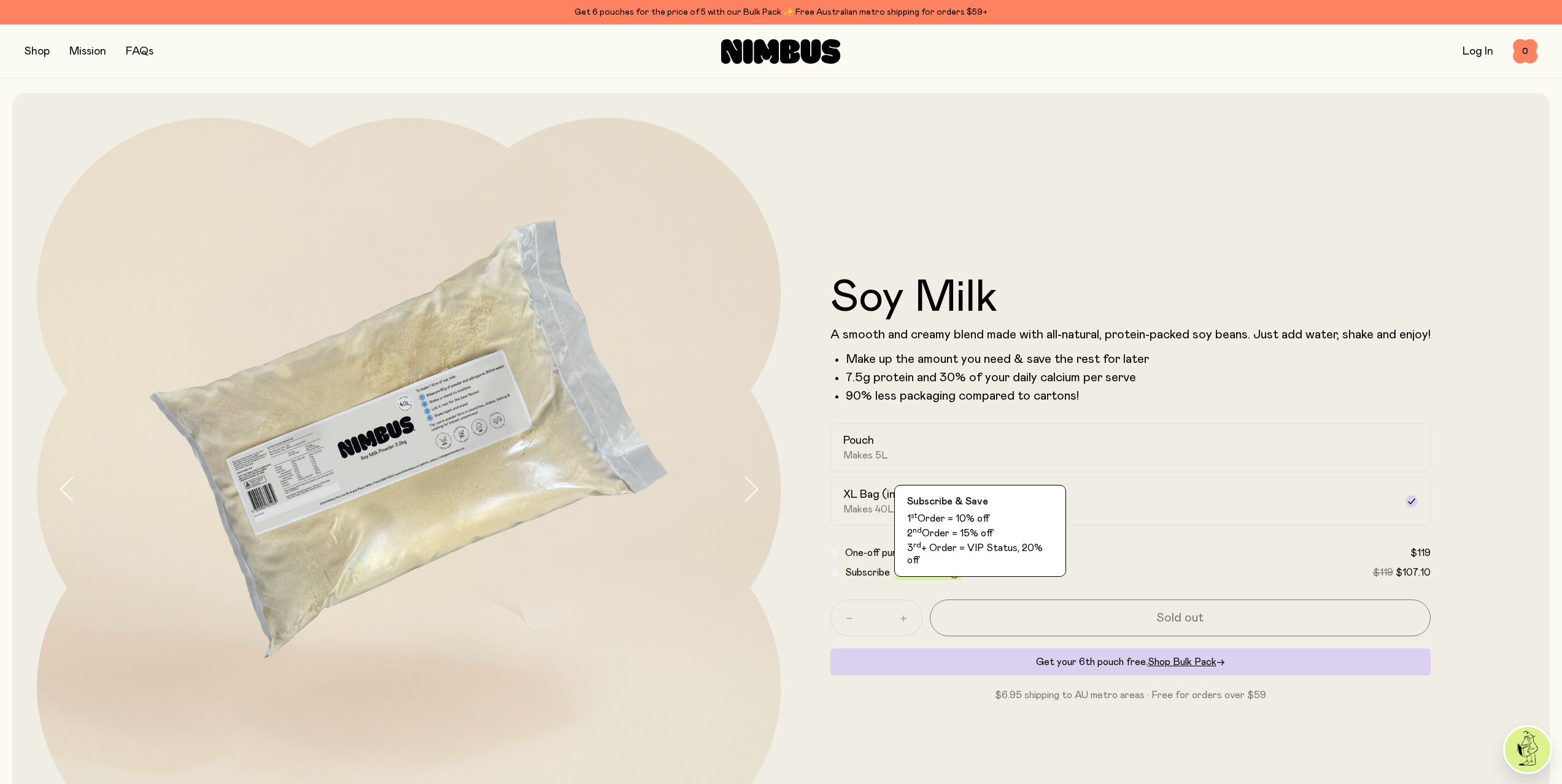
click at [949, 577] on icon at bounding box center [954, 575] width 9 height 9
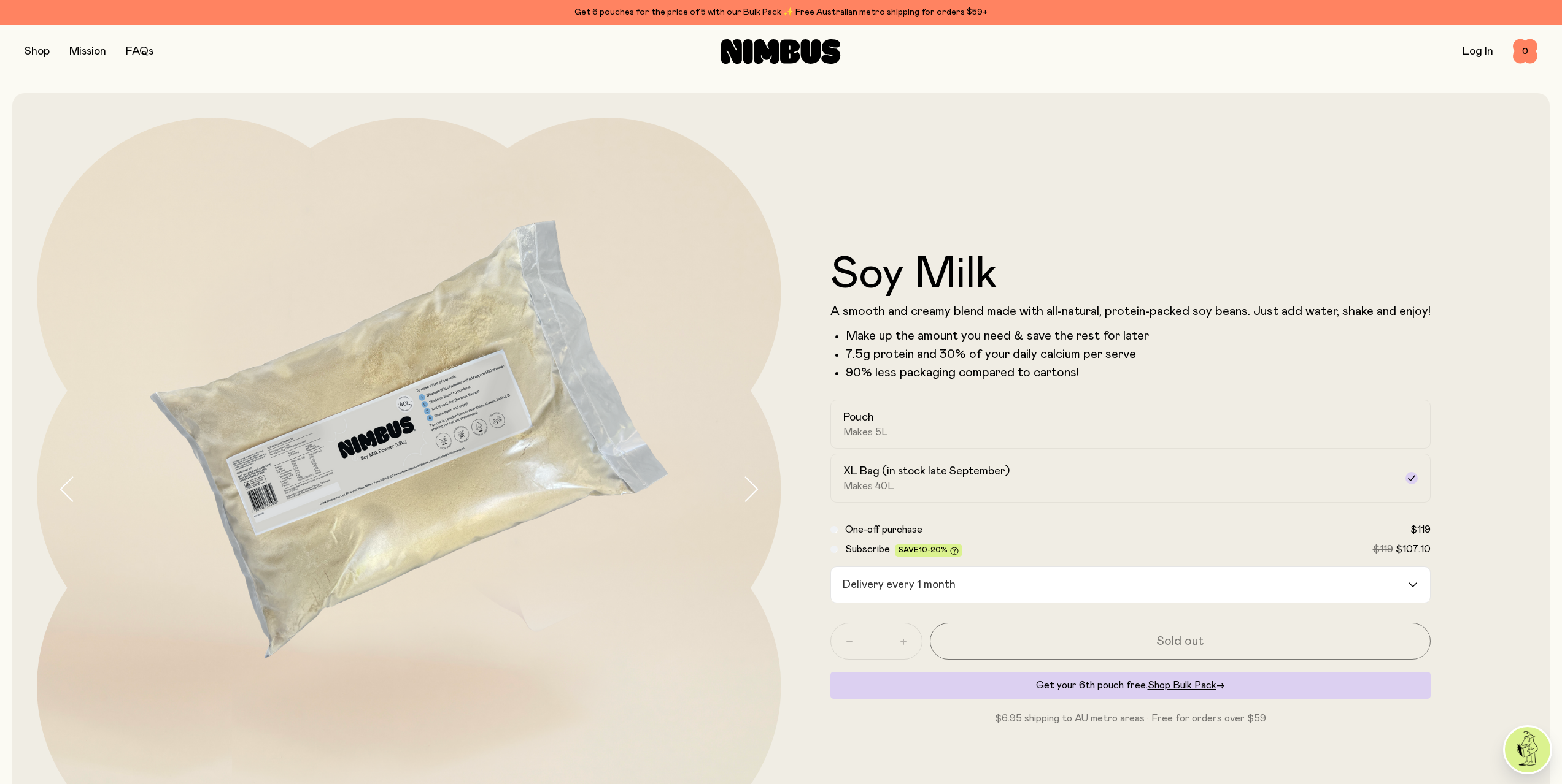
click at [1007, 580] on input "Search for option" at bounding box center [1183, 585] width 446 height 36
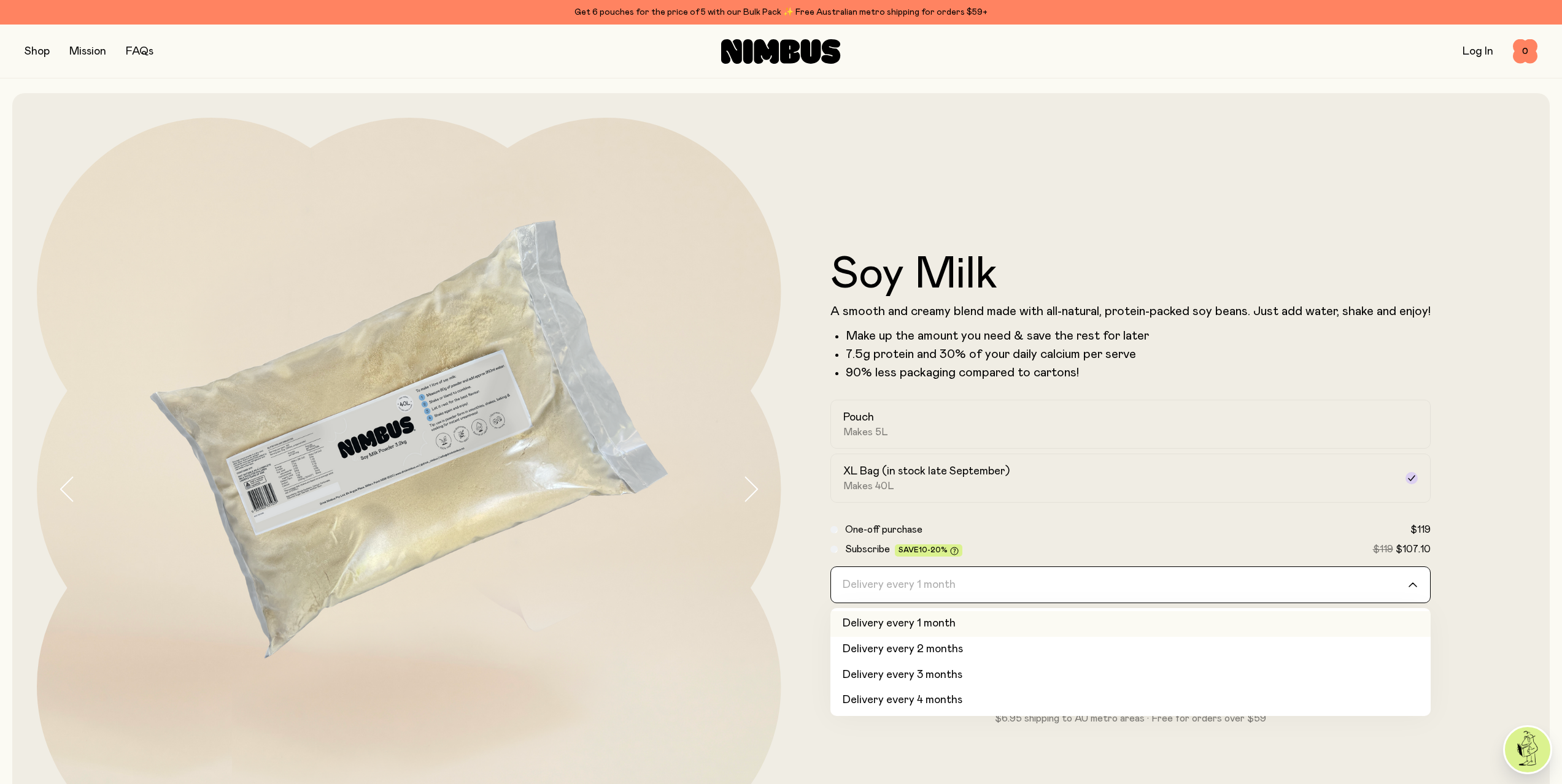
click at [980, 551] on label "Subscribe Save 10-20% $119 $107.10" at bounding box center [1137, 549] width 585 height 14
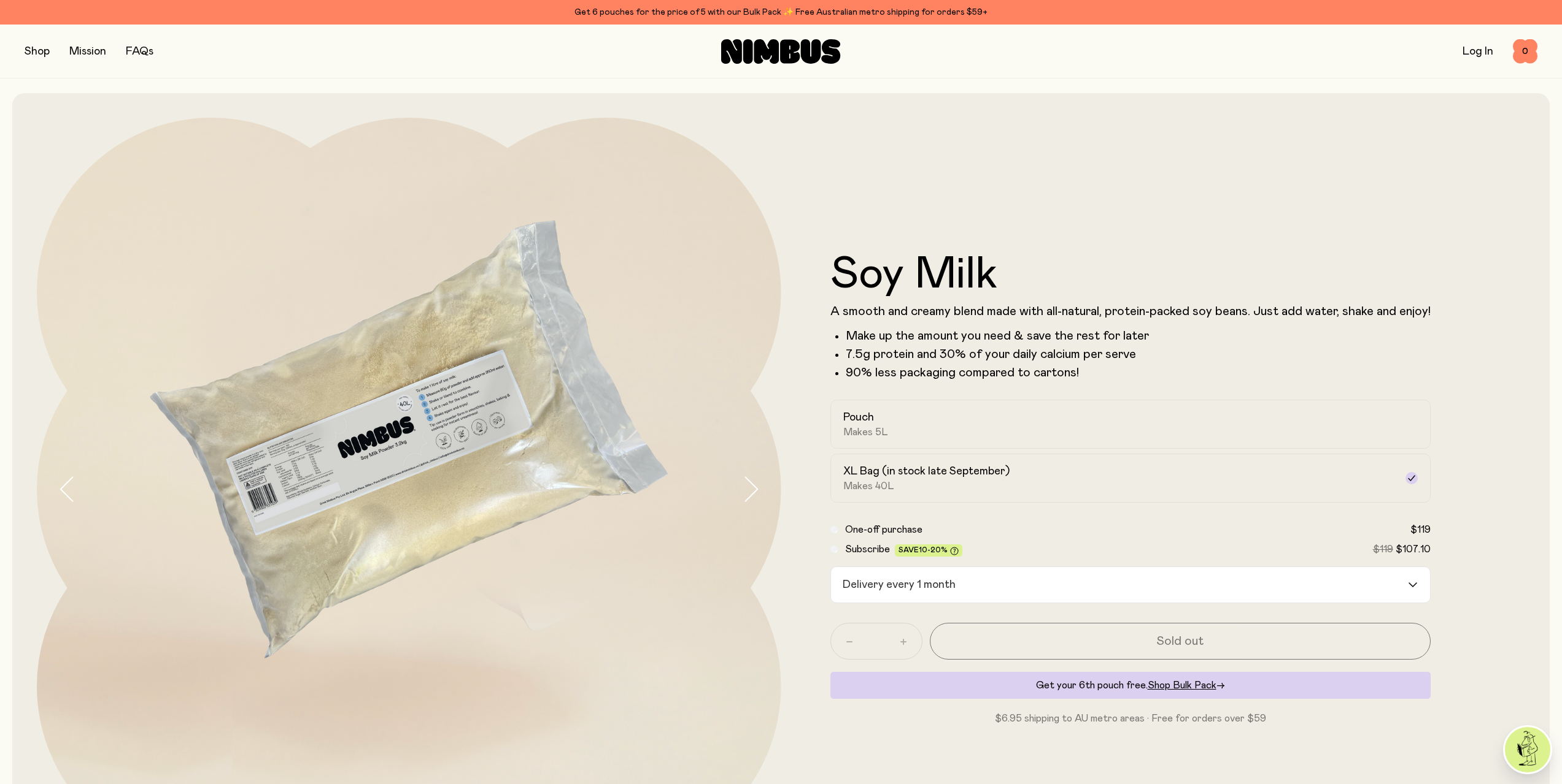
click at [961, 588] on input "Search for option" at bounding box center [1183, 585] width 446 height 36
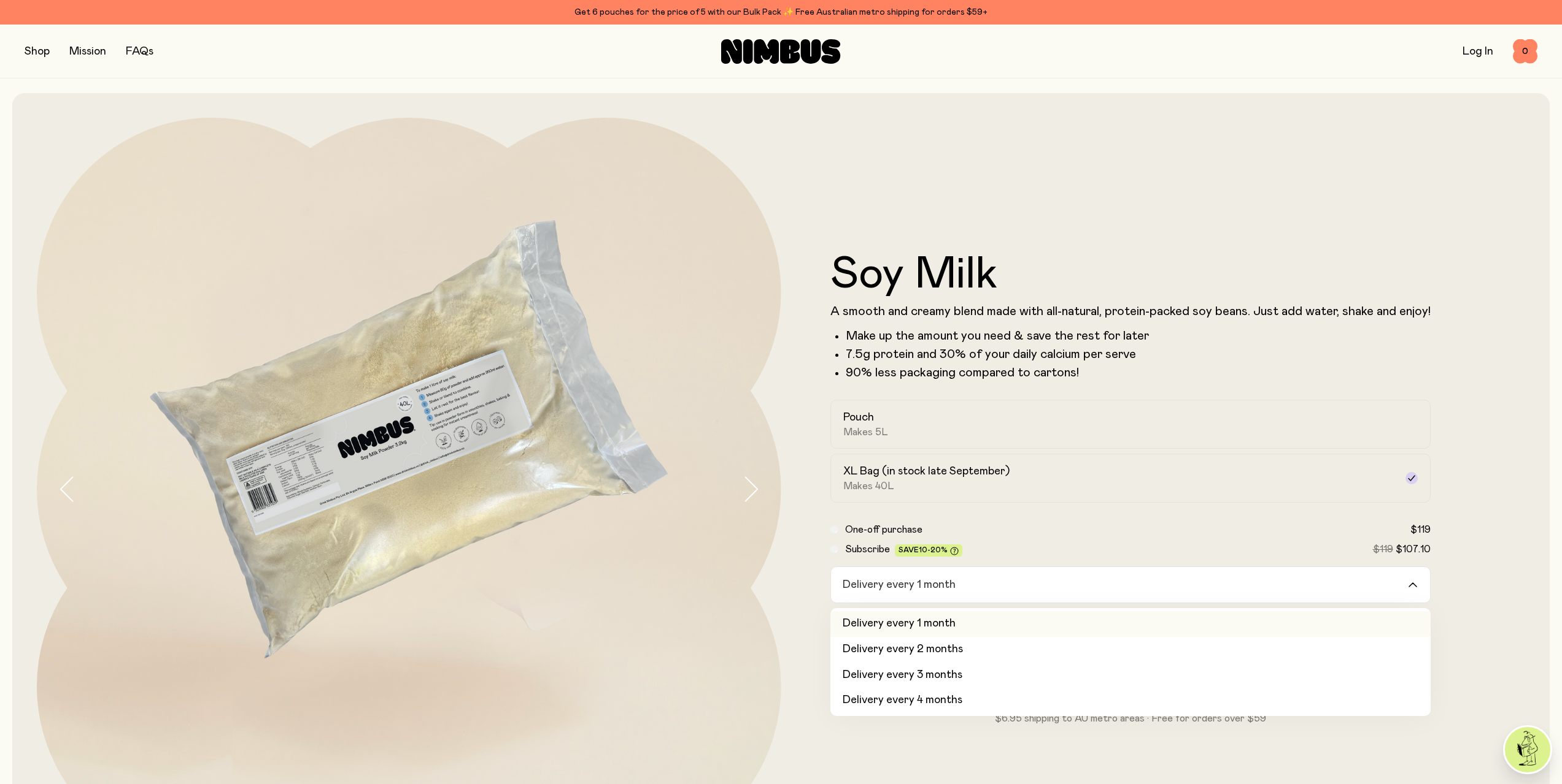
click at [1006, 536] on label "One-off purchase $119" at bounding box center [1137, 529] width 585 height 14
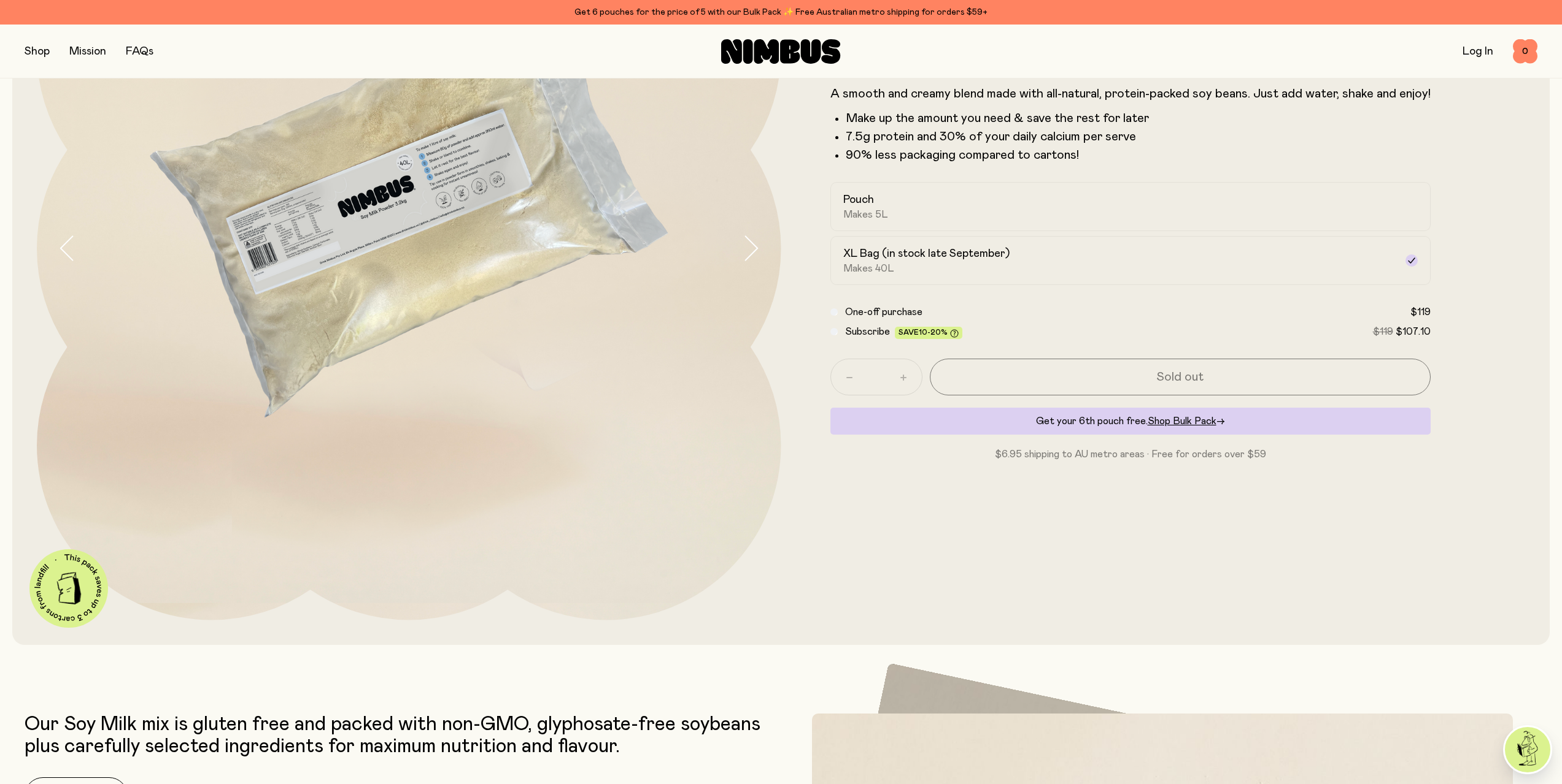
scroll to position [245, 0]
